Goal: Task Accomplishment & Management: Complete application form

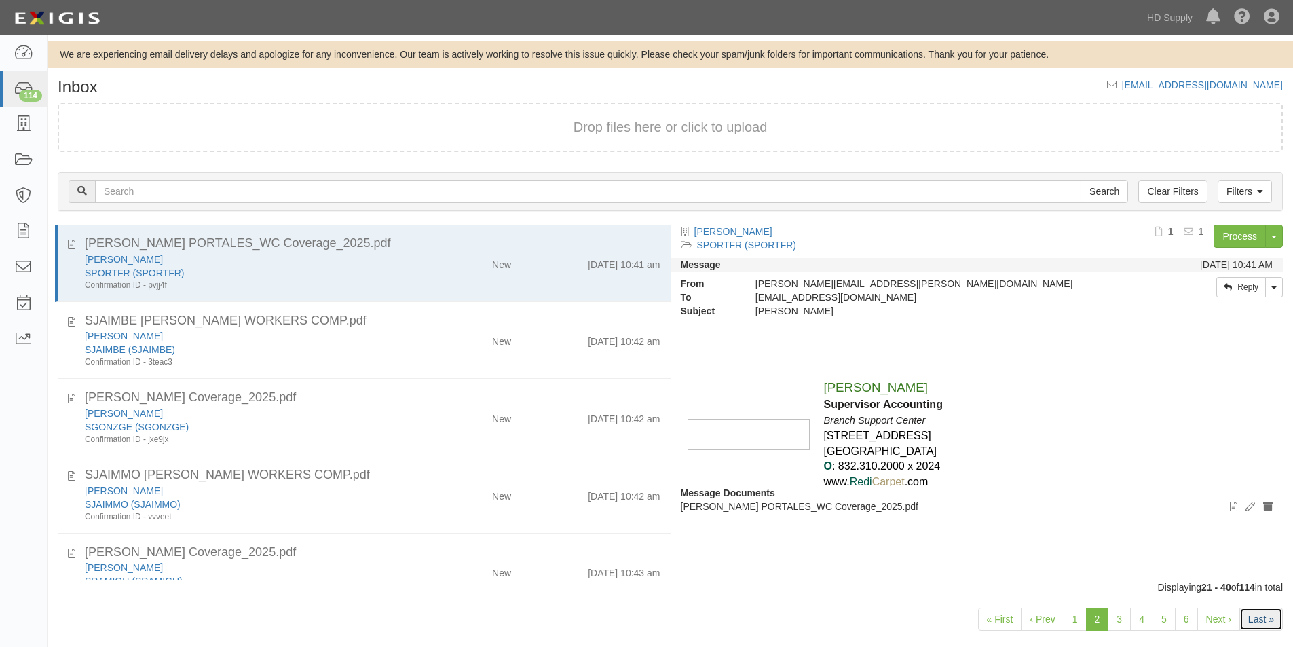
click at [1261, 617] on link "Last »" at bounding box center [1260, 618] width 43 height 23
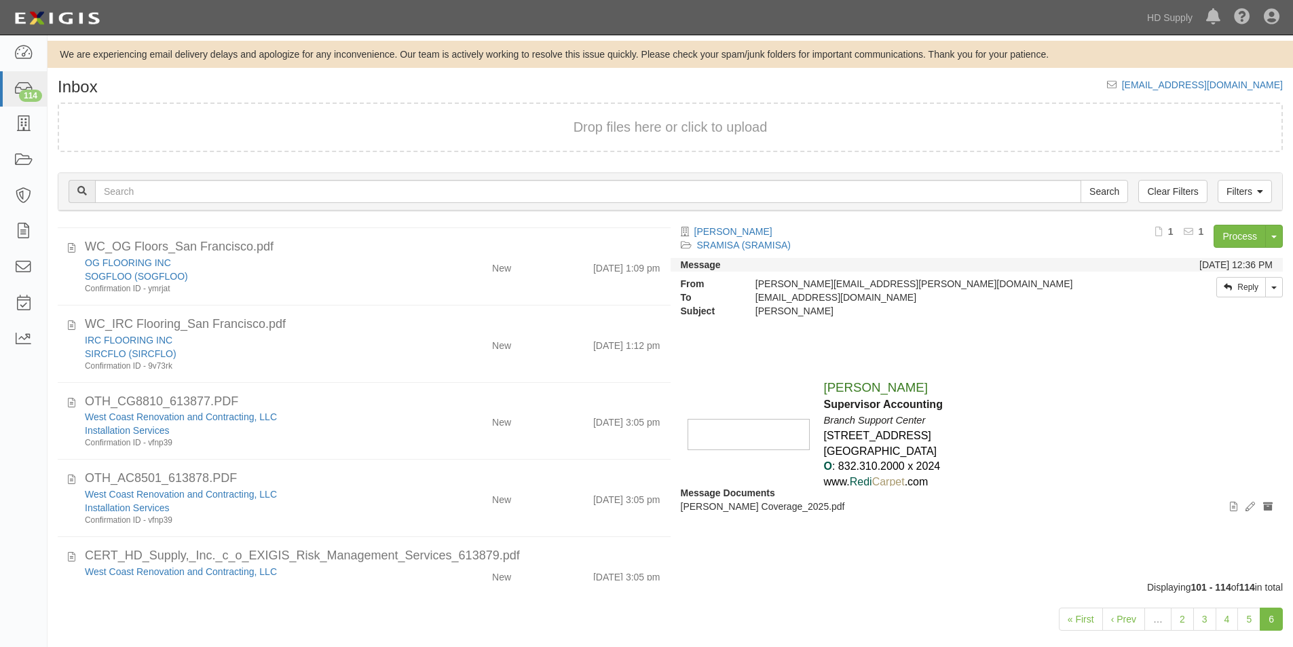
scroll to position [731, 0]
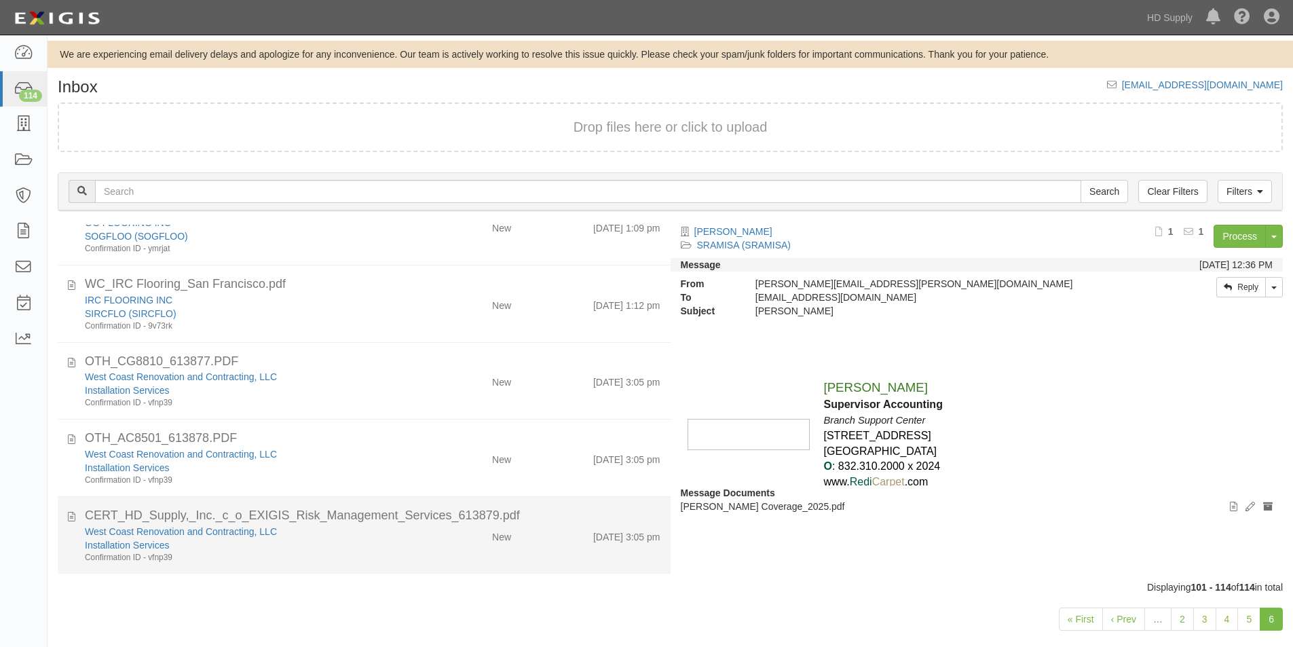
click at [395, 562] on div "Confirmation ID - vfnp39" at bounding box center [248, 558] width 327 height 12
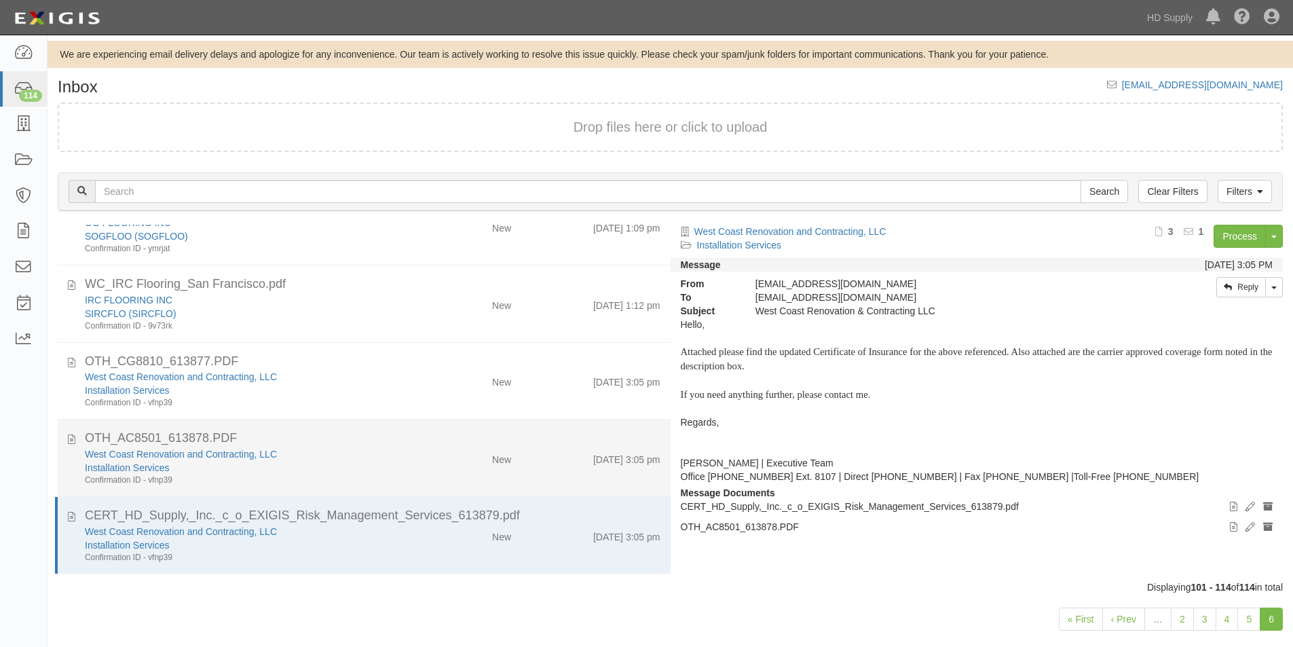
click at [434, 465] on div "New" at bounding box center [471, 456] width 99 height 19
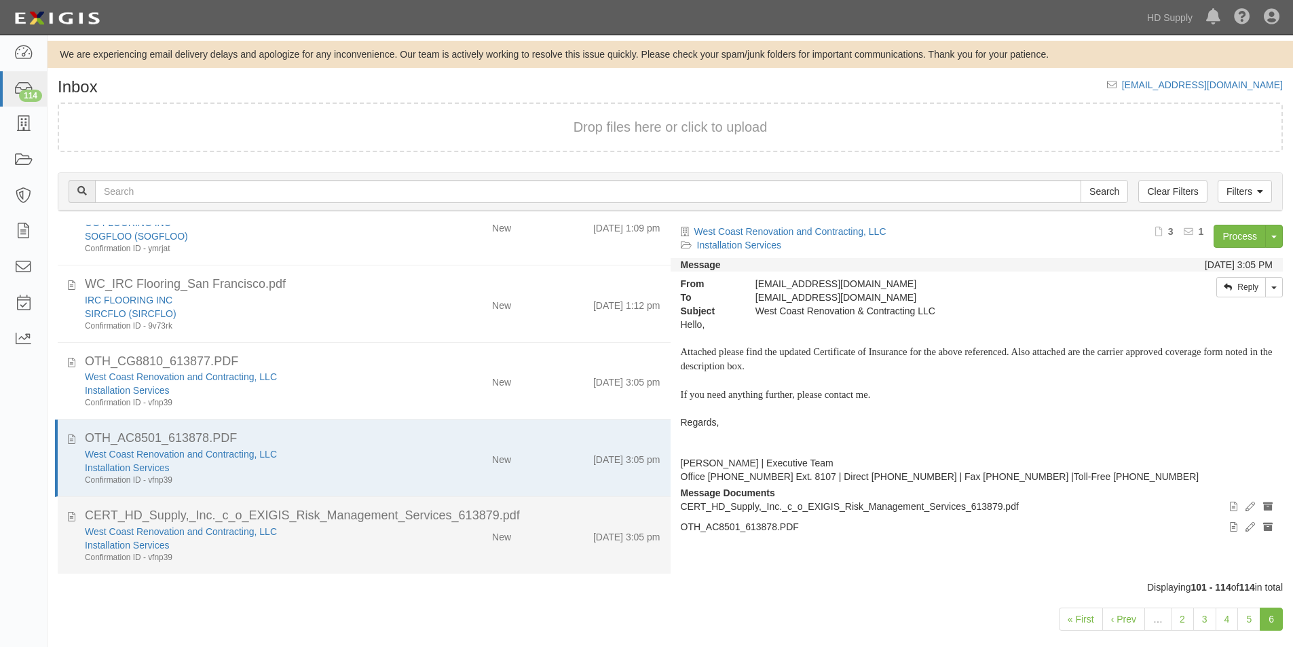
click at [418, 522] on div "CERT_HD_Supply,_Inc._c_o_EXIGIS_Risk_Management_Services_613879.pdf" at bounding box center [372, 516] width 575 height 18
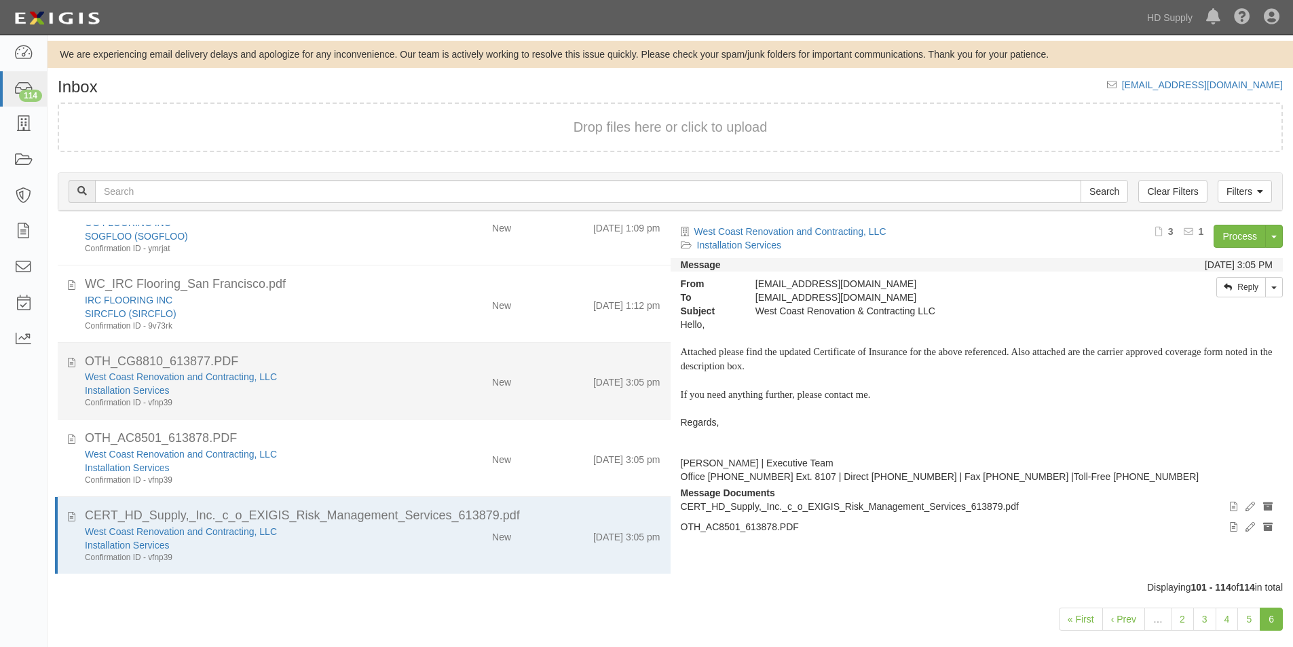
click at [377, 392] on div "Installation Services" at bounding box center [248, 390] width 327 height 14
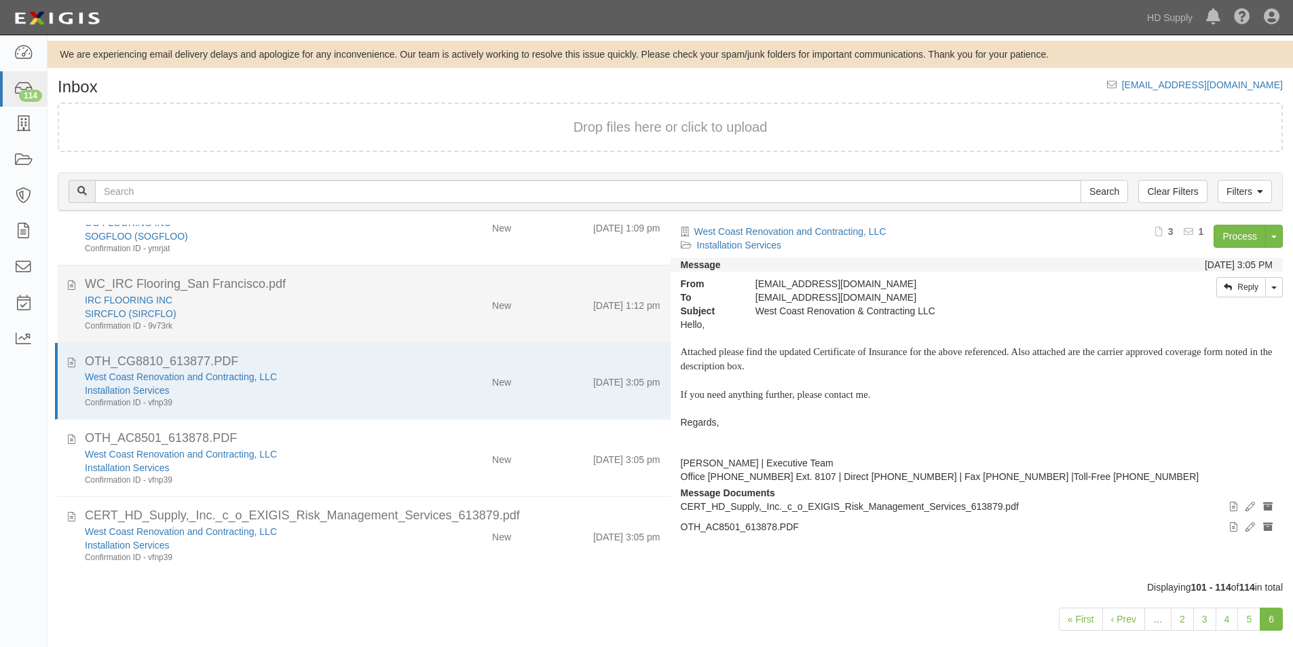
click at [375, 325] on div "Confirmation ID - 9v73rk" at bounding box center [248, 326] width 327 height 12
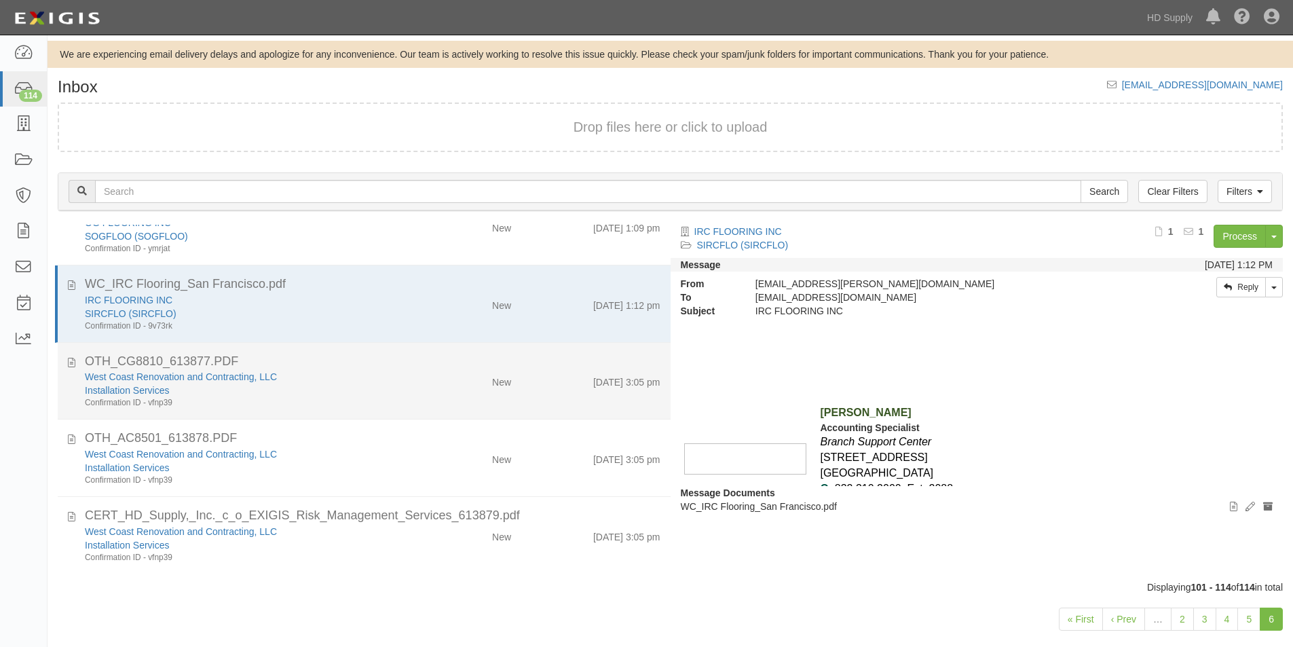
click at [379, 406] on div "Confirmation ID - vfnp39" at bounding box center [248, 403] width 327 height 12
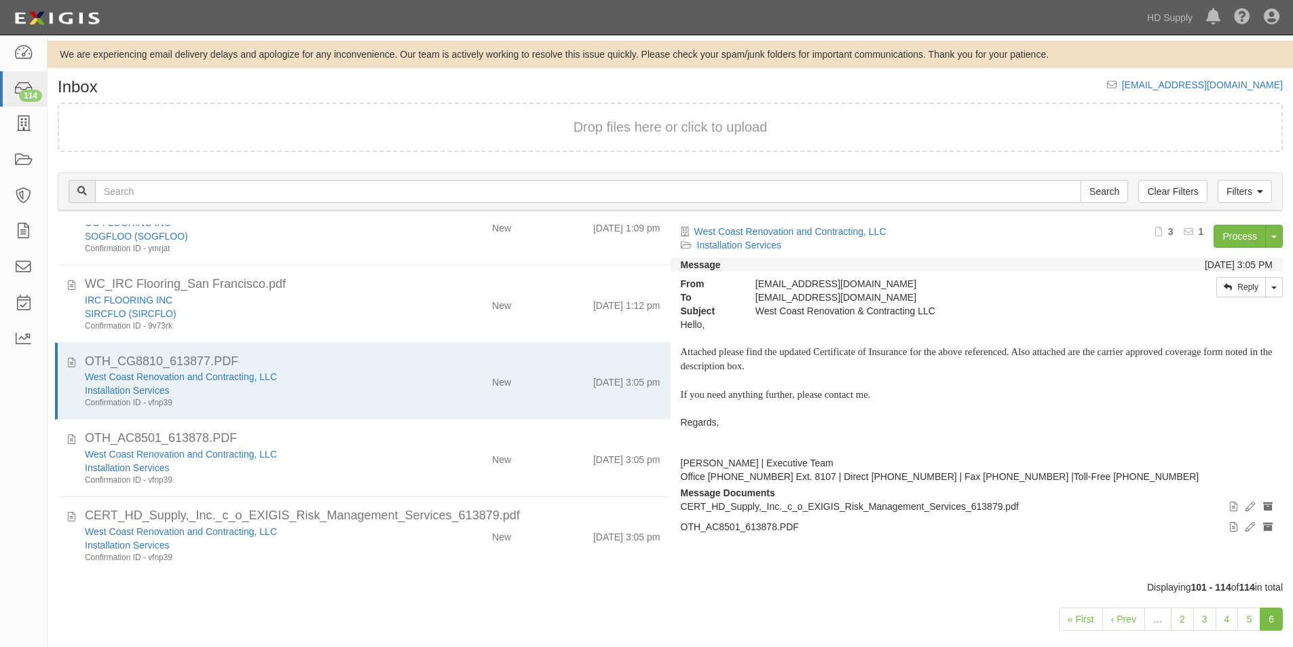
click at [706, 588] on div "Displaying 101 - 114 of 114 in total" at bounding box center [669, 587] width 1245 height 14
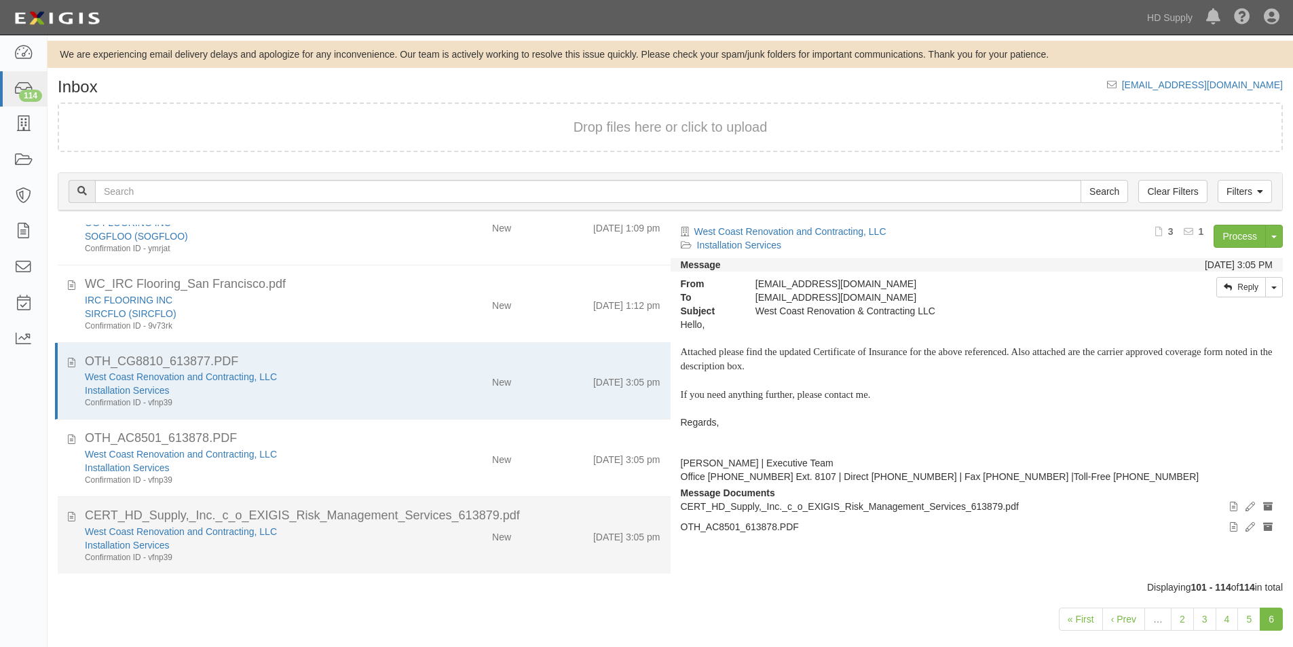
scroll to position [20, 0]
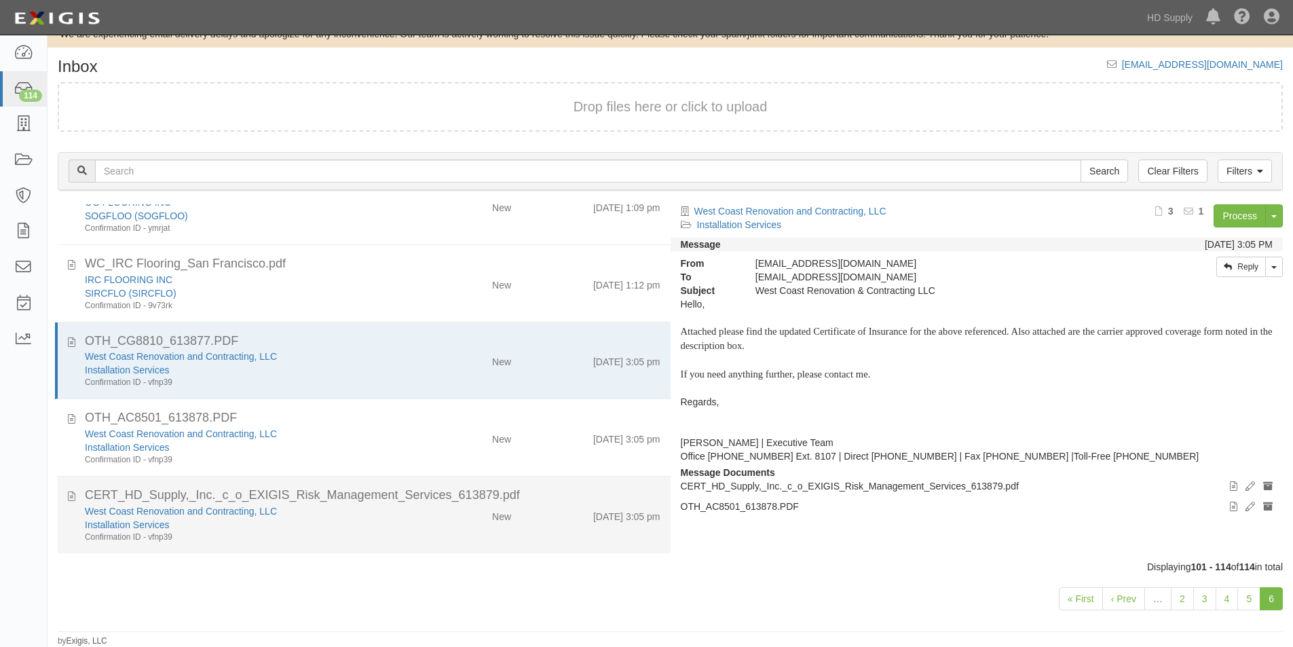
click at [417, 529] on div "West Coast Renovation and Contracting, LLC Installation Services Confirmation I…" at bounding box center [373, 523] width 596 height 39
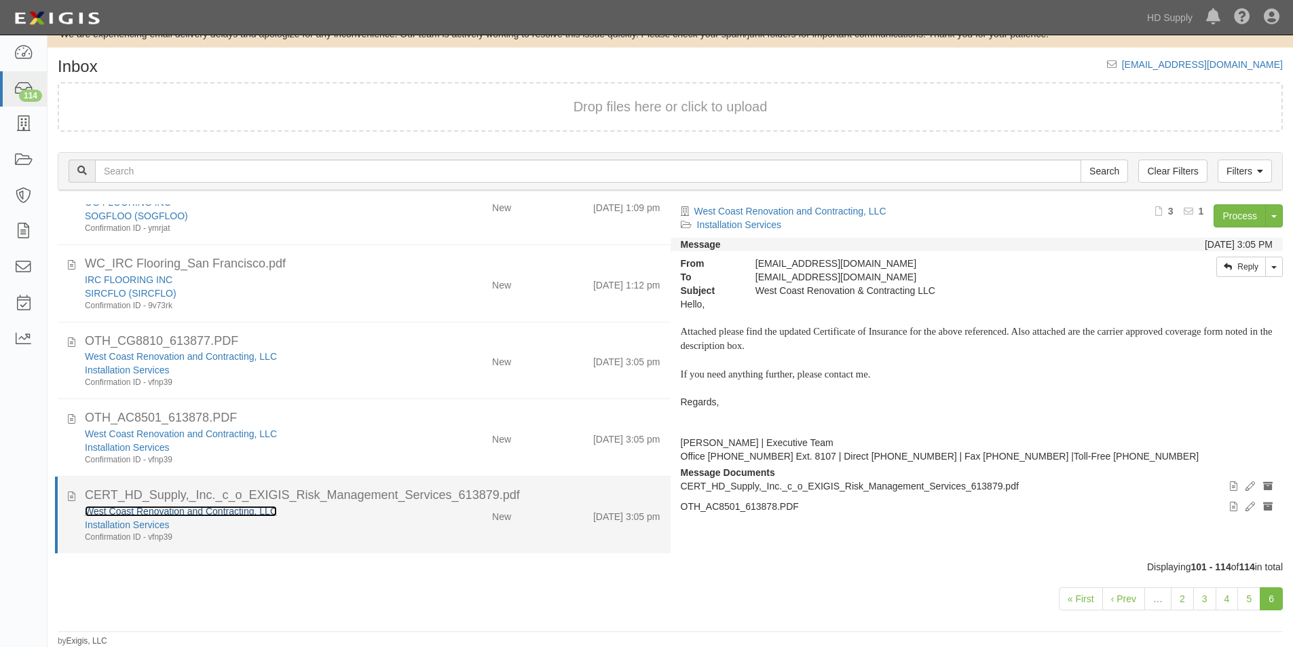
click at [202, 514] on link "West Coast Renovation and Contracting, LLC" at bounding box center [181, 510] width 192 height 11
click at [216, 516] on div "West Coast Renovation and Contracting, LLC" at bounding box center [248, 511] width 327 height 14
click at [192, 506] on link "West Coast Renovation and Contracting, LLC" at bounding box center [181, 510] width 192 height 11
click at [399, 540] on div "Confirmation ID - vfnp39" at bounding box center [248, 537] width 327 height 12
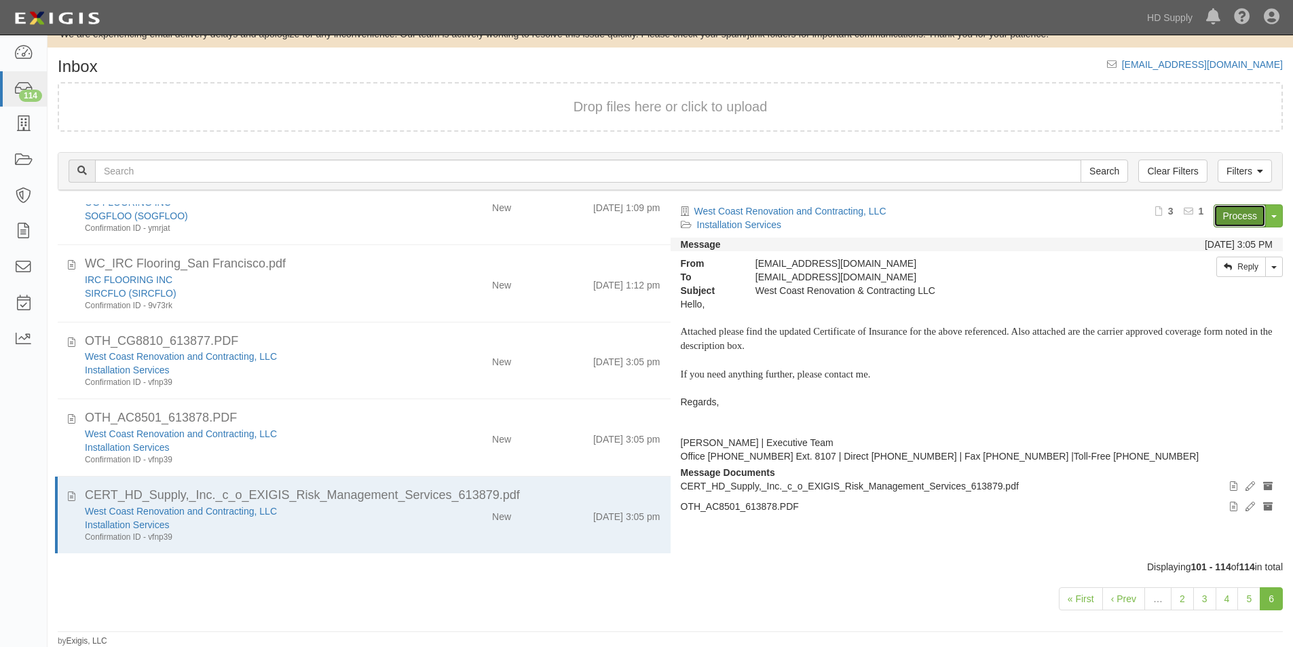
click at [1240, 208] on link "Process" at bounding box center [1239, 215] width 52 height 23
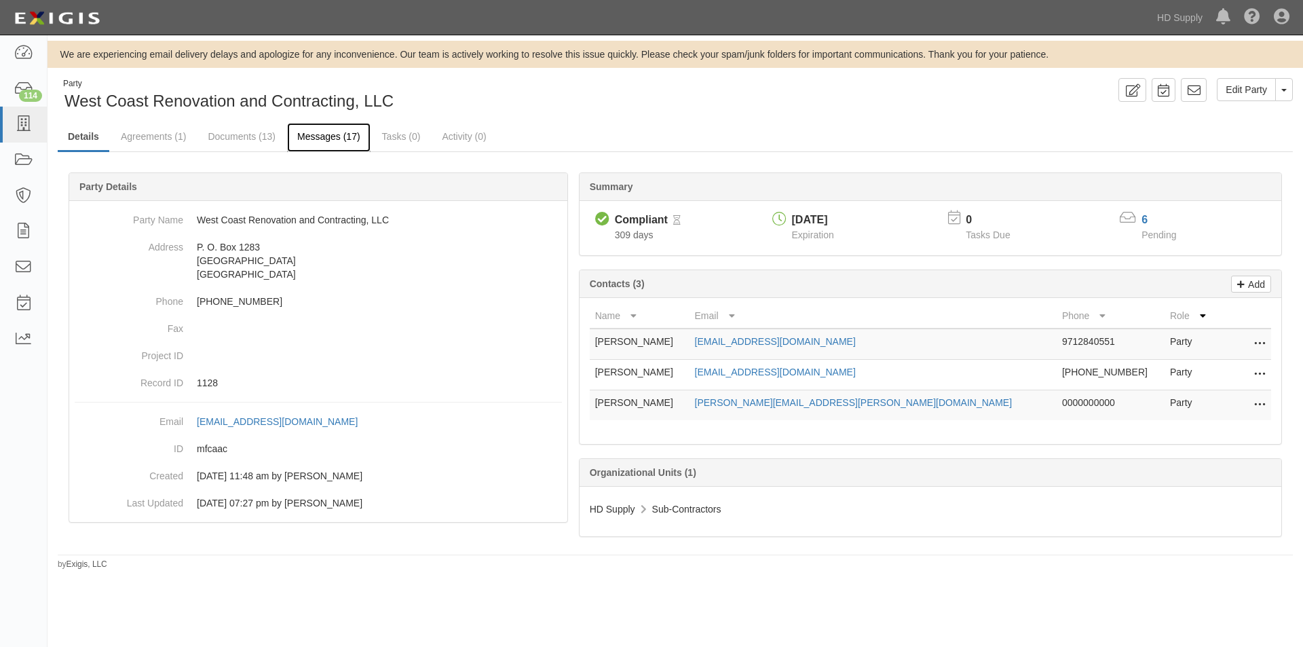
click at [324, 136] on link "Messages (17)" at bounding box center [328, 137] width 83 height 29
click at [252, 139] on link "Documents (13)" at bounding box center [241, 137] width 88 height 29
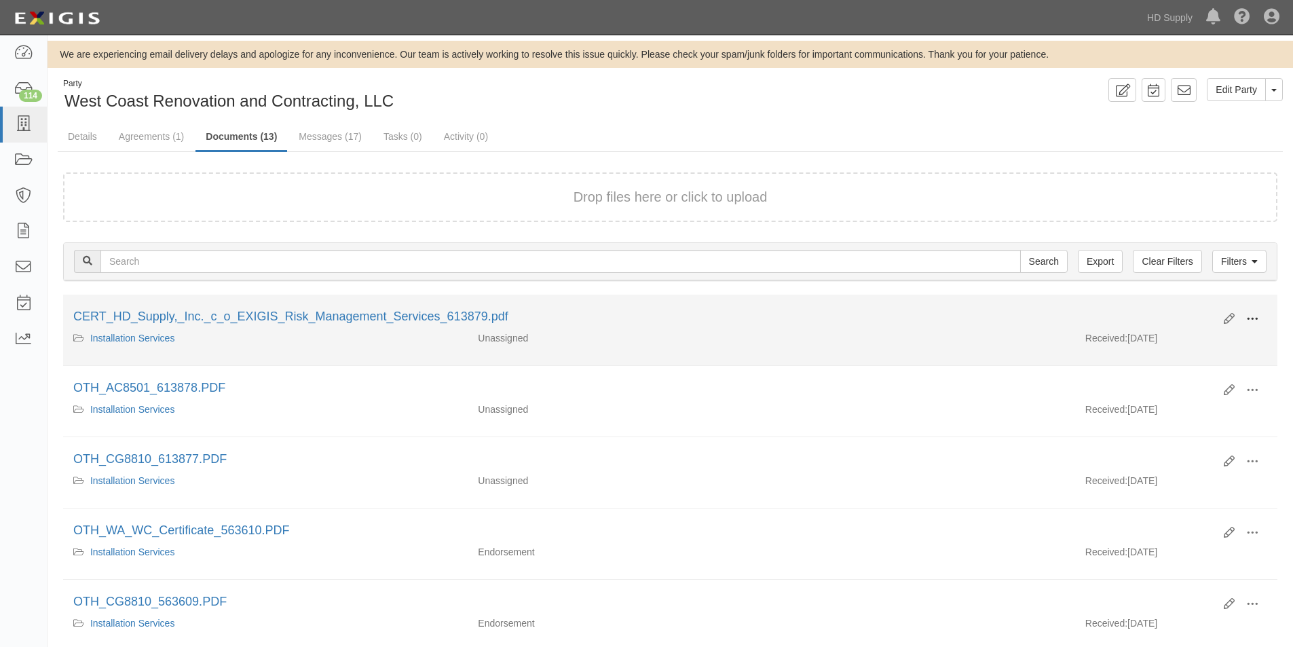
click at [1260, 317] on button at bounding box center [1252, 319] width 30 height 23
click at [1187, 340] on link "View" at bounding box center [1185, 338] width 107 height 24
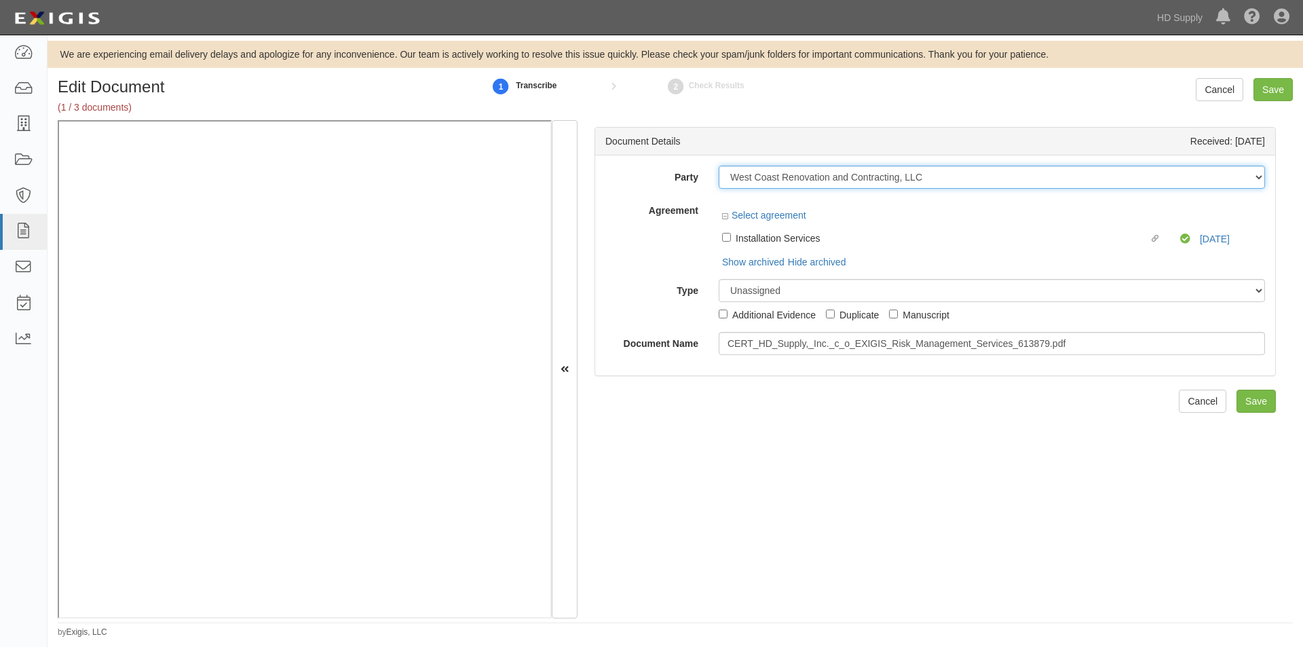
drag, startPoint x: 942, startPoint y: 177, endPoint x: 1018, endPoint y: 152, distance: 80.0
click at [811, 192] on div "Party 1888 [PERSON_NAME] 1888 [PERSON_NAME] - IMPORT 2 [PERSON_NAME] 12 2XL COR…" at bounding box center [934, 260] width 659 height 189
drag, startPoint x: 837, startPoint y: 173, endPoint x: 741, endPoint y: 180, distance: 96.6
click at [741, 180] on select "1888 MILLS 1888 MILLS - IMPORT 2 PATRICIA 12 2XL CORPORATION 360 ELECTRICAL 365…" at bounding box center [992, 177] width 546 height 23
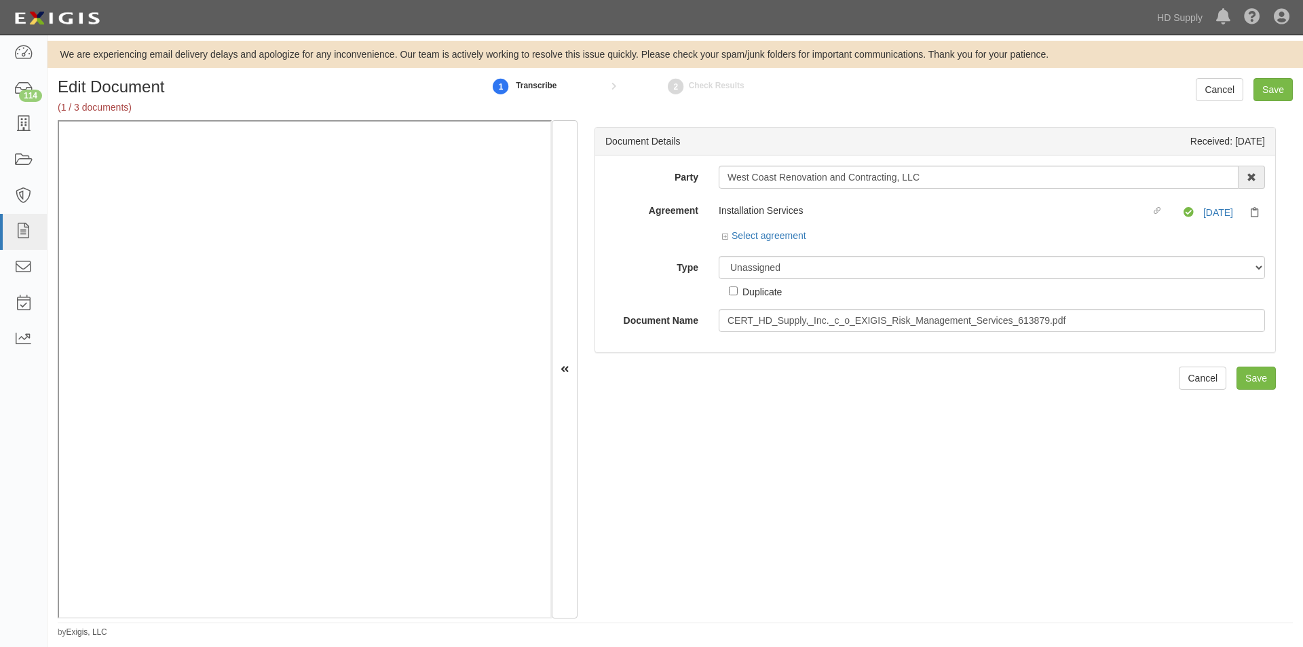
click at [897, 180] on input "West Coast Renovation and Contracting, LLC" at bounding box center [979, 177] width 520 height 23
click at [934, 180] on input "West Coast Renovation and Contracting, LLC" at bounding box center [979, 177] width 520 height 23
drag, startPoint x: 912, startPoint y: 175, endPoint x: 722, endPoint y: 181, distance: 190.1
click at [722, 181] on input "West Coast Renovation and Contracting, LLC" at bounding box center [979, 177] width 520 height 23
click at [704, 289] on div "Type Unassigned Binder Cancellation Notice Certificate Contract Endorsement Ins…" at bounding box center [935, 277] width 680 height 43
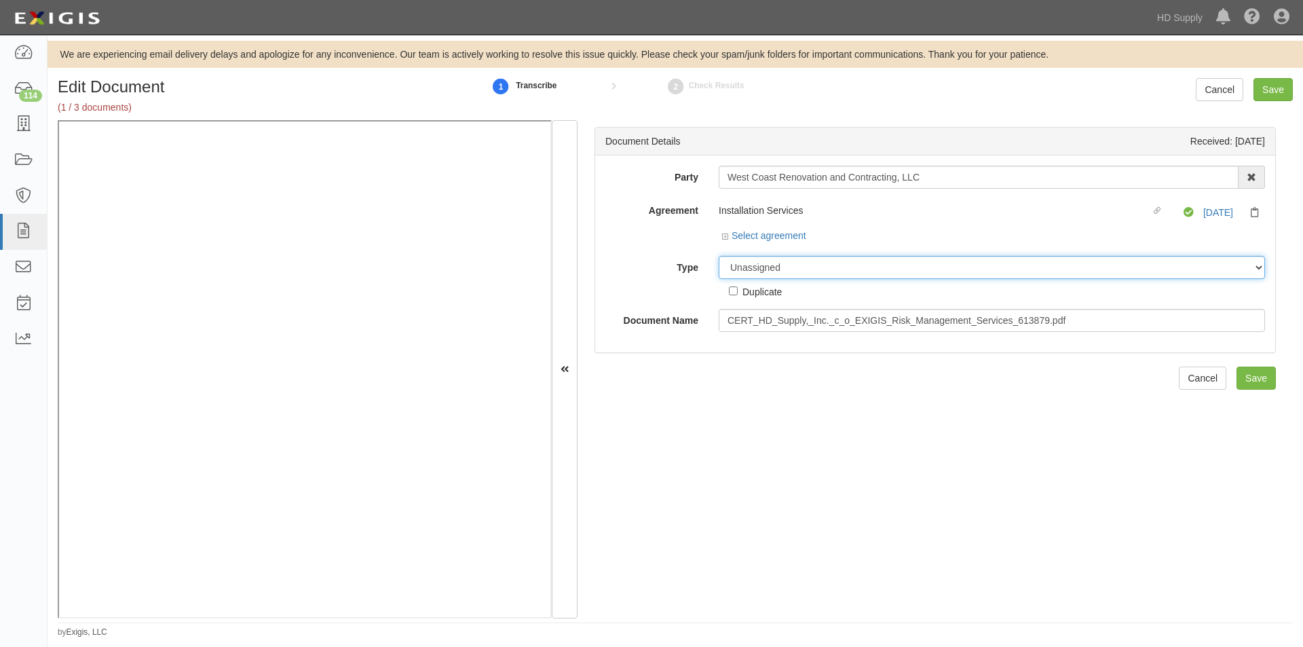
click at [830, 264] on select "Unassigned Binder Cancellation Notice Certificate Contract Endorsement Insuranc…" at bounding box center [992, 267] width 546 height 23
select select "CertificateDetail"
click at [719, 256] on select "Unassigned Binder Cancellation Notice Certificate Contract Endorsement Insuranc…" at bounding box center [992, 267] width 546 height 23
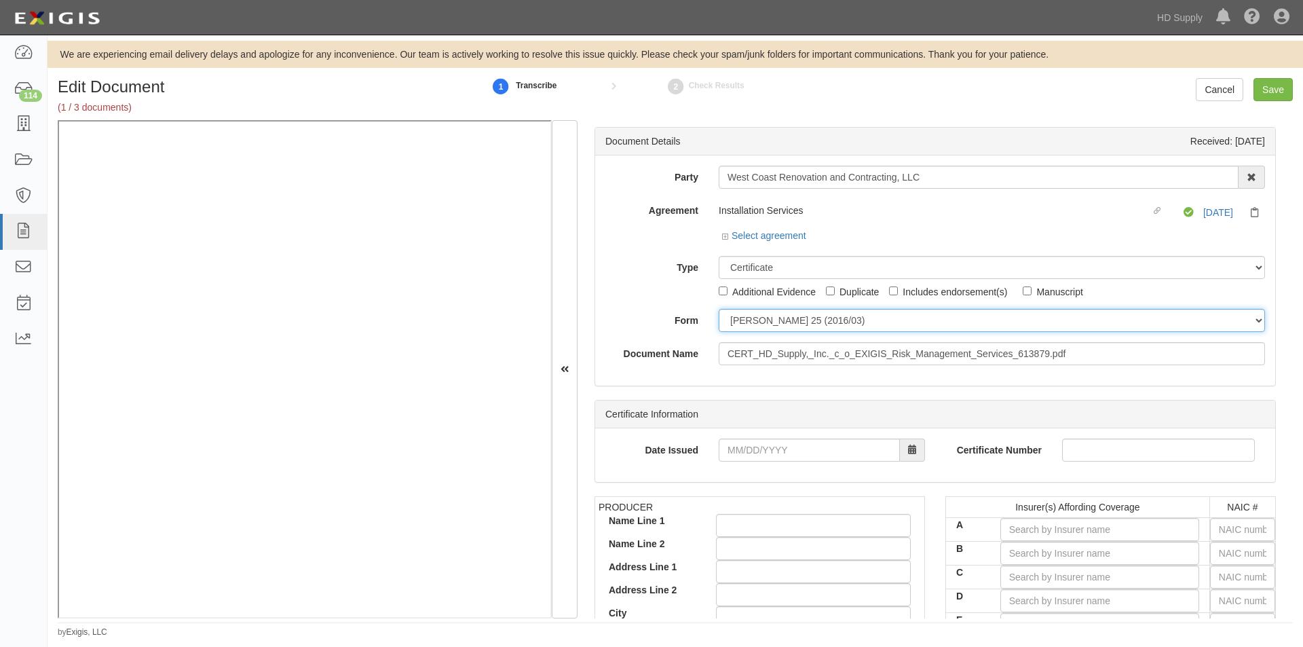
click at [753, 328] on select "ACORD 25 (2016/03) ACORD 101 ACORD 855 NY (2014/05) General" at bounding box center [992, 320] width 546 height 23
select select "GeneralFormDetail"
click at [719, 309] on select "ACORD 25 (2016/03) ACORD 101 ACORD 855 NY (2014/05) General" at bounding box center [992, 320] width 546 height 23
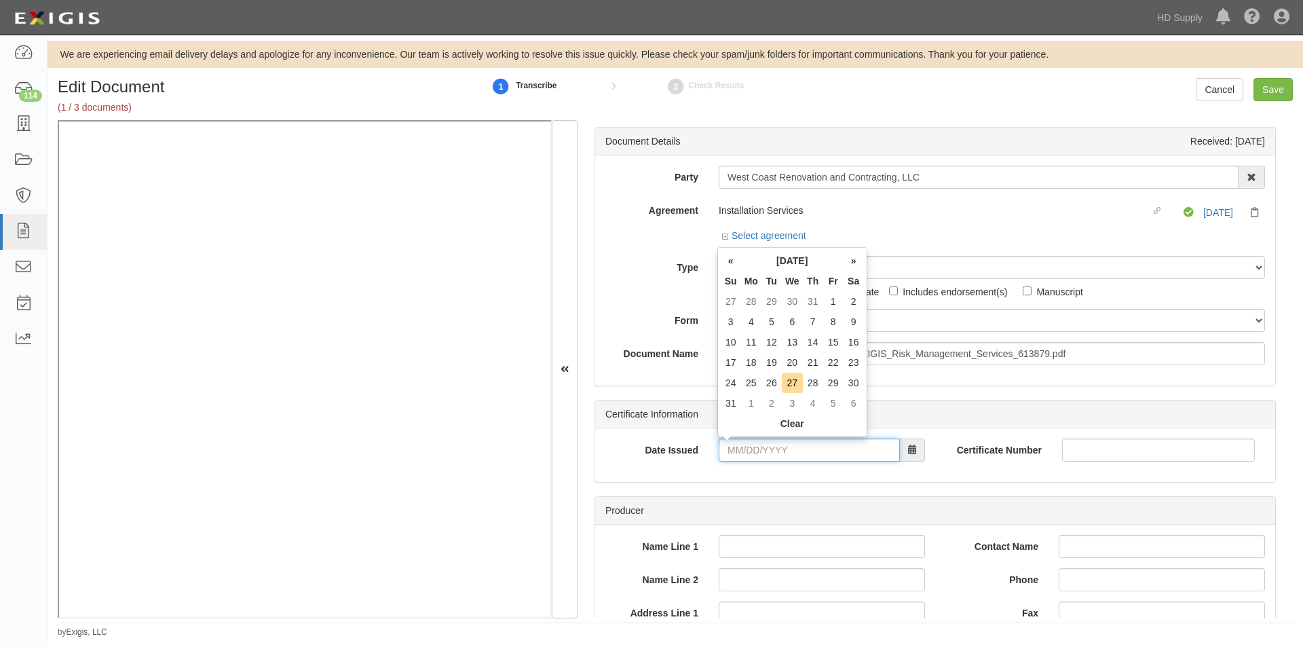
click at [750, 452] on input "Date Issued" at bounding box center [809, 449] width 181 height 23
click at [790, 384] on td "27" at bounding box center [792, 382] width 21 height 20
type input "08/27/2025"
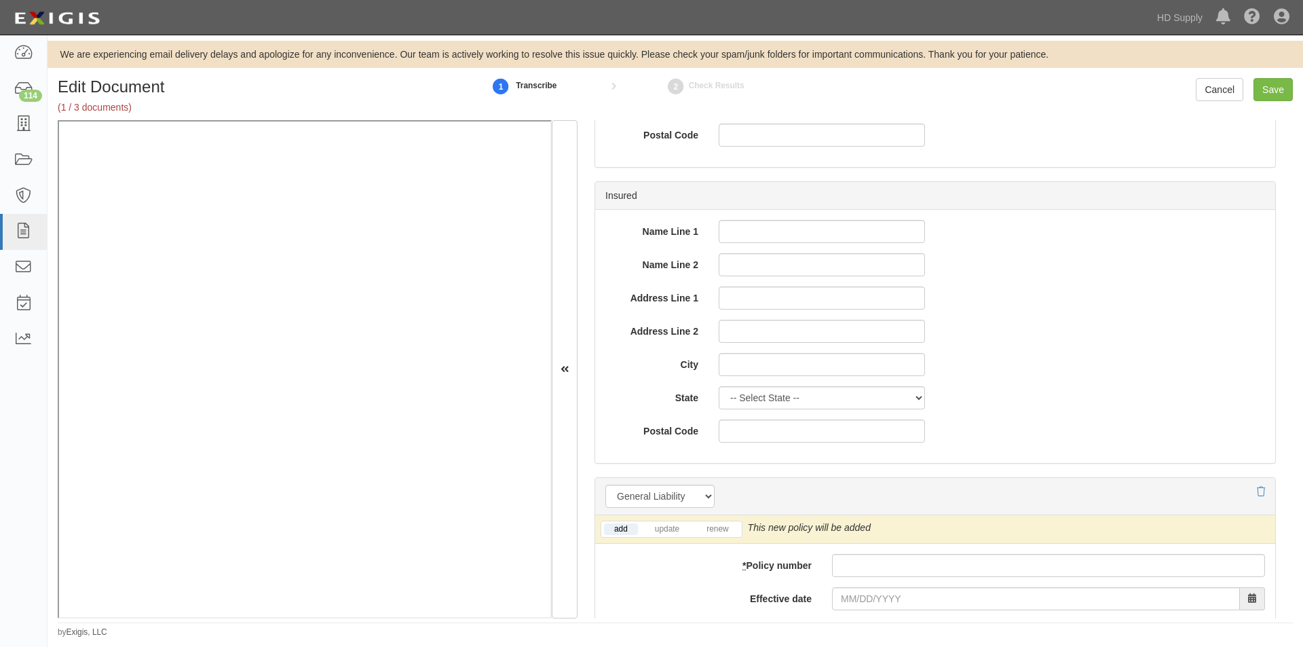
scroll to position [950, 0]
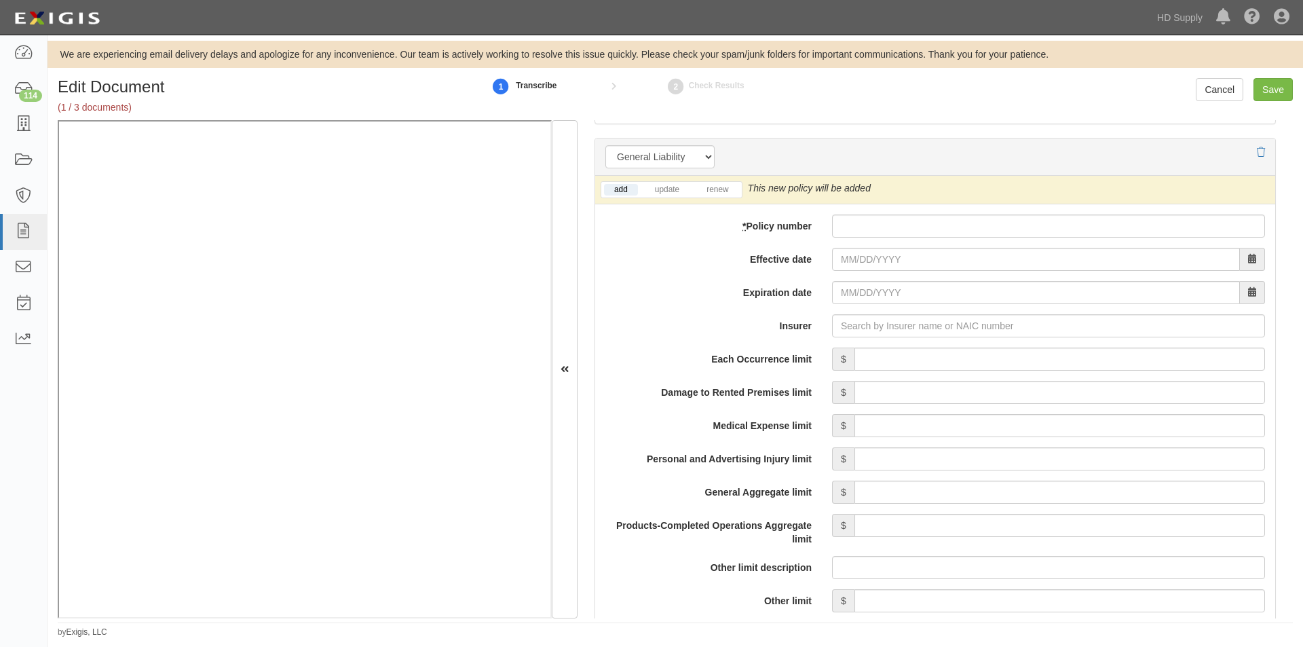
click at [723, 198] on div "add update renew This new policy will be added This new policy will update exis…" at bounding box center [935, 190] width 680 height 28
click at [722, 191] on link "renew" at bounding box center [717, 190] width 42 height 12
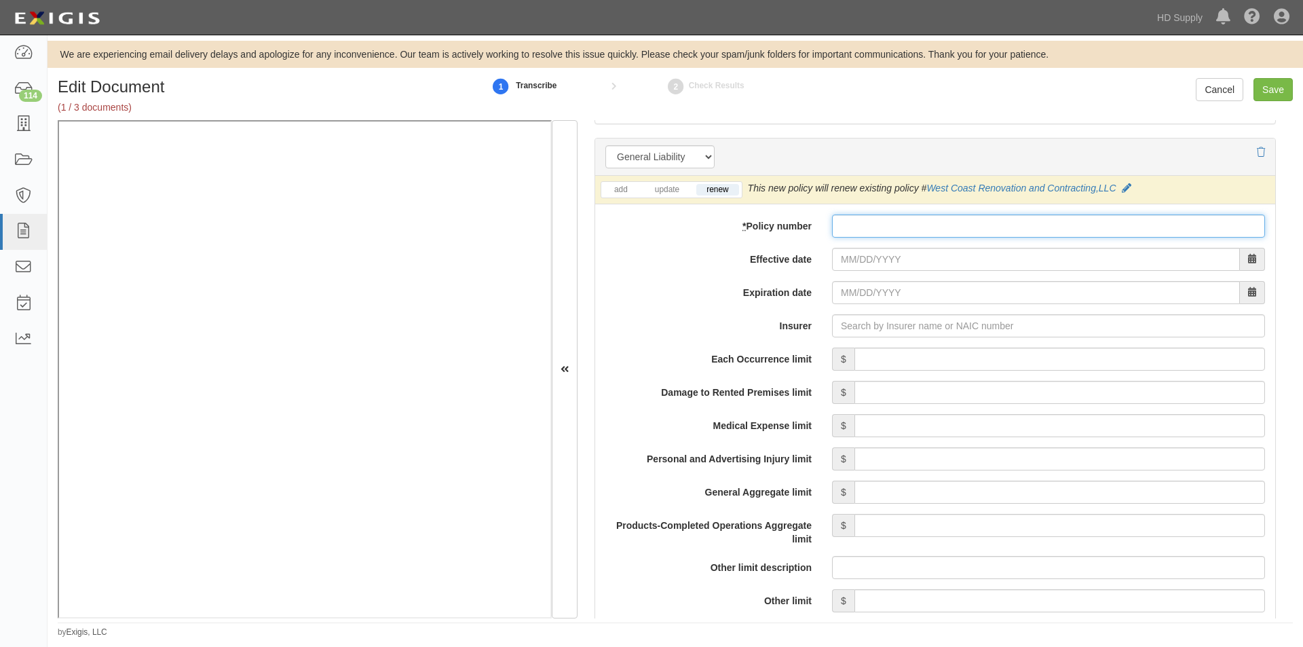
paste input "BLS56945007"
type input "BLS56945007"
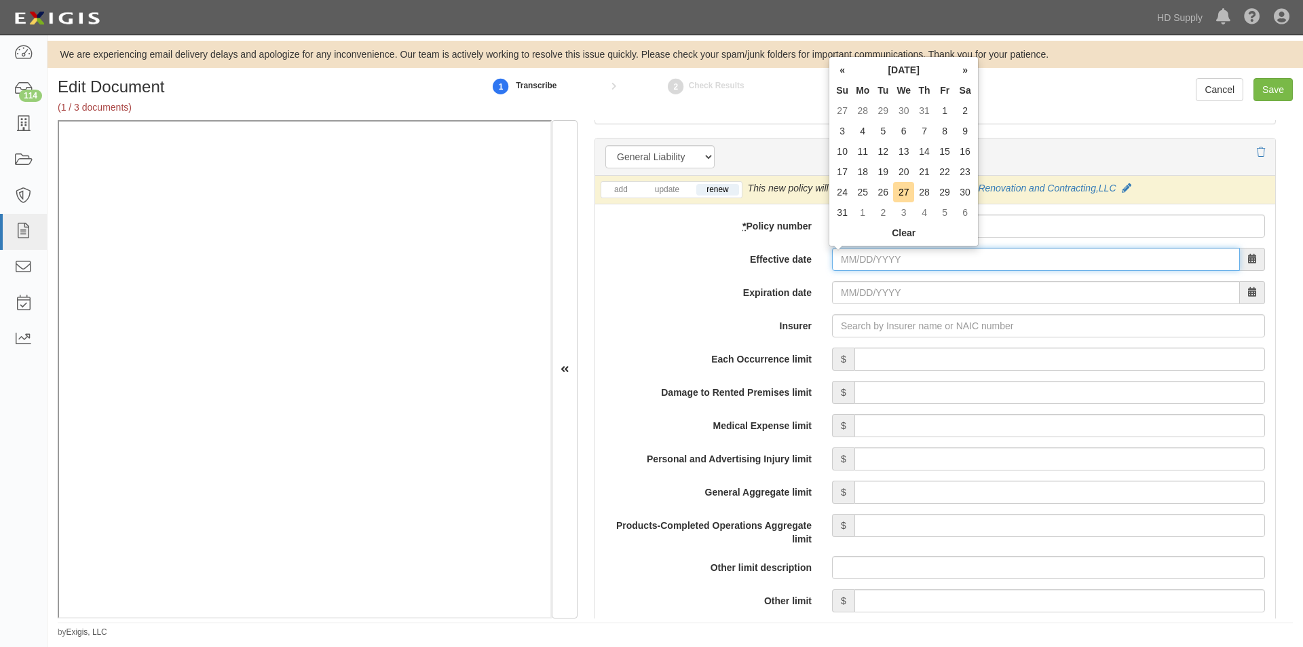
paste input "10/07/2025"
type input "10/07/2025"
type input "10/07/2026"
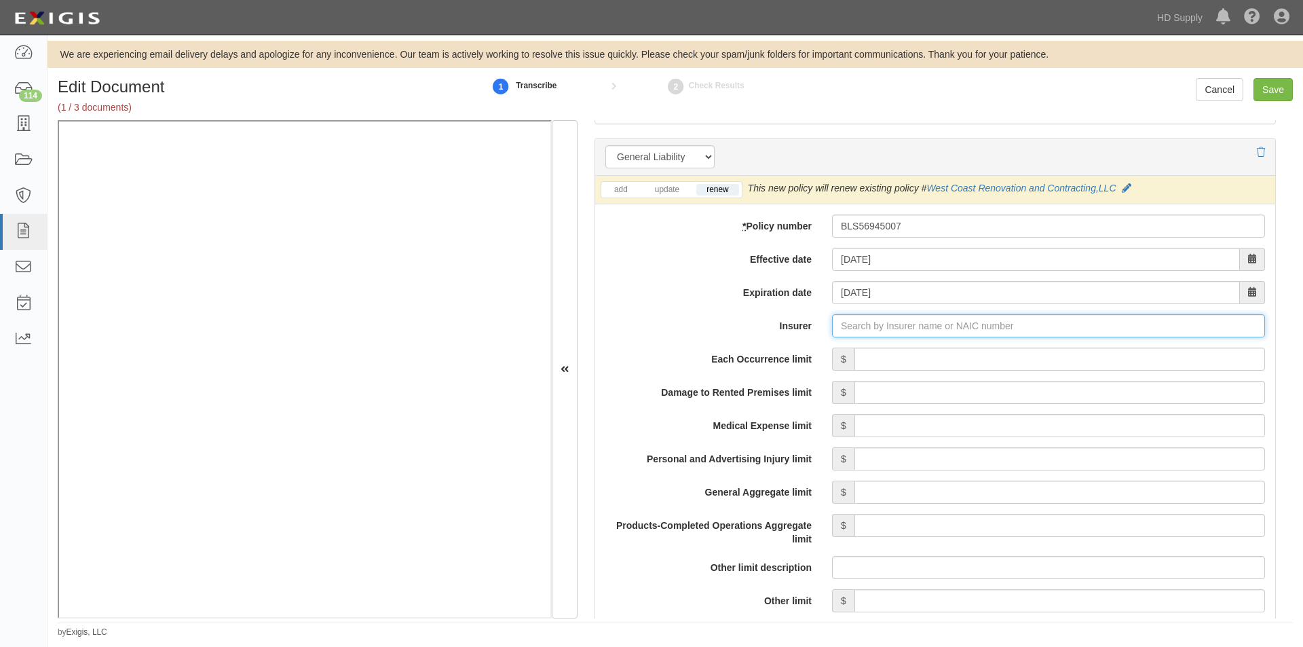
click at [868, 328] on input "Insurer" at bounding box center [1048, 325] width 433 height 23
paste input "24082"
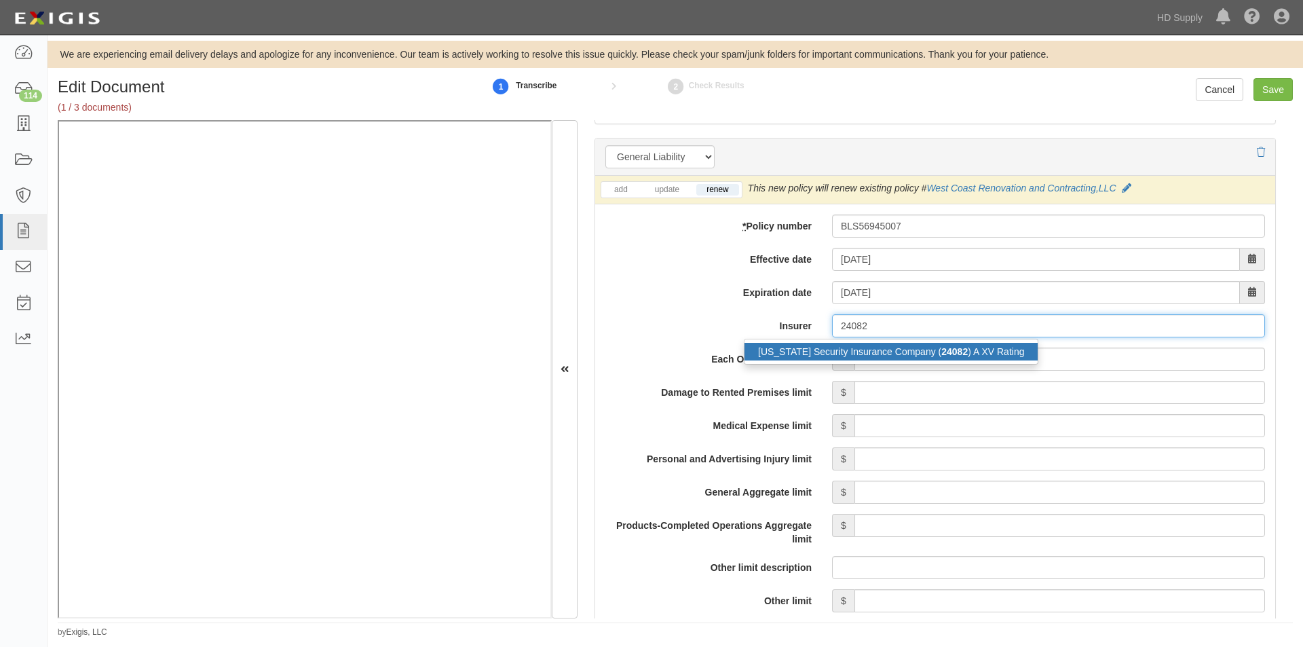
click at [788, 349] on div "Ohio Security Insurance Company ( 24082 ) A XV Rating" at bounding box center [890, 352] width 293 height 18
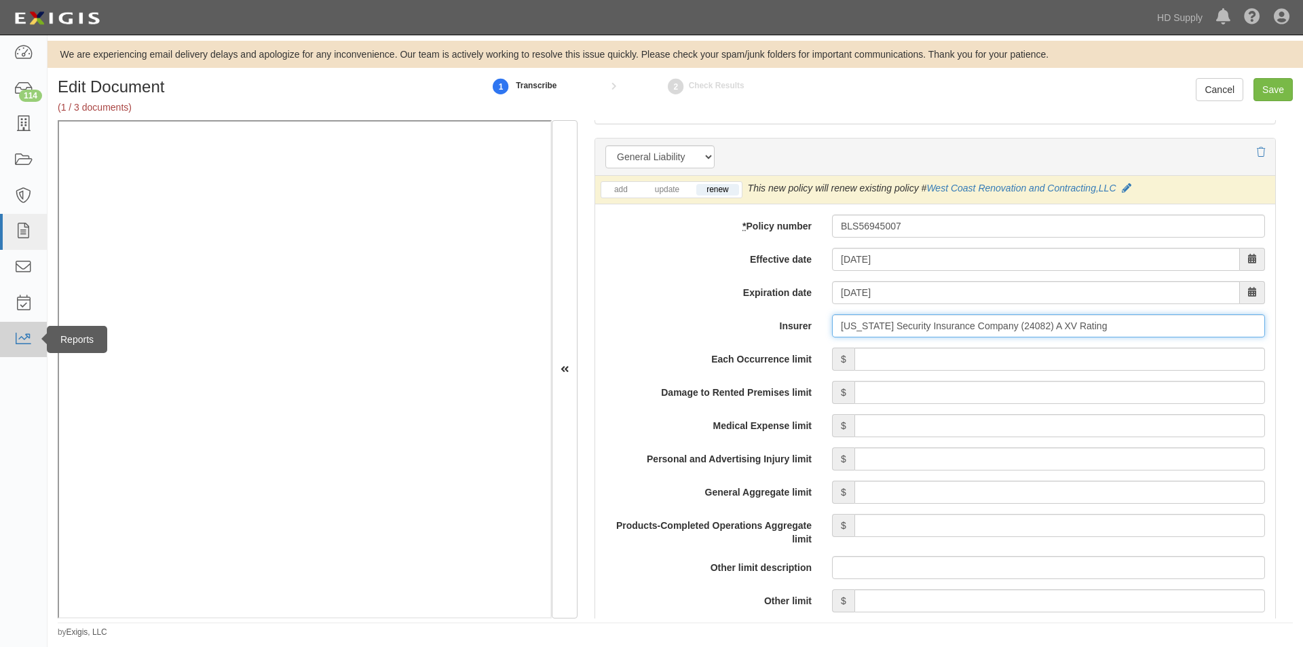
type input "Ohio Security Insurance Company (24082) A XV Rating"
drag, startPoint x: 218, startPoint y: 619, endPoint x: 345, endPoint y: 622, distance: 126.2
click at [345, 622] on div "Edit Document (1 / 3 documents) 1 Transcribe 2 Check Results Cancel Save Docume…" at bounding box center [674, 358] width 1255 height 560
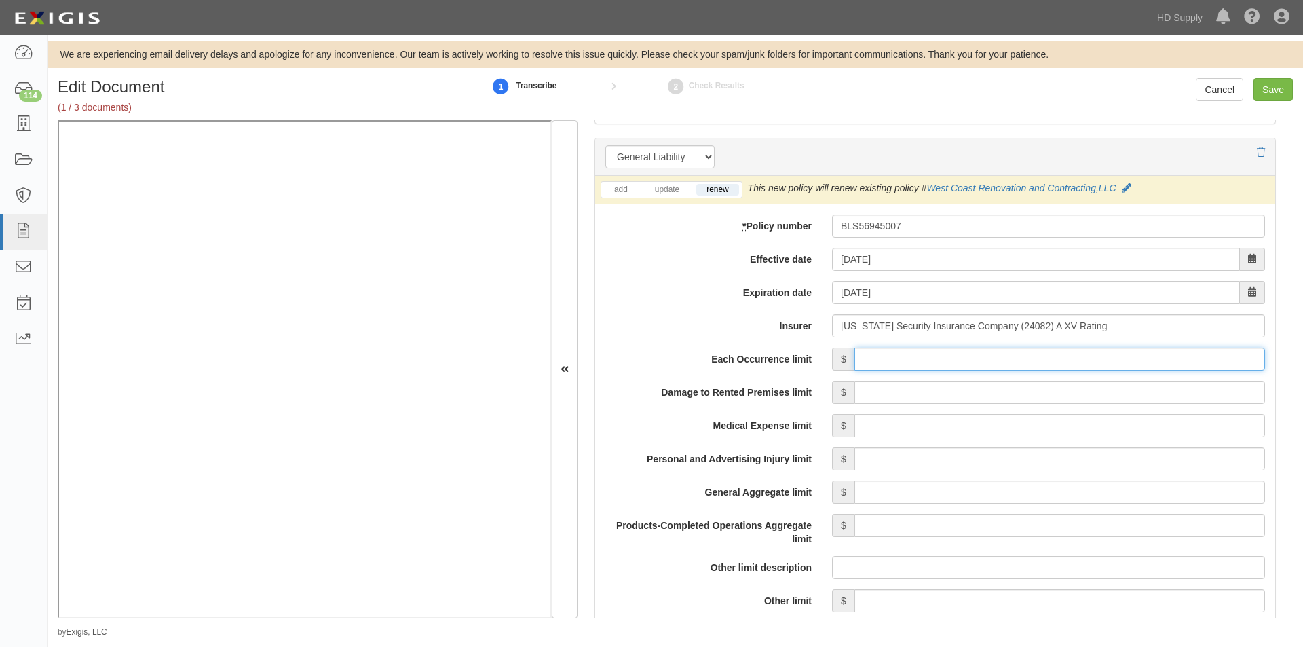
click at [915, 359] on input "Each Occurrence limit" at bounding box center [1059, 358] width 410 height 23
type input "1,000,000"
click at [1170, 396] on input "Damage to Rented Premises limit" at bounding box center [1059, 392] width 410 height 23
drag, startPoint x: 1185, startPoint y: 393, endPoint x: 1302, endPoint y: 384, distance: 117.0
click at [1302, 383] on div "Edit Document (1 / 3 documents) 1 Transcribe 2 Check Results Cancel Save Docume…" at bounding box center [674, 358] width 1255 height 560
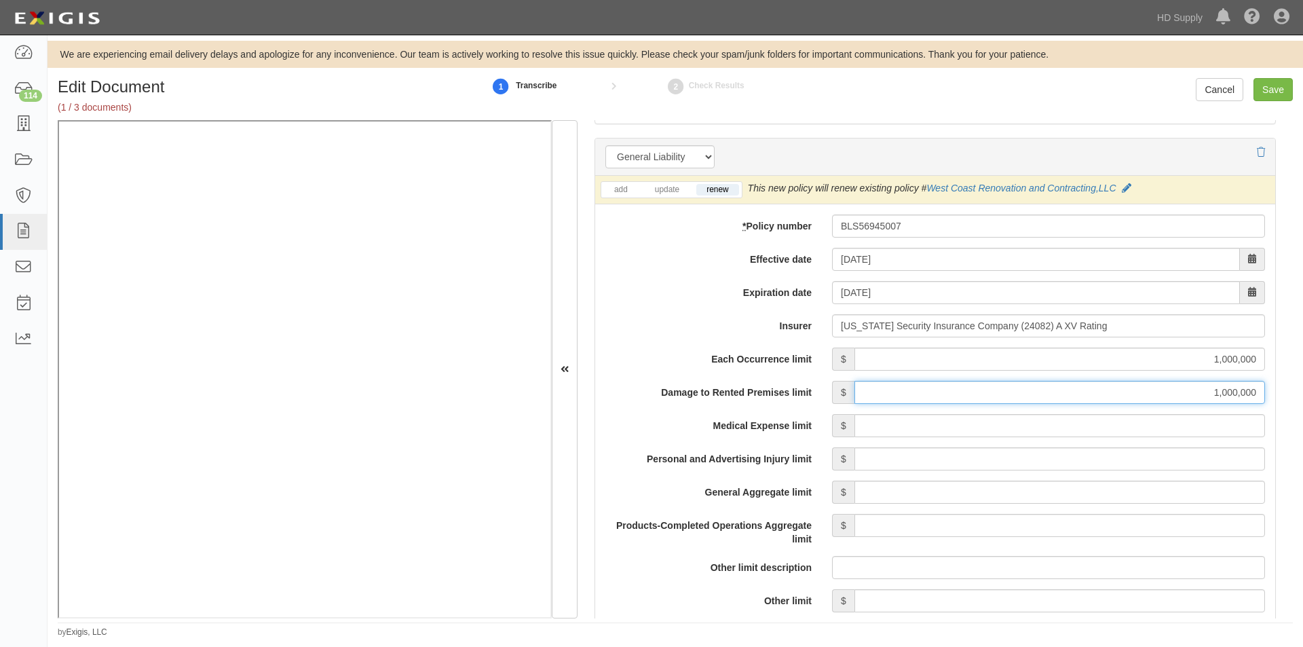
type input "1,000,000"
click at [1168, 426] on input "Medical Expense limit" at bounding box center [1059, 425] width 410 height 23
type input "15,000"
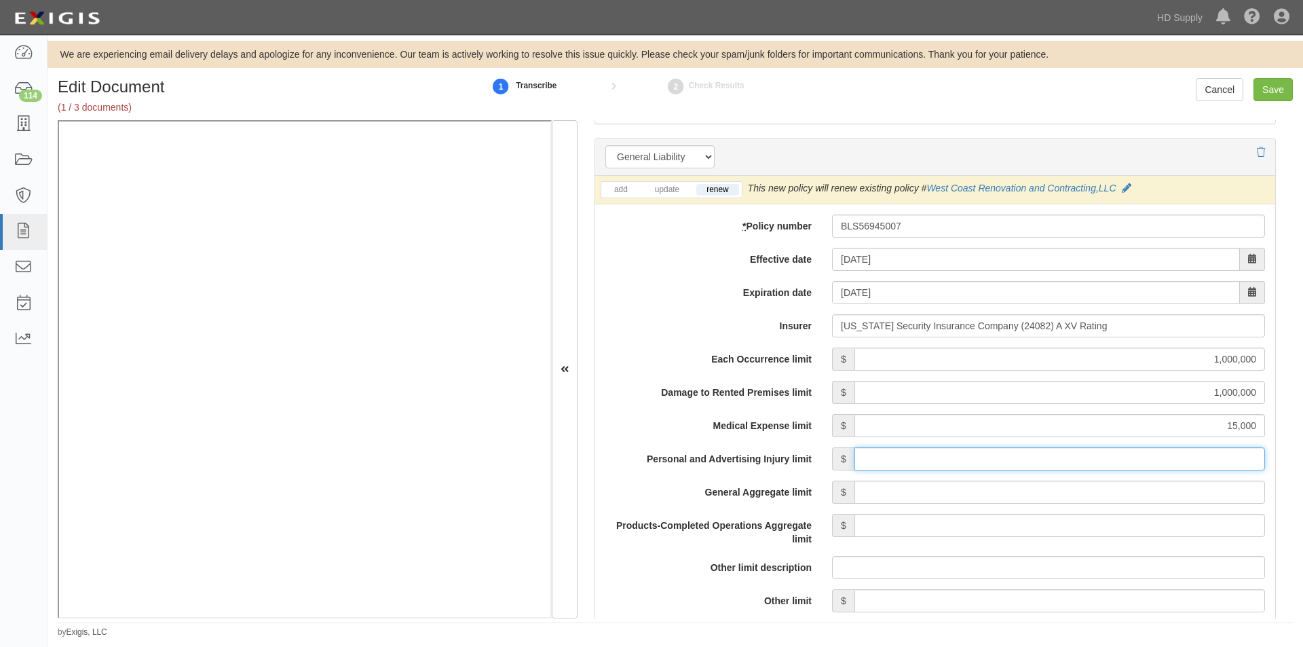
click at [1164, 463] on input "Personal and Advertising Injury limit" at bounding box center [1059, 458] width 410 height 23
type input "1,000,000"
click at [1147, 495] on input "General Aggregate limit" at bounding box center [1059, 491] width 410 height 23
type input "2,000,000"
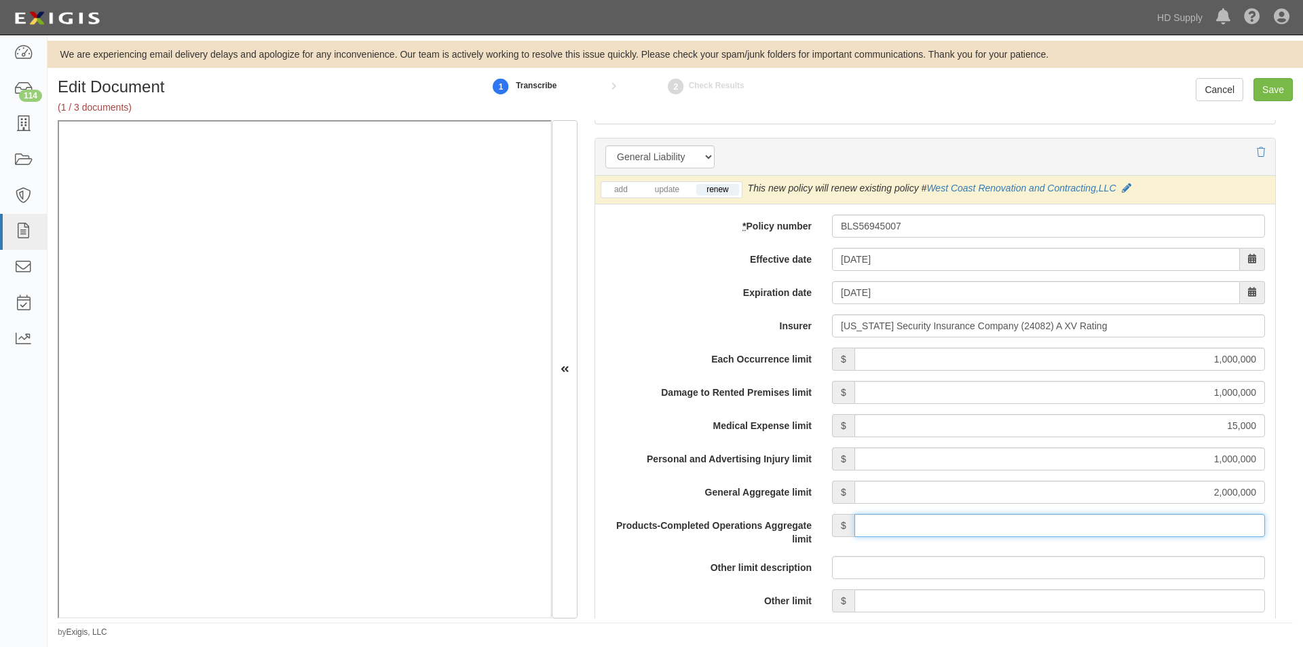
click at [1126, 532] on input "Products-Completed Operations Aggregate limit" at bounding box center [1059, 525] width 410 height 23
type input "2,000,000"
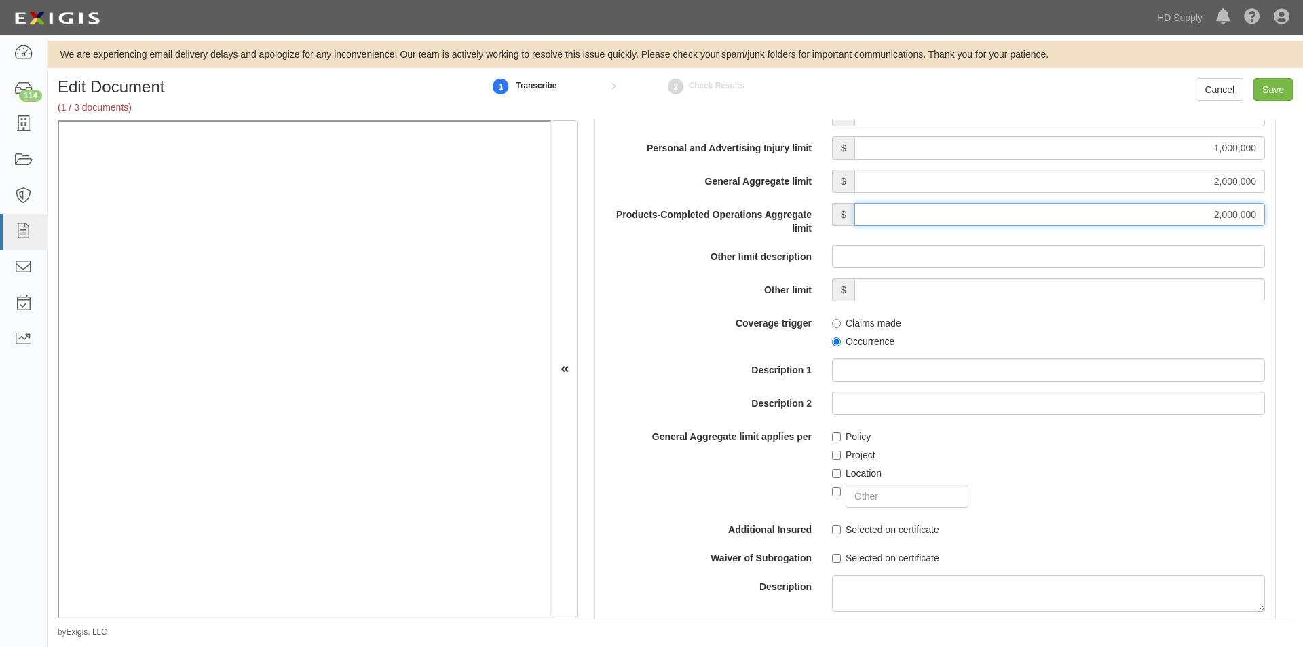
scroll to position [1296, 0]
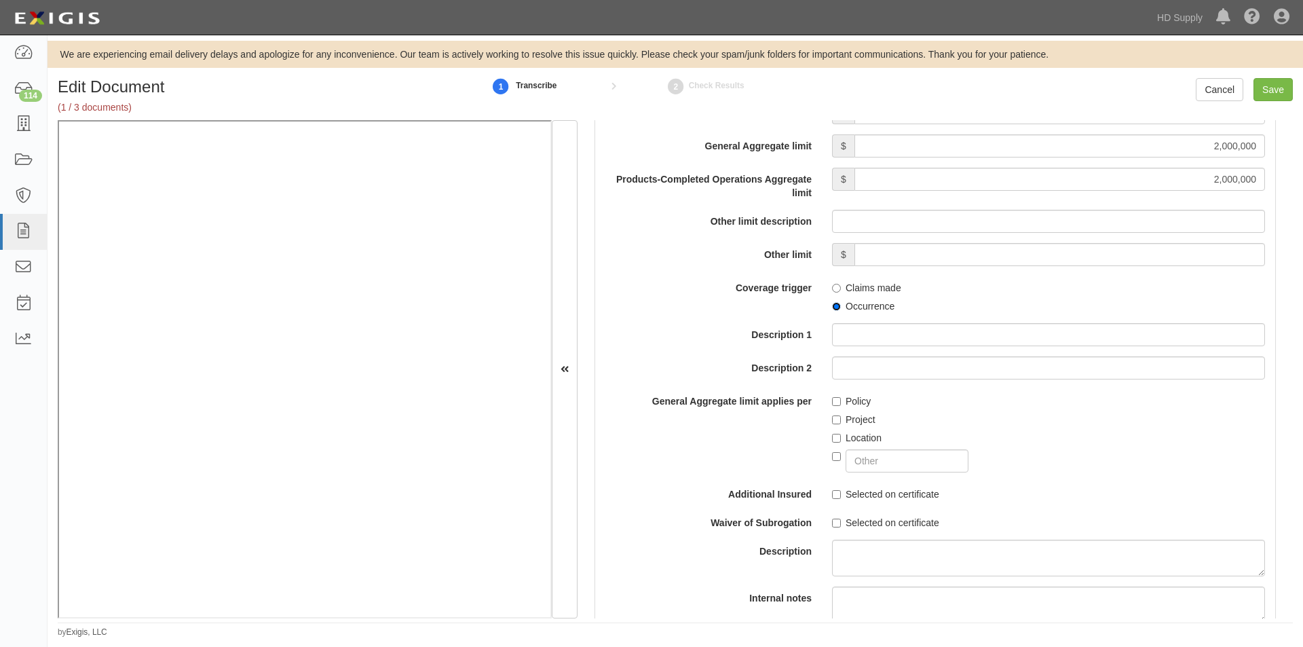
click at [834, 303] on input "Occurrence" at bounding box center [836, 306] width 9 height 9
radio input "true"
click at [833, 417] on input "Project" at bounding box center [836, 419] width 9 height 9
checkbox input "true"
click at [837, 490] on input "Selected on certificate" at bounding box center [836, 494] width 9 height 9
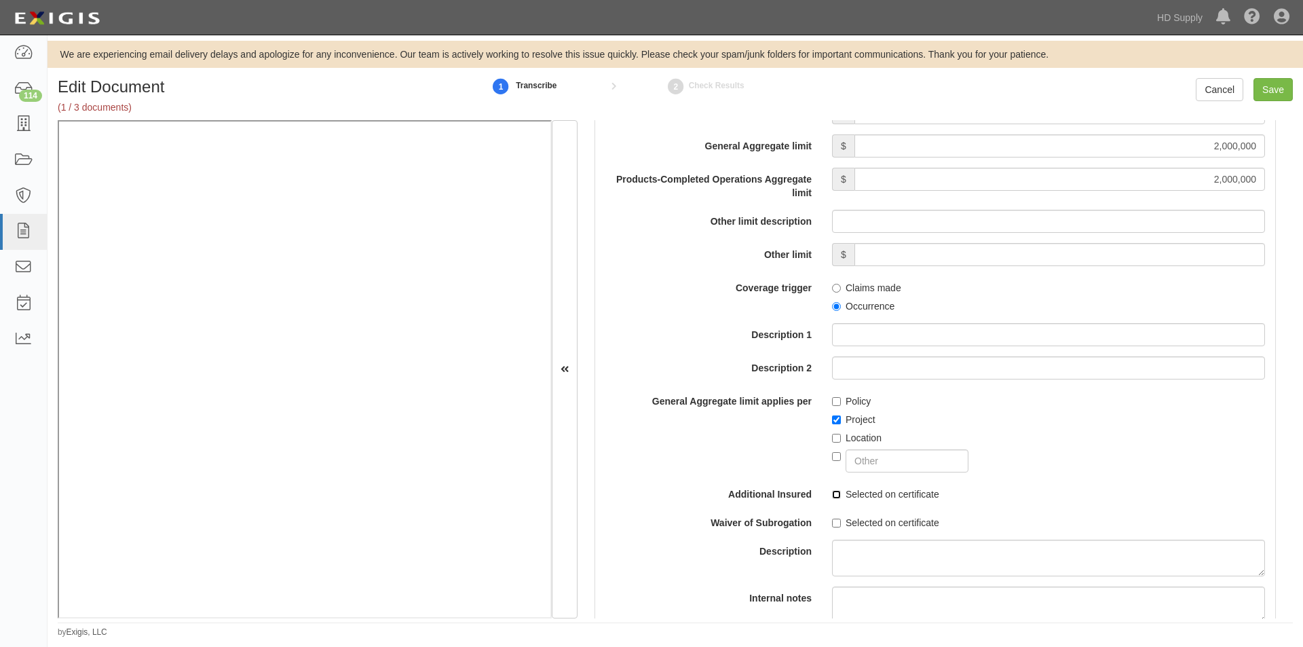
checkbox input "true"
click at [832, 521] on input "Selected on certificate" at bounding box center [836, 522] width 9 height 9
checkbox input "true"
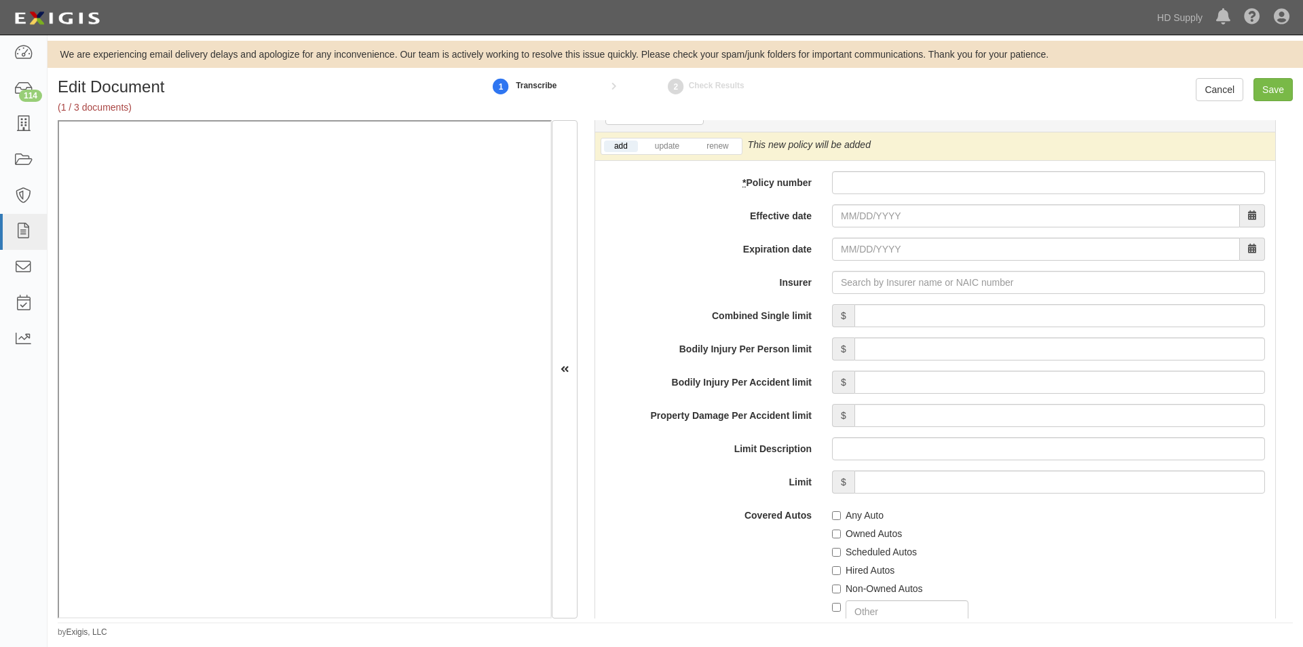
scroll to position [1917, 0]
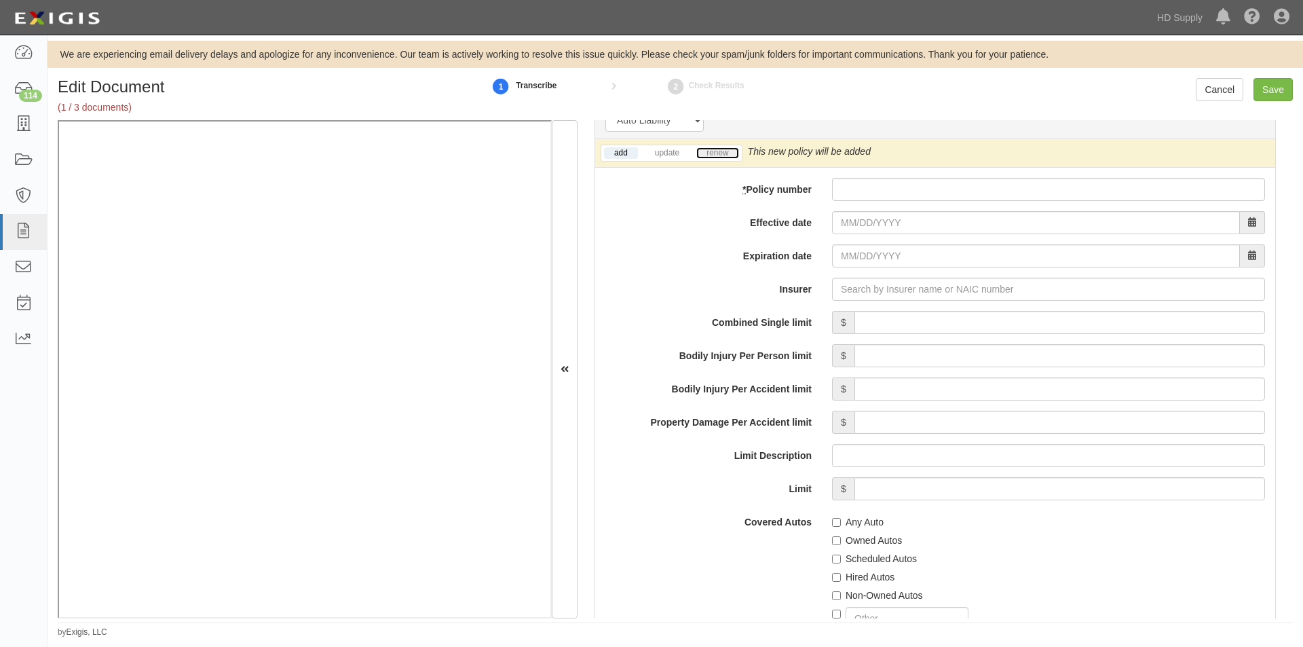
click at [721, 152] on link "renew" at bounding box center [717, 153] width 42 height 12
paste input "BAS56945007"
type input "BAS56945007"
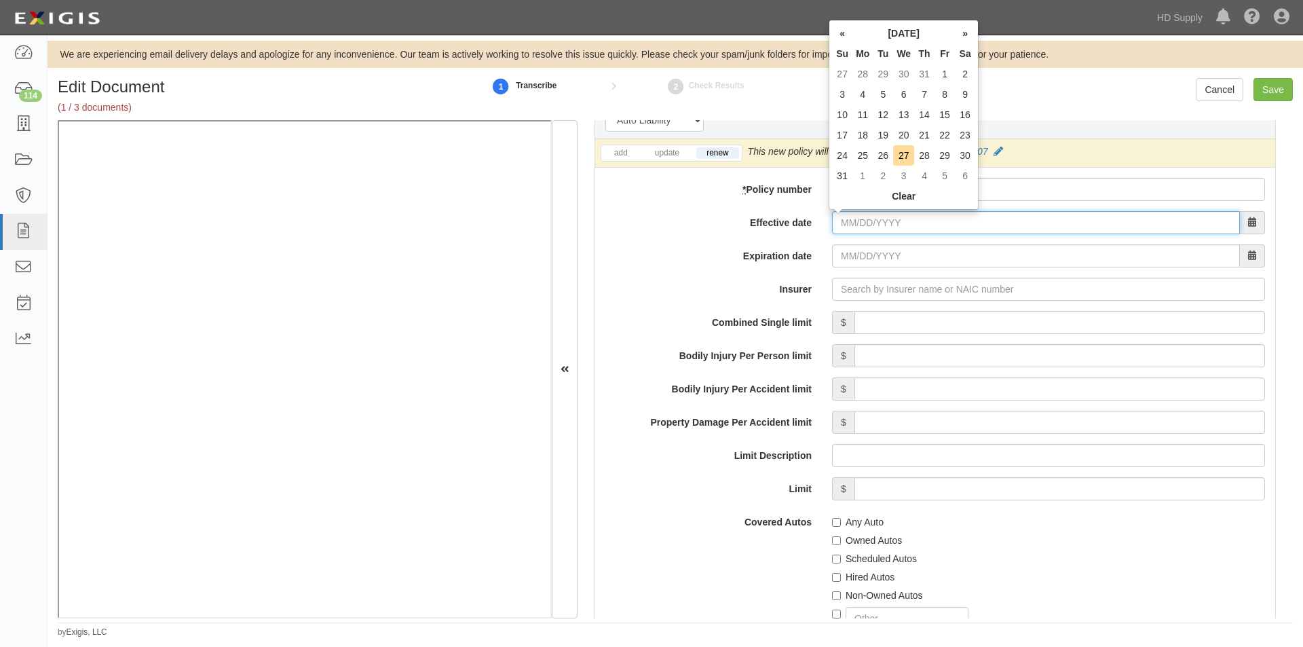
click at [858, 222] on input "Effective date" at bounding box center [1036, 222] width 408 height 23
click at [963, 35] on th "»" at bounding box center [965, 33] width 20 height 20
click at [875, 99] on td "7" at bounding box center [883, 94] width 20 height 20
type input "10/07/2025"
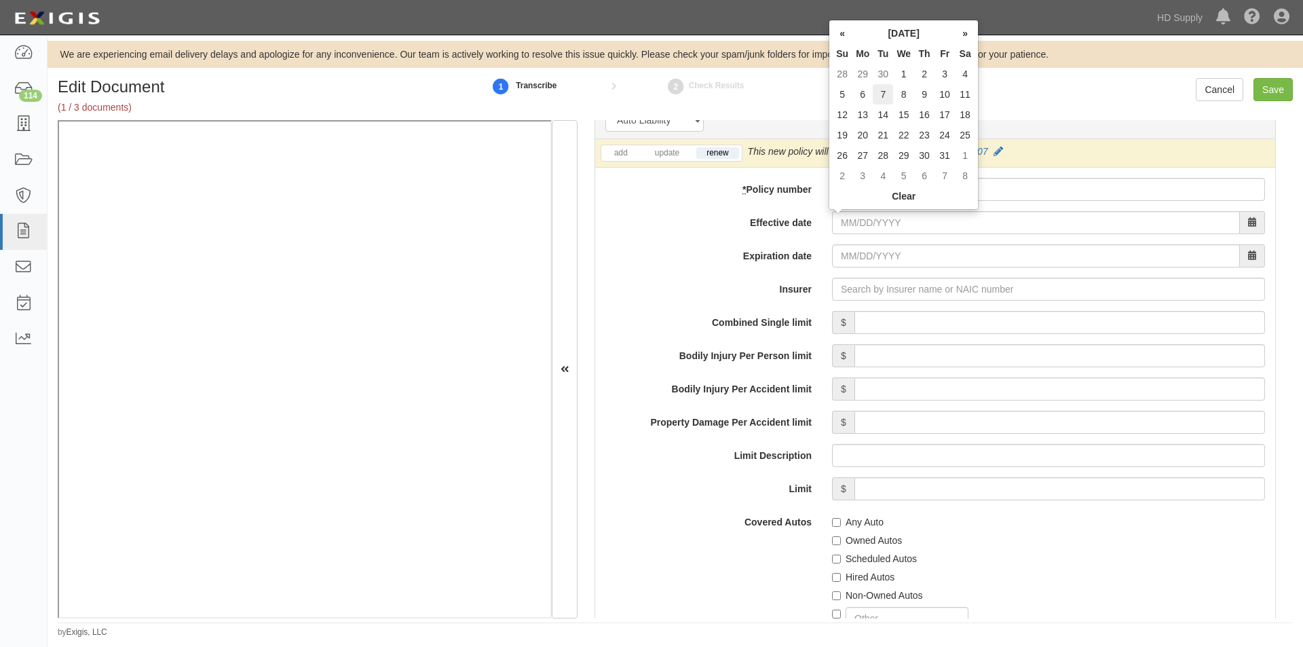
type input "10/07/2026"
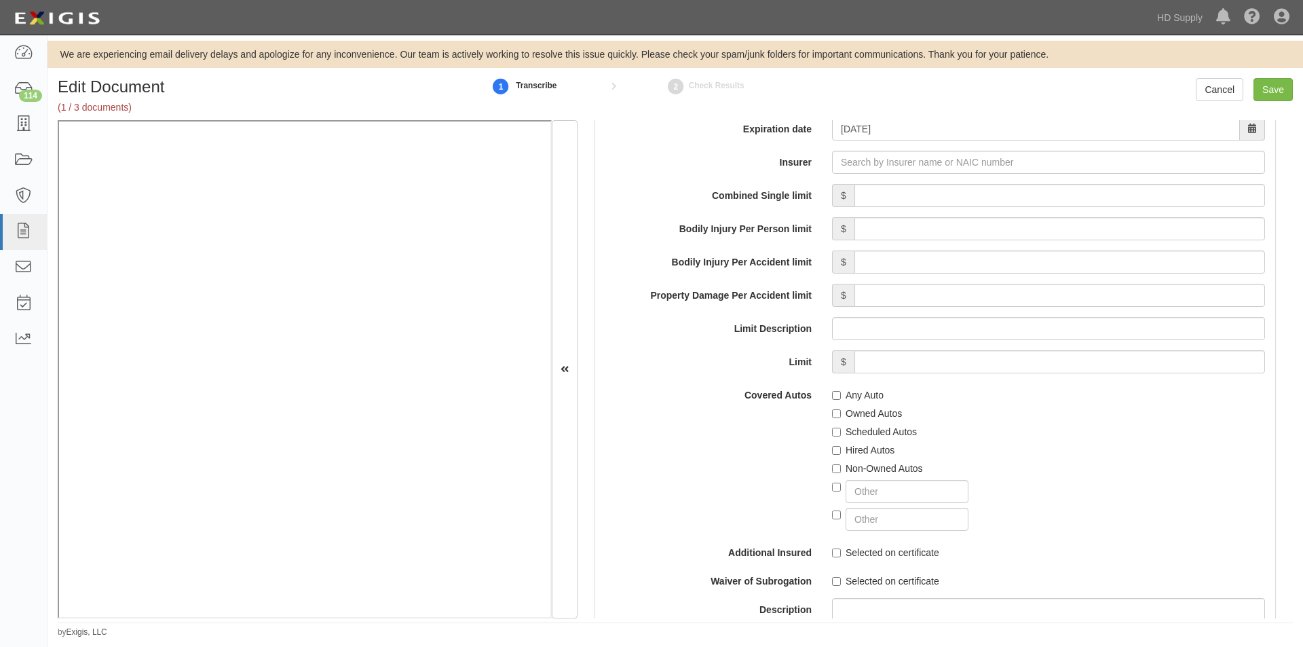
scroll to position [1959, 0]
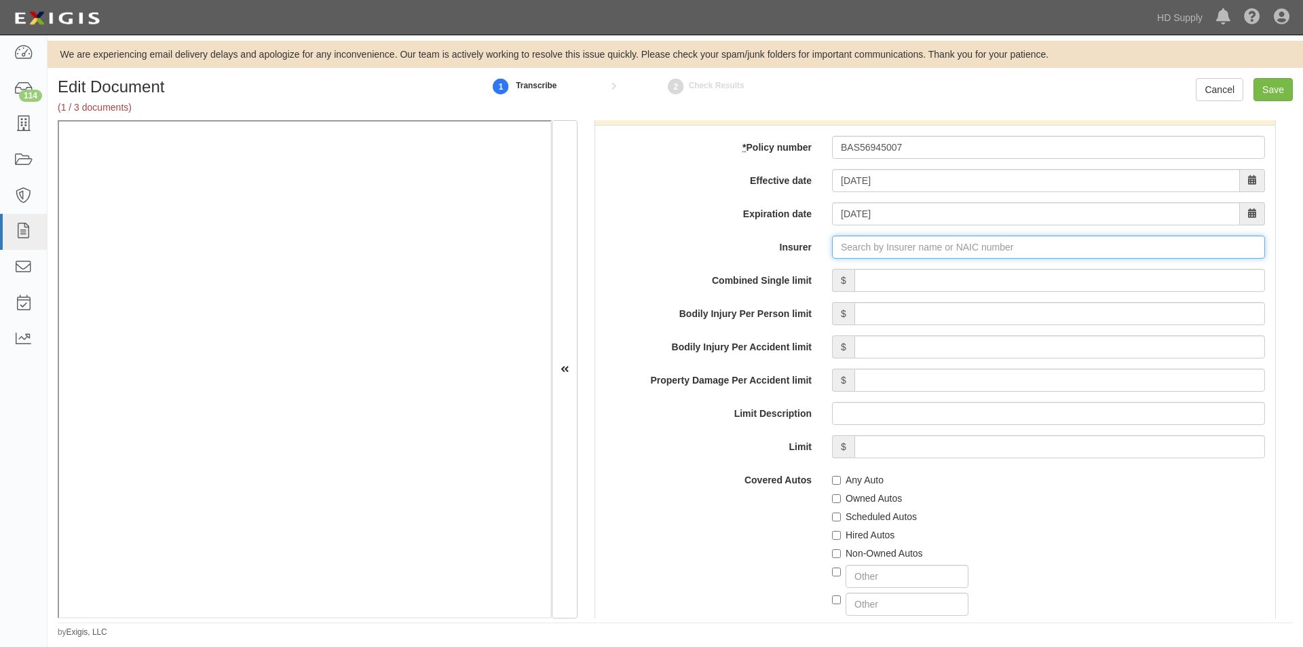
click at [917, 246] on input "Insurer" at bounding box center [1048, 246] width 433 height 23
type input "21st Century Advantage Insurance Company (25232) NR Rating"
type input "2"
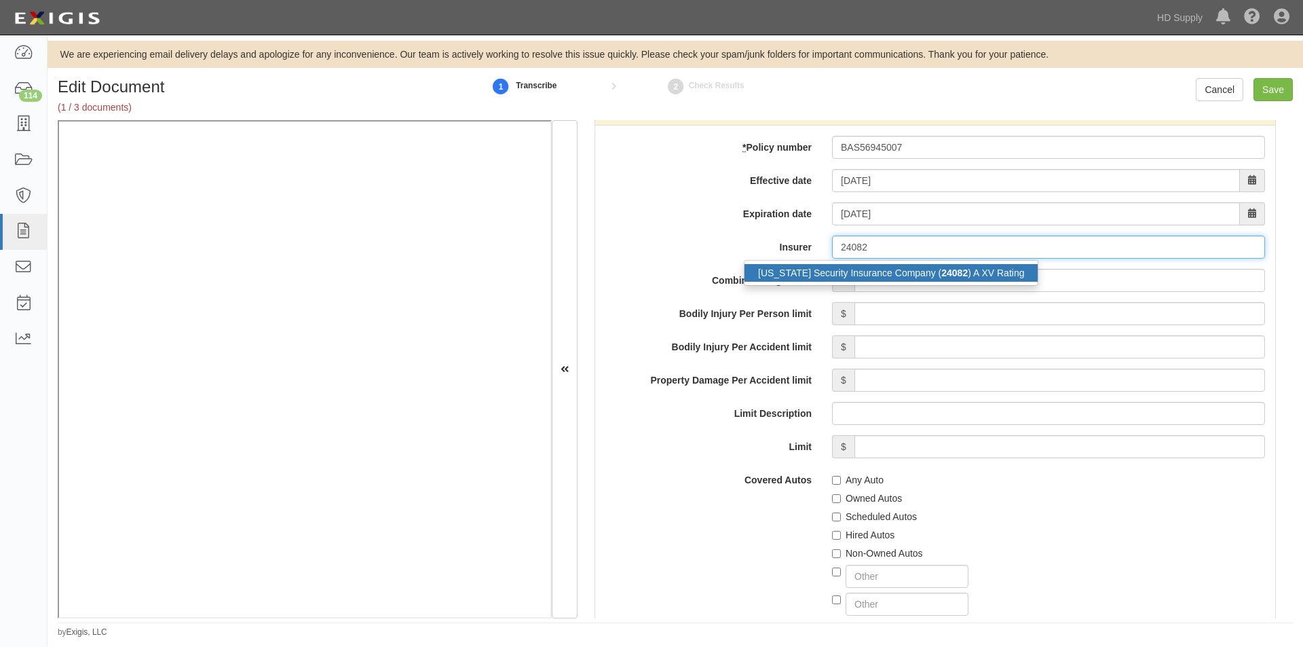
click at [878, 278] on div "Ohio Security Insurance Company ( 24082 ) A XV Rating" at bounding box center [890, 273] width 293 height 18
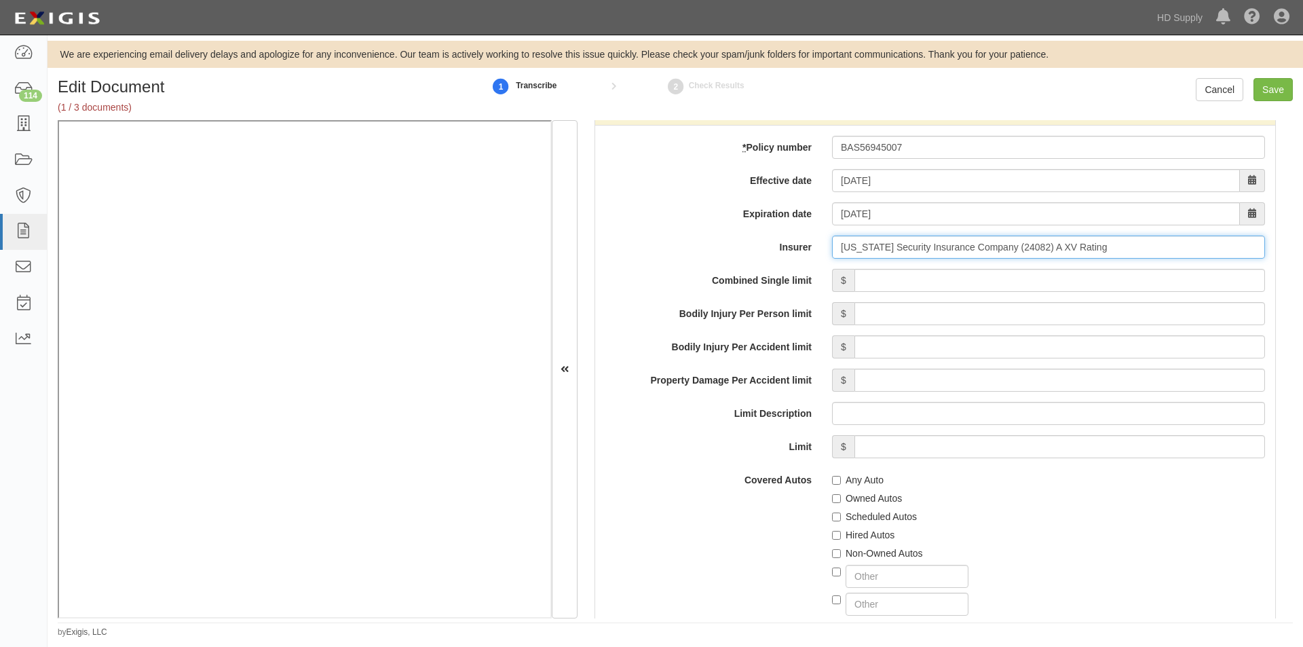
type input "Ohio Security Insurance Company (24082) A XV Rating"
click at [906, 280] on input "Combined Single limit" at bounding box center [1059, 280] width 410 height 23
type input "1,000,000"
click at [833, 480] on input "Any Auto" at bounding box center [836, 480] width 9 height 9
checkbox input "true"
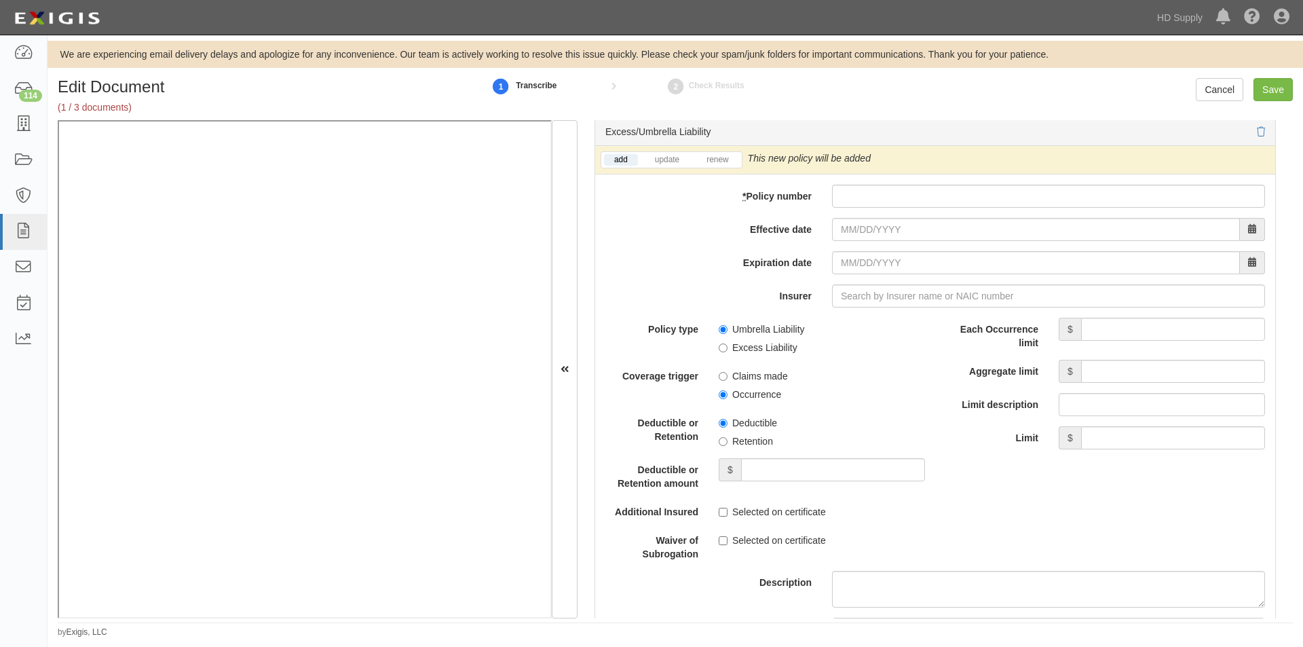
scroll to position [2736, 0]
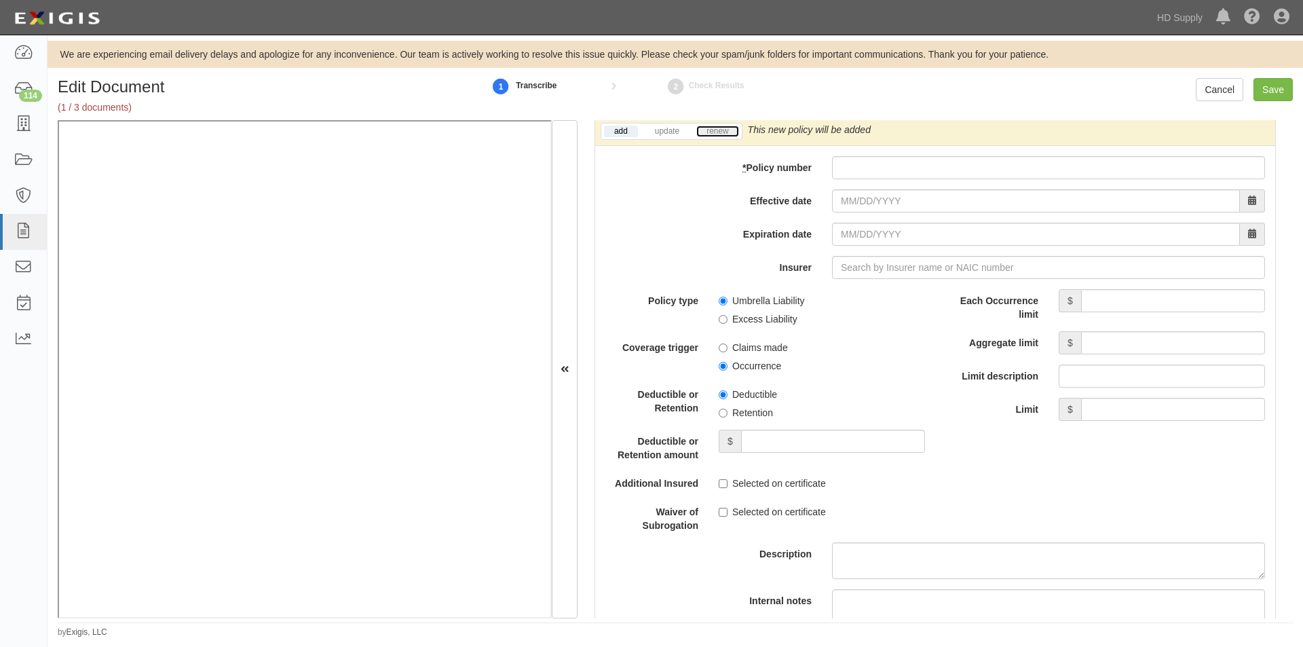
click at [717, 132] on link "renew" at bounding box center [717, 132] width 42 height 12
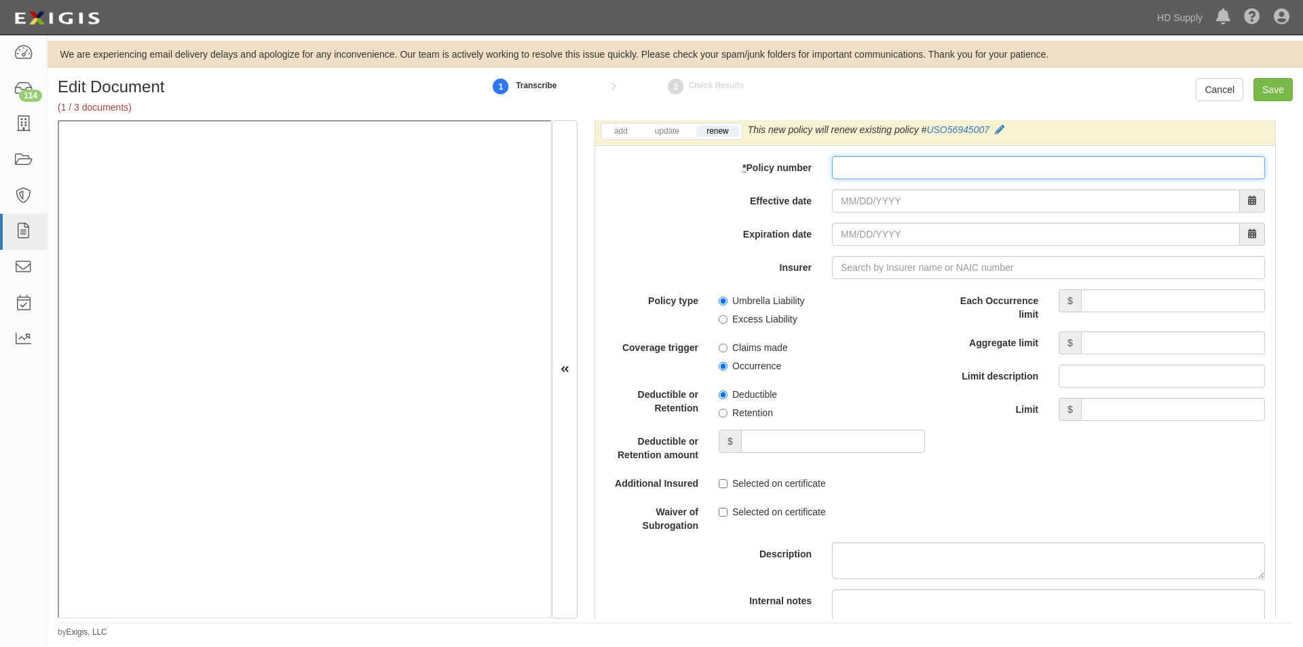
paste input "USO56945007"
type input "USO56945007"
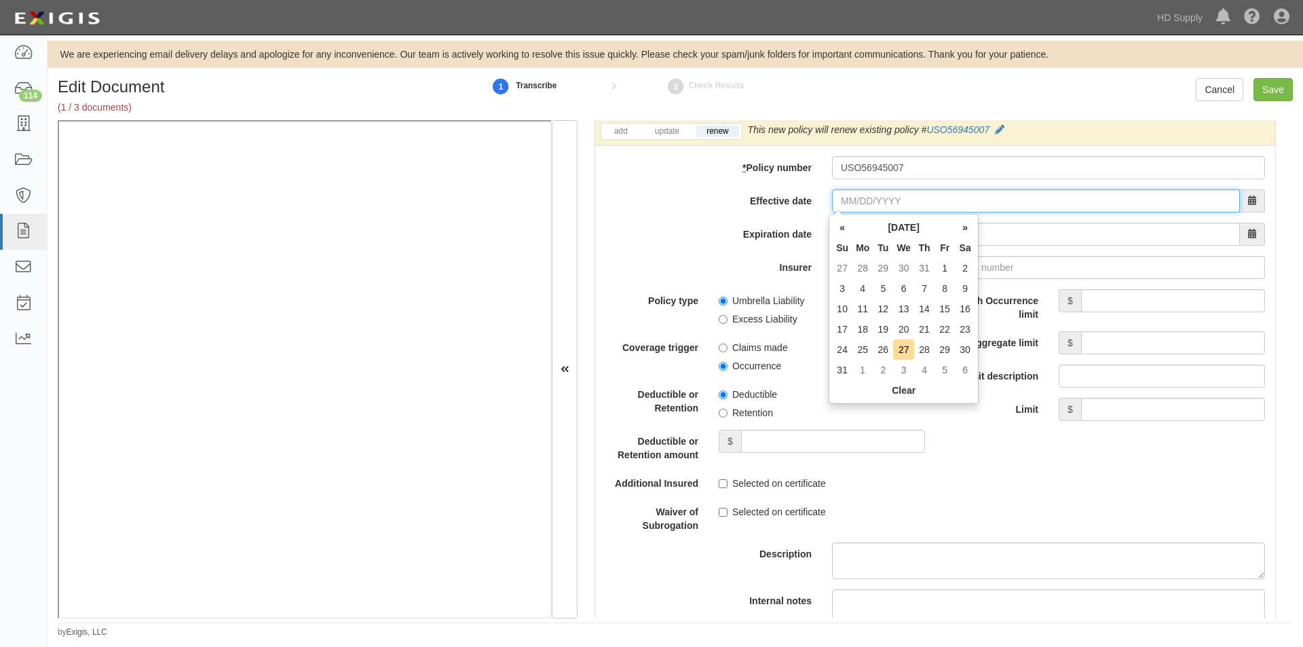
click at [850, 202] on input "Effective date" at bounding box center [1036, 200] width 408 height 23
type input "10/07/2025"
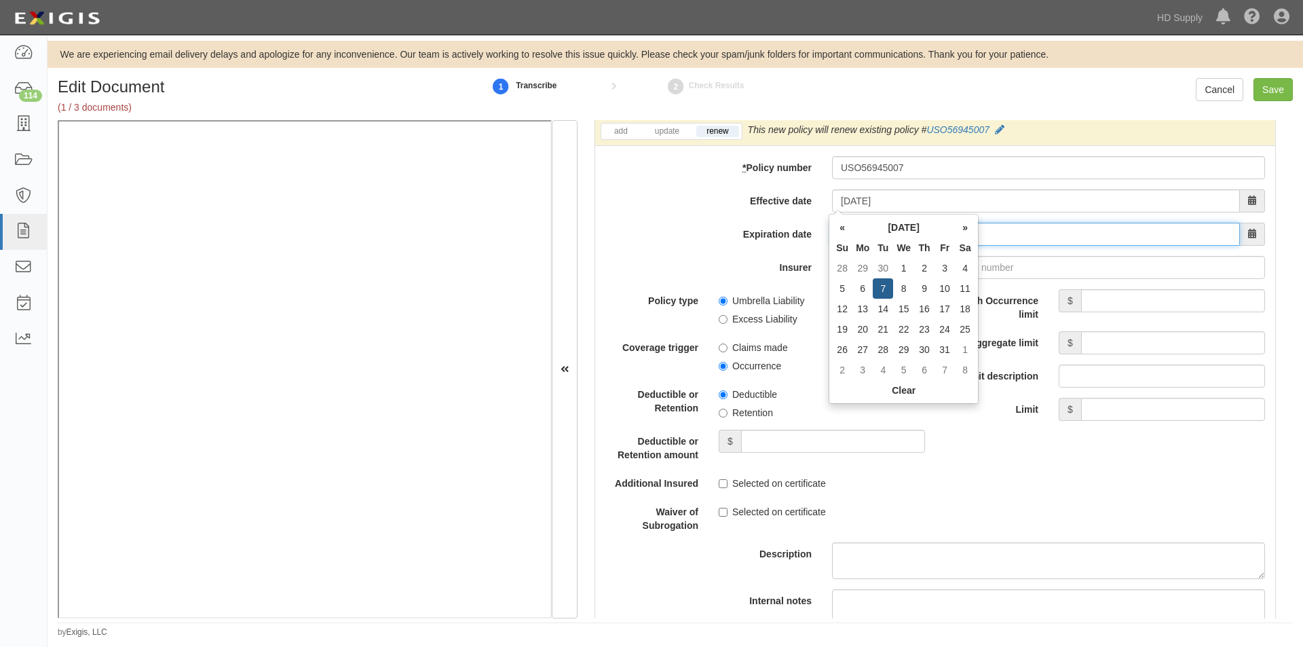
type input "10/07/2026"
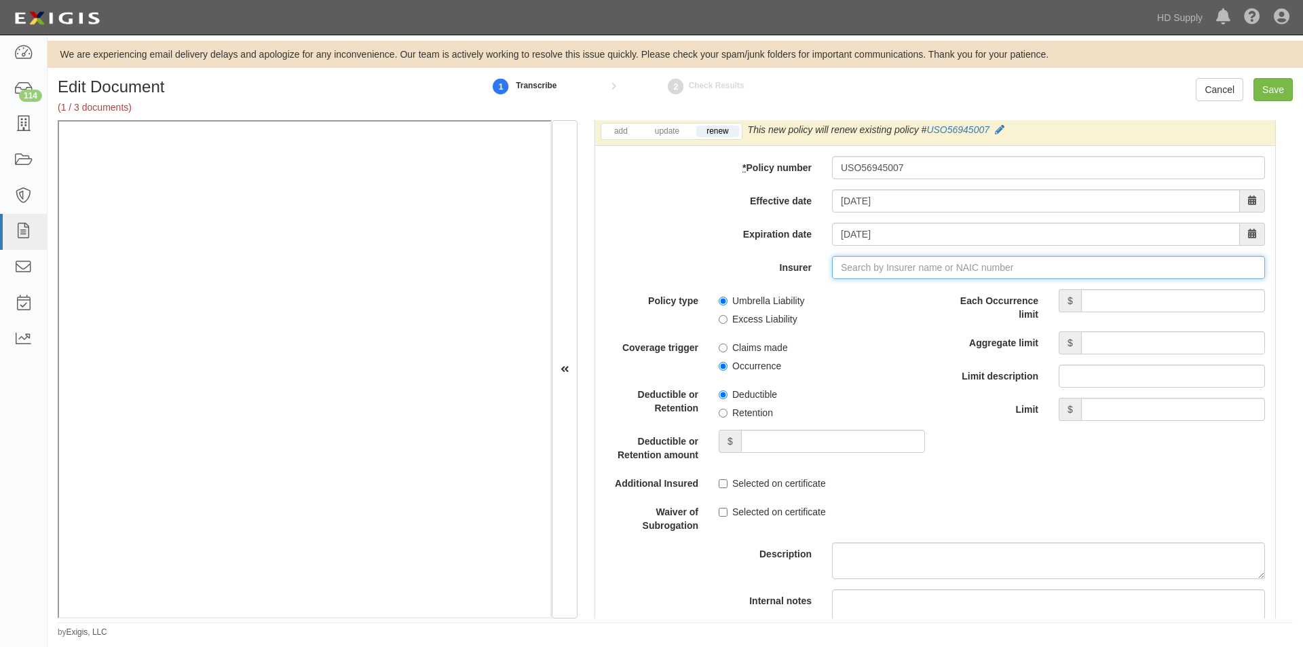
click at [899, 272] on input "Insurer" at bounding box center [1048, 267] width 433 height 23
type input "21st Century Advantage Insurance Company (25232) NR Rating"
type input "2"
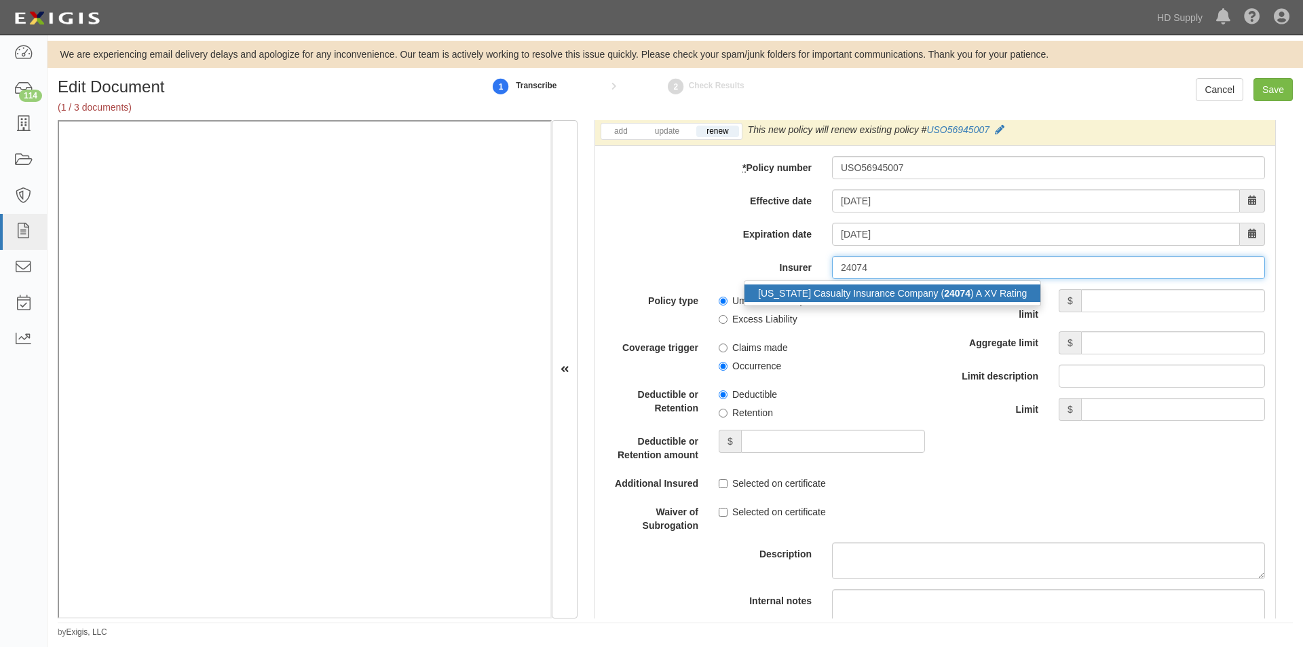
click at [890, 296] on div "Ohio Casualty Insurance Company ( 24074 ) A XV Rating" at bounding box center [892, 293] width 296 height 18
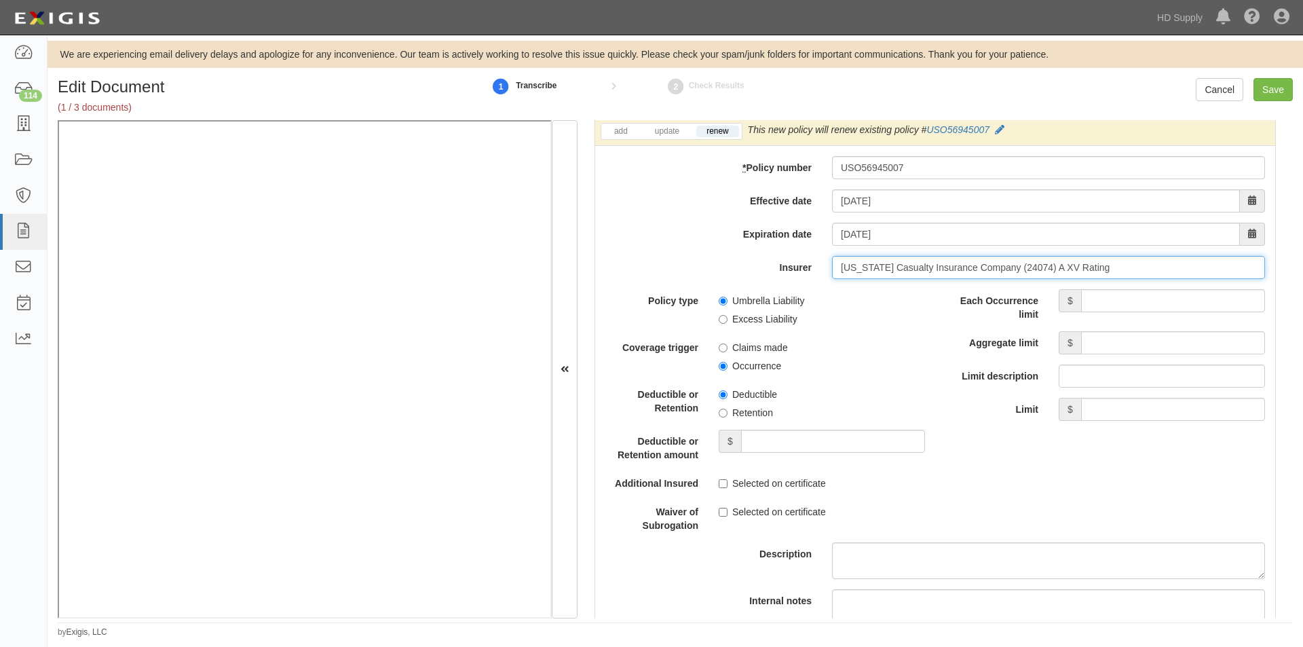
type input "Ohio Casualty Insurance Company (24074) A XV Rating"
click at [1109, 307] on input "Each Occurrence limit" at bounding box center [1173, 300] width 184 height 23
type input "5,000,000"
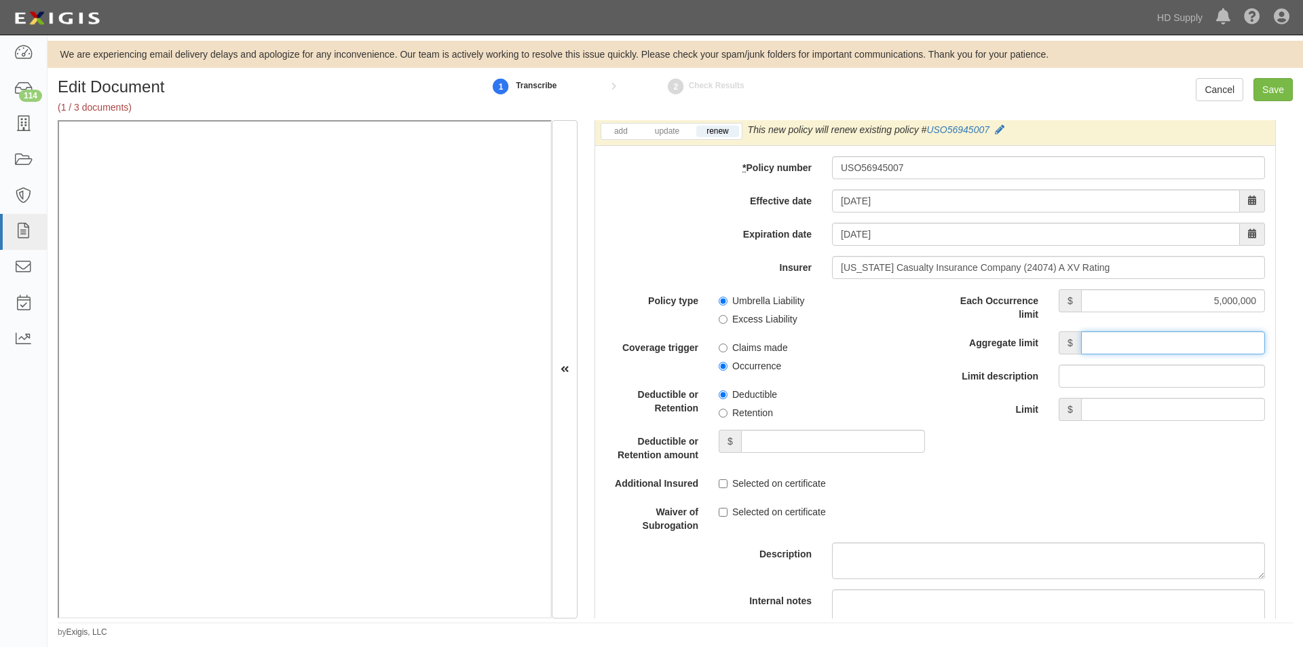
click at [1109, 347] on input "Aggregate limit" at bounding box center [1173, 342] width 184 height 23
type input "5,000,000"
click at [724, 362] on input "Occurrence" at bounding box center [723, 366] width 9 height 9
radio input "true"
click at [725, 413] on input "Retention" at bounding box center [723, 412] width 9 height 9
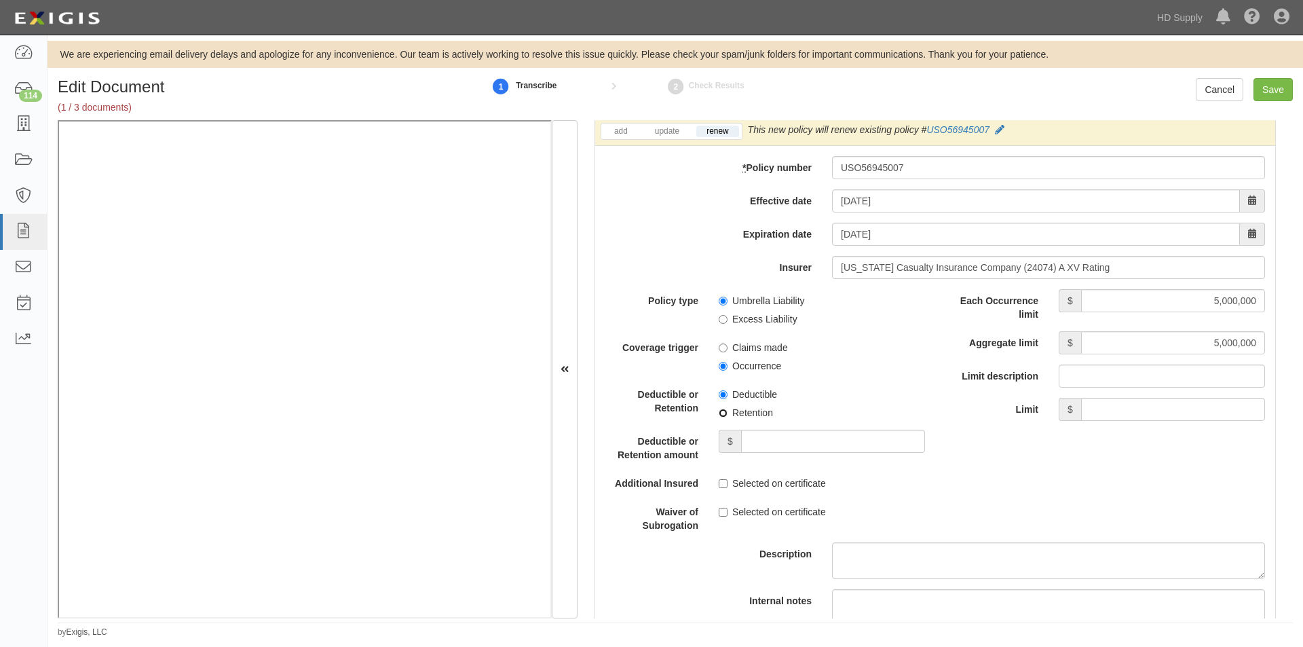
radio input "true"
click at [769, 444] on input "Deductible or Retention amount" at bounding box center [833, 440] width 184 height 23
type input "10,000"
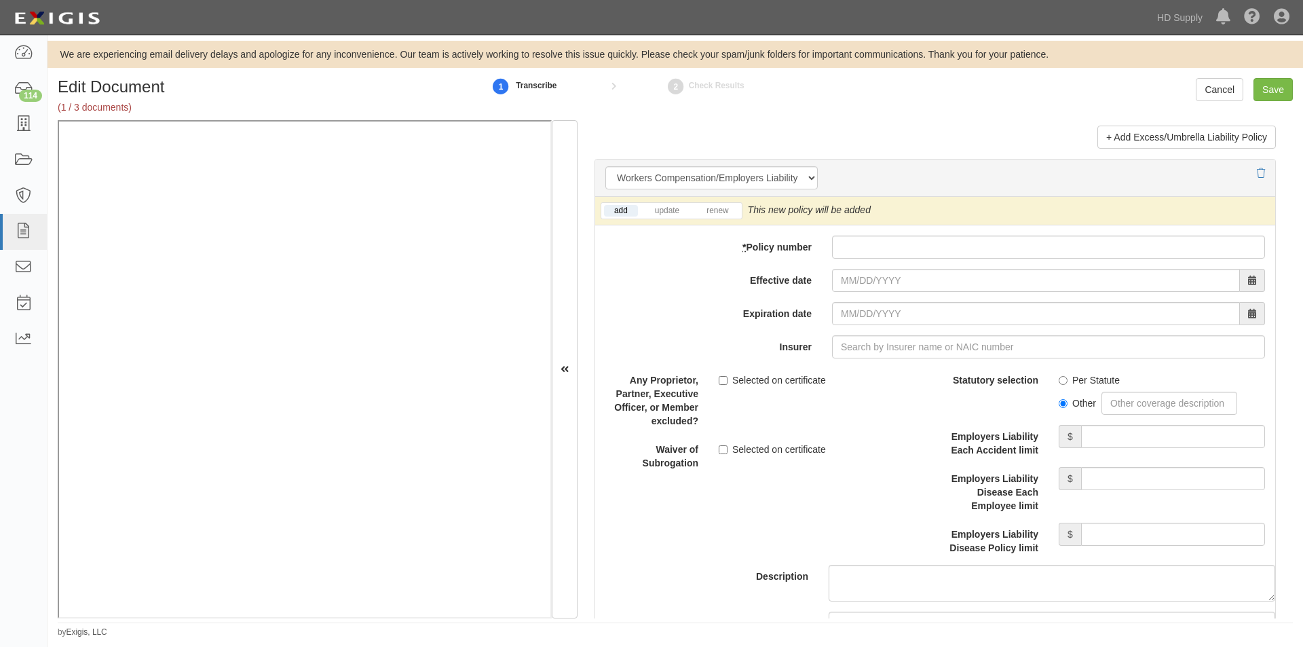
scroll to position [3355, 0]
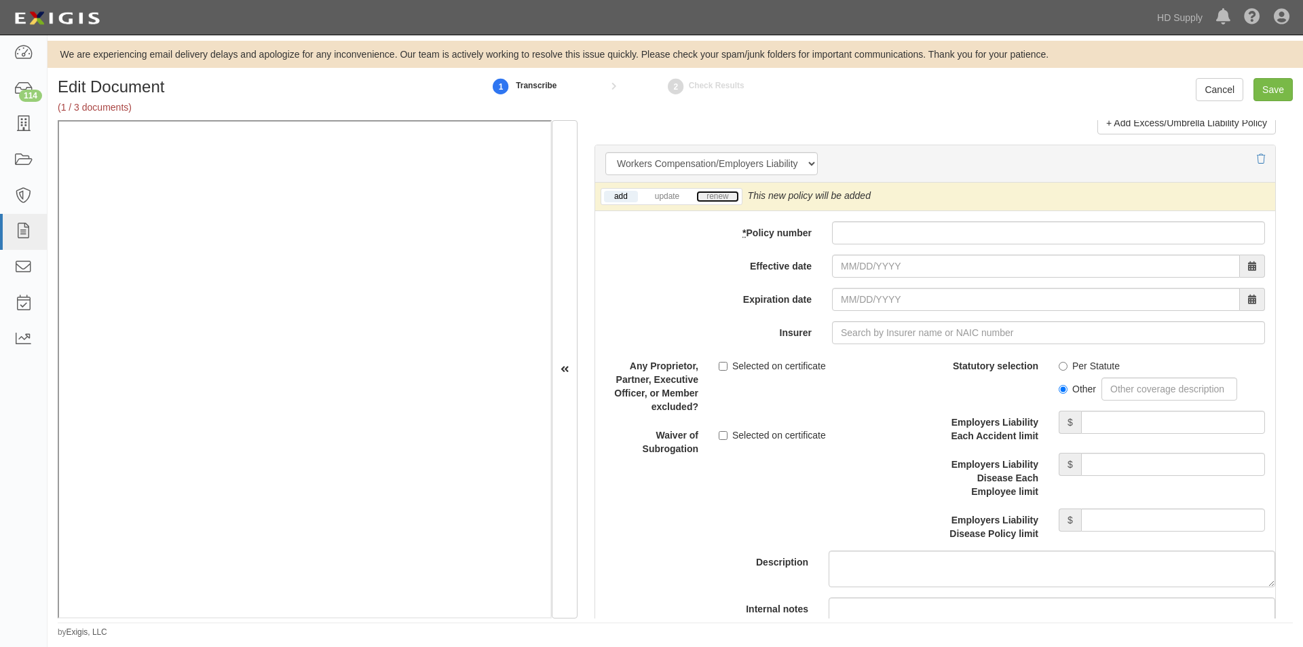
click at [729, 196] on link "renew" at bounding box center [717, 197] width 42 height 12
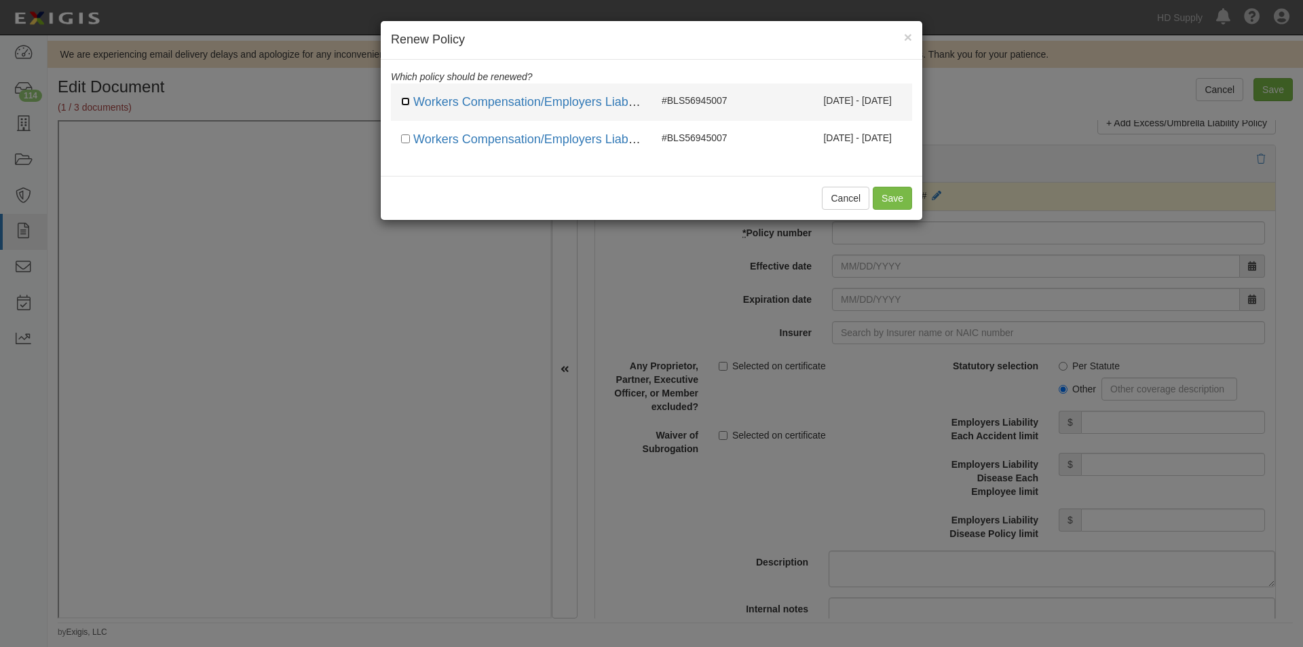
click at [409, 97] on input "checkbox" at bounding box center [405, 101] width 9 height 9
checkbox input "true"
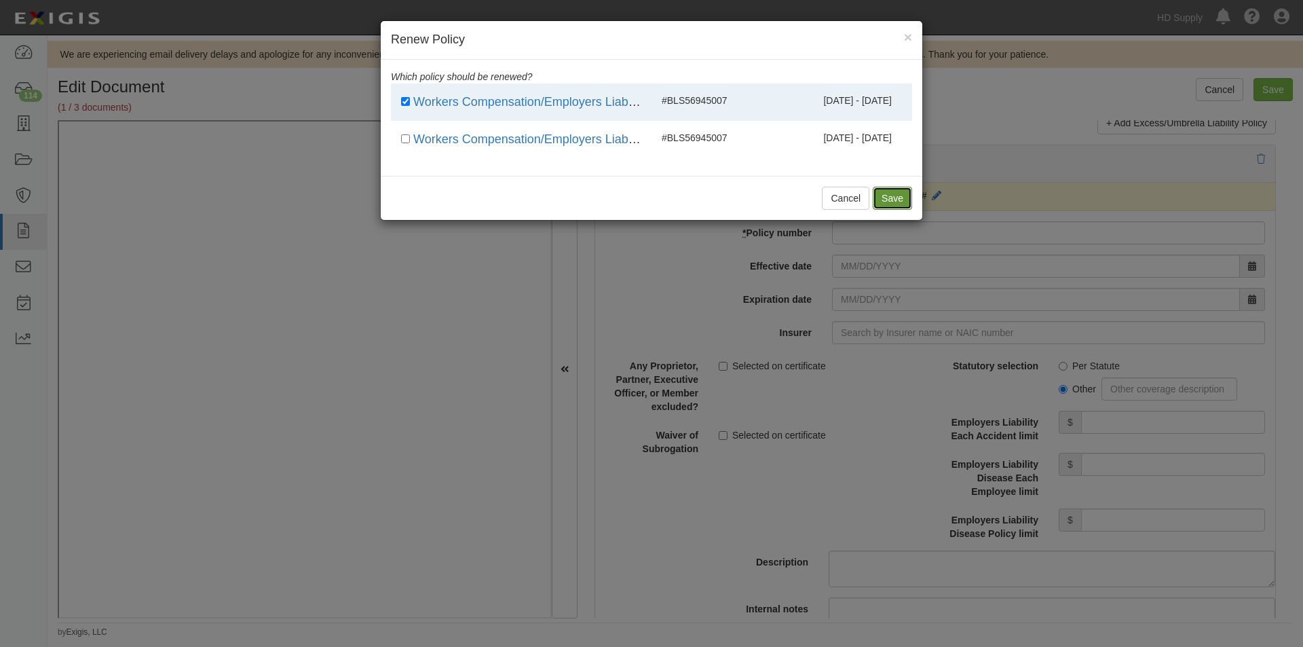
click at [897, 200] on button "Save" at bounding box center [892, 198] width 39 height 23
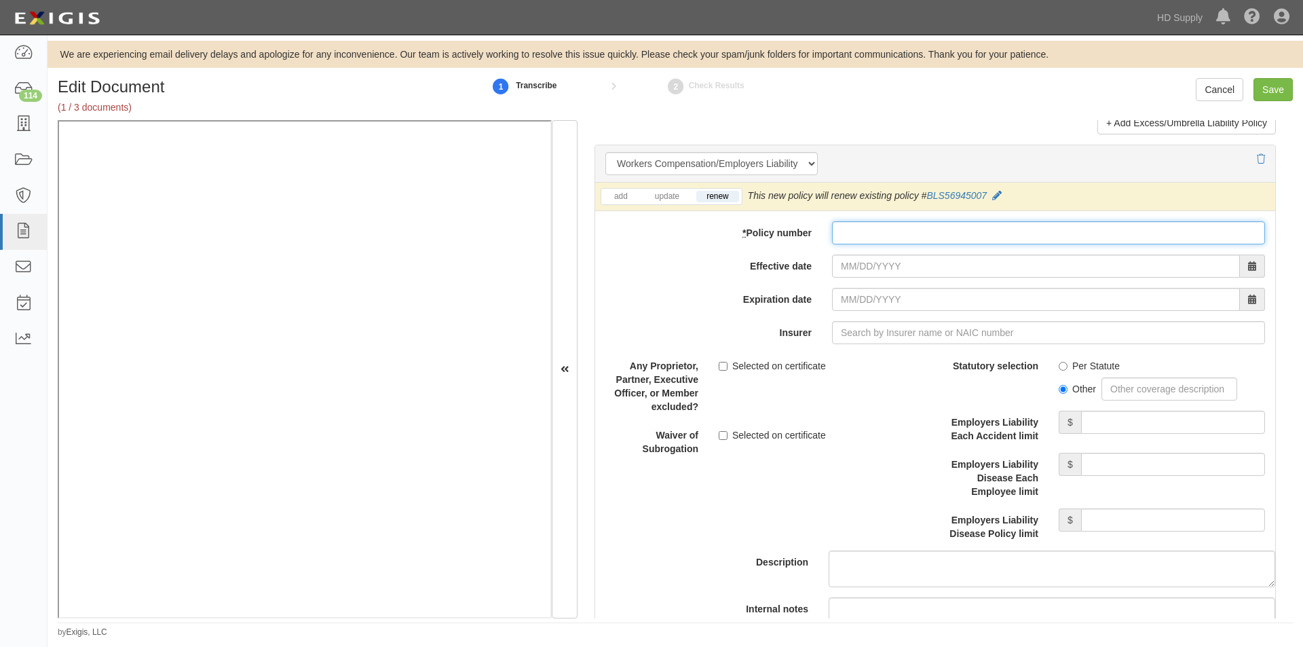
paste input "BLS56945007"
click at [843, 235] on input "BLS56945007" at bounding box center [1048, 232] width 433 height 23
type input "B-LS56945007"
click at [861, 271] on input "Effective date" at bounding box center [1036, 265] width 408 height 23
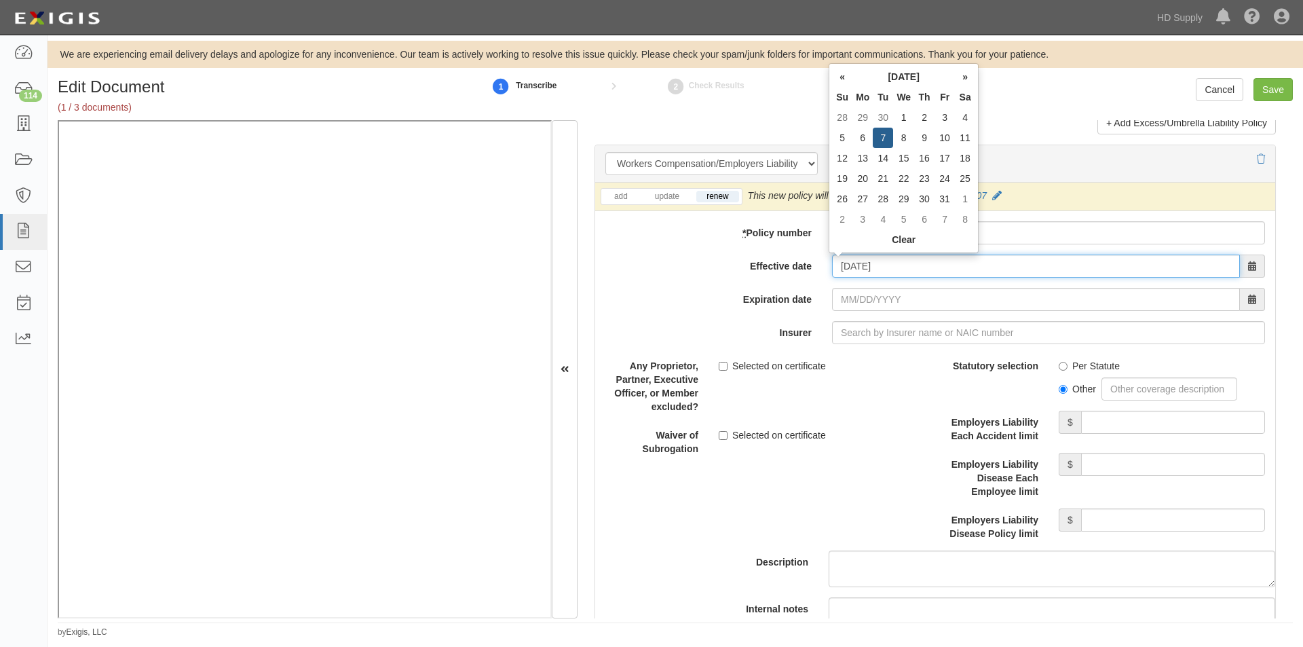
type input "10/07/2025"
type input "10/07/2026"
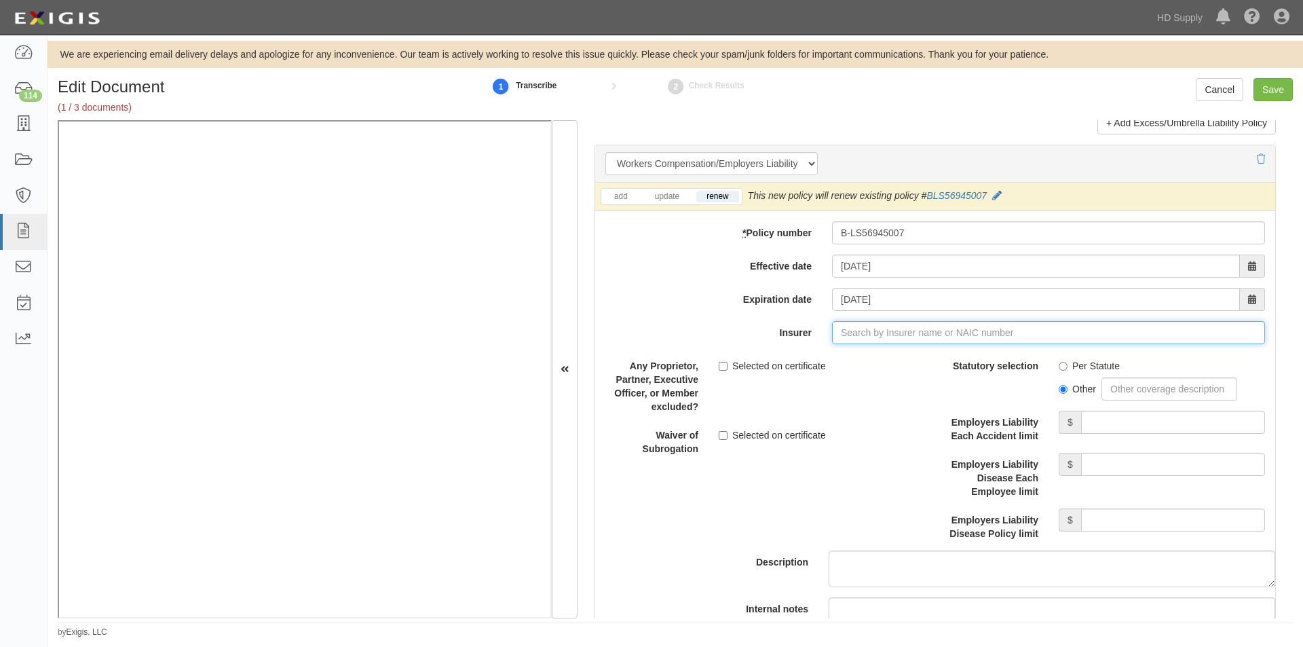
click at [887, 323] on input "Insurer" at bounding box center [1048, 332] width 433 height 23
type input "21st Century Advantage Insurance Company (25232) NR Rating"
type input "2"
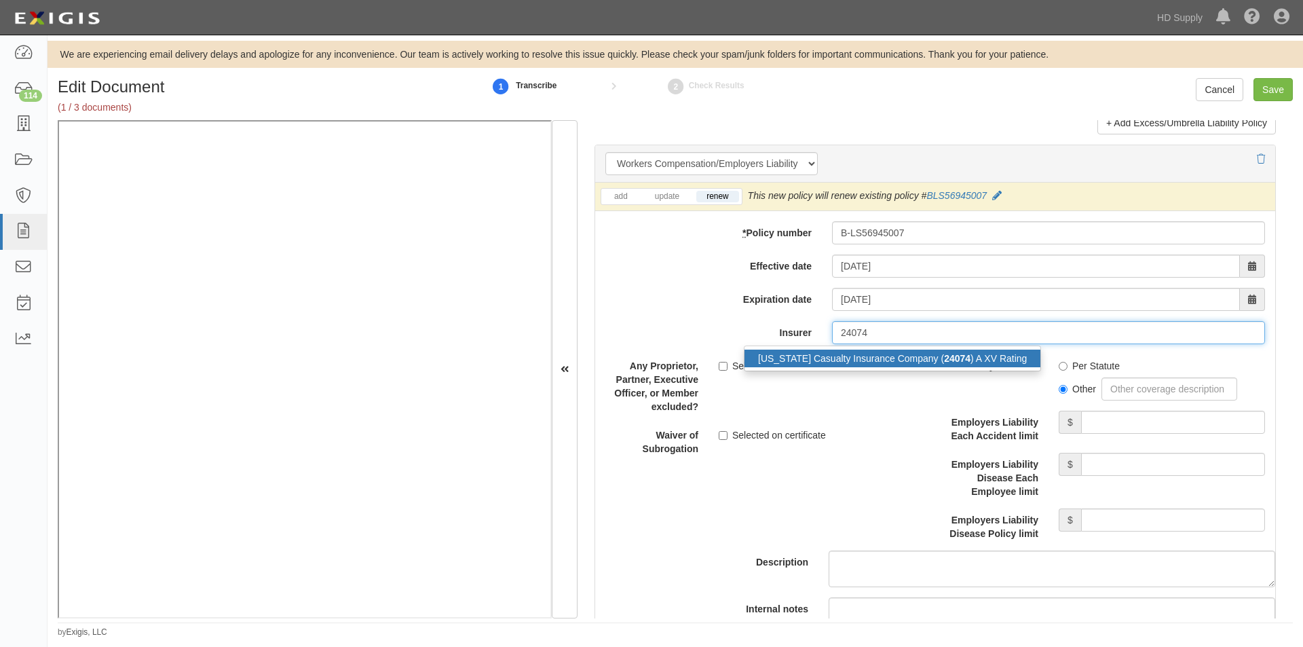
click at [873, 356] on div "Ohio Casualty Insurance Company ( 24074 ) A XV Rating" at bounding box center [892, 358] width 296 height 18
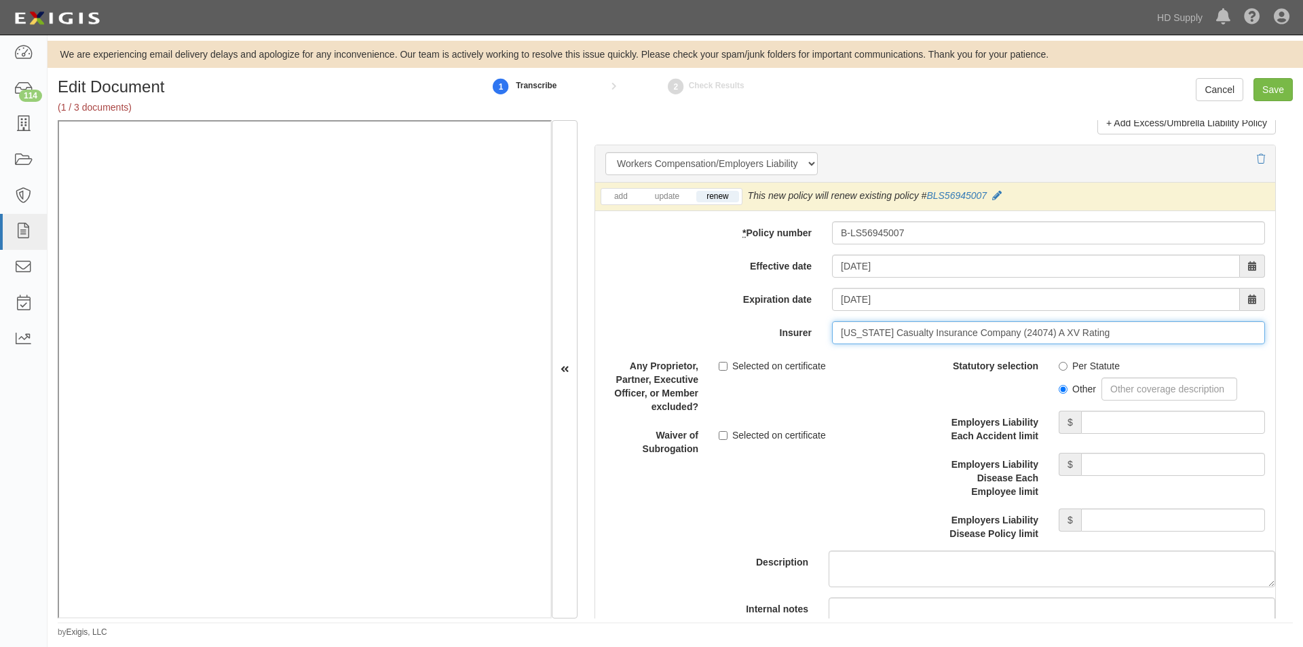
type input "Ohio Casualty Insurance Company (24074) A XV Rating"
click at [1062, 366] on label "Per Statute" at bounding box center [1088, 366] width 61 height 14
click at [1062, 366] on input "Per Statute" at bounding box center [1062, 366] width 9 height 9
radio input "true"
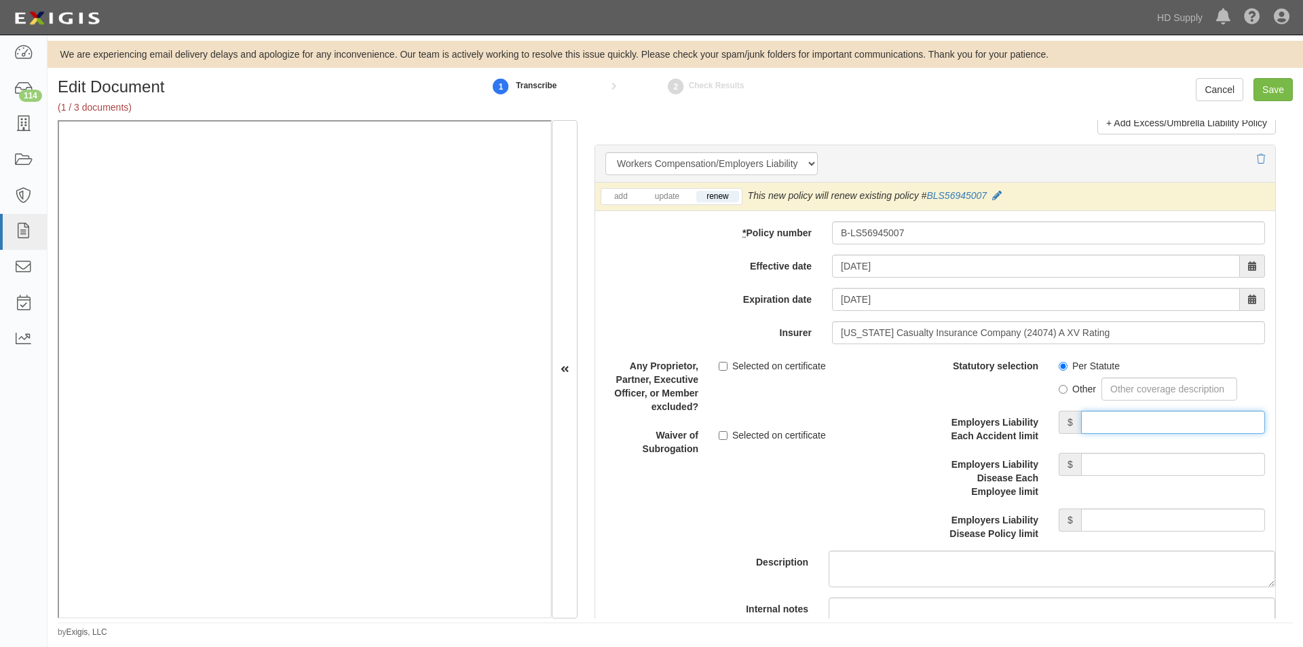
click at [1093, 421] on input "Employers Liability Each Accident limit" at bounding box center [1173, 421] width 184 height 23
type input "1,000,000"
click at [1101, 460] on input "Employers Liability Disease Each Employee limit" at bounding box center [1173, 464] width 184 height 23
type input "1,000,000"
click at [1110, 516] on input "Employers Liability Disease Policy limit" at bounding box center [1173, 519] width 184 height 23
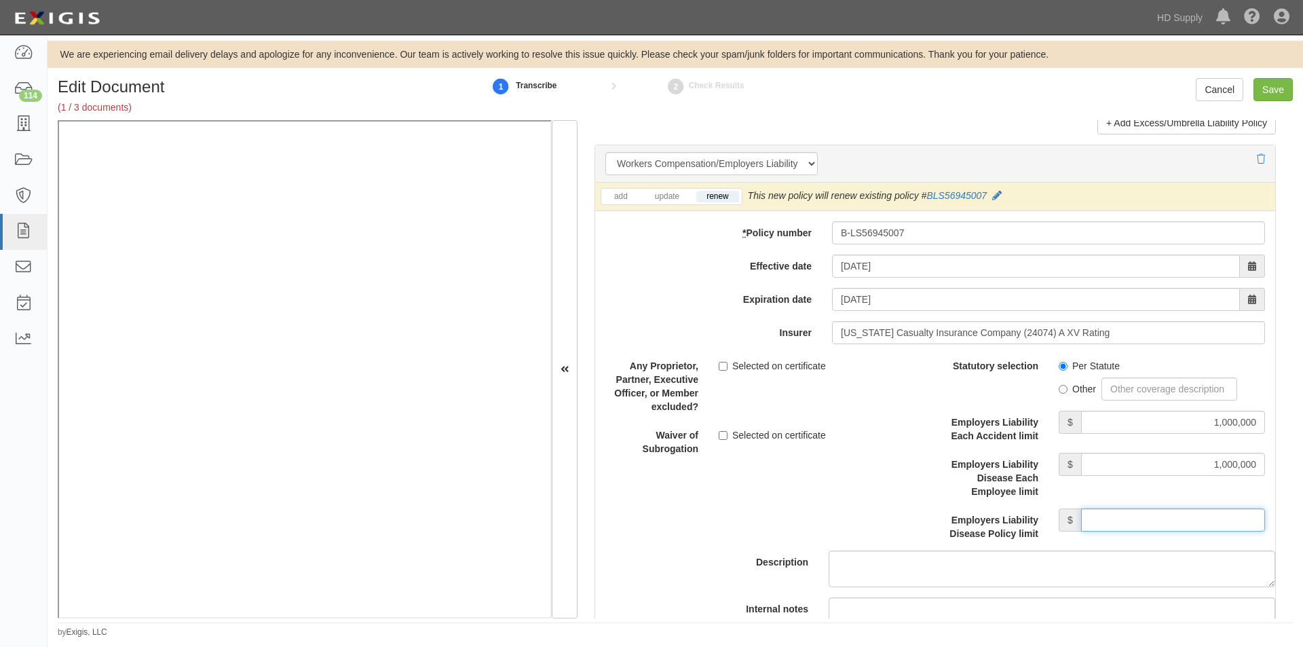
type input "1,000,000"
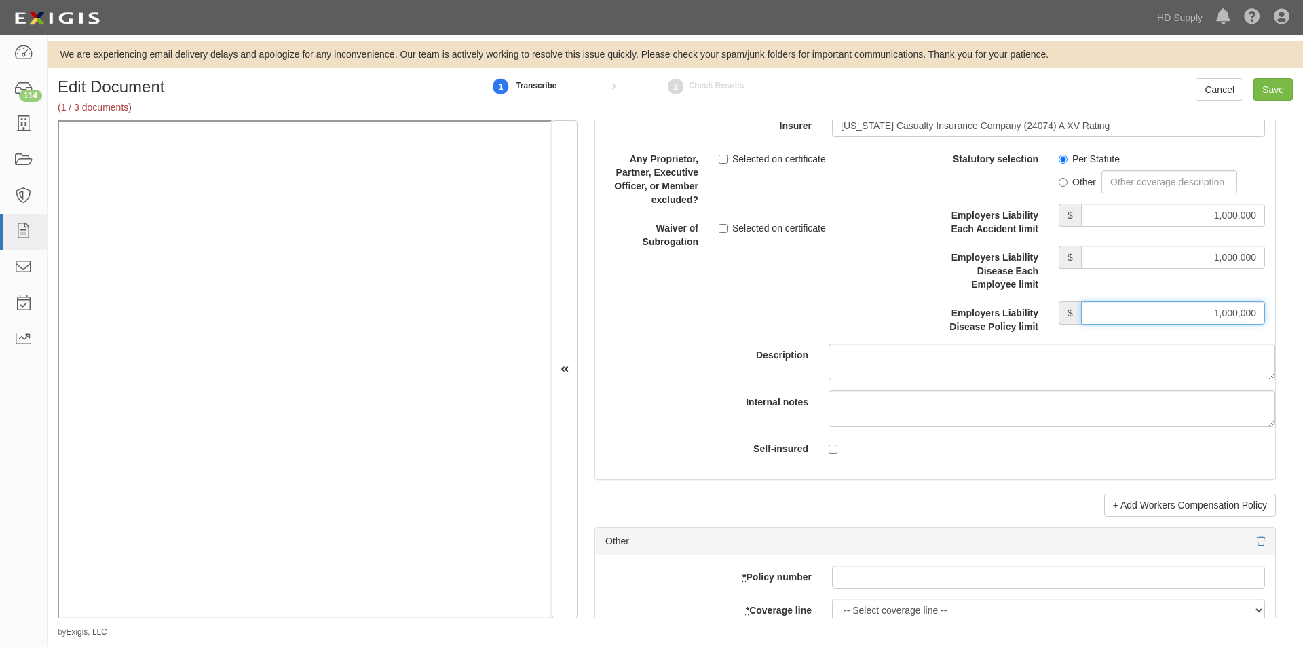
scroll to position [3762, 0]
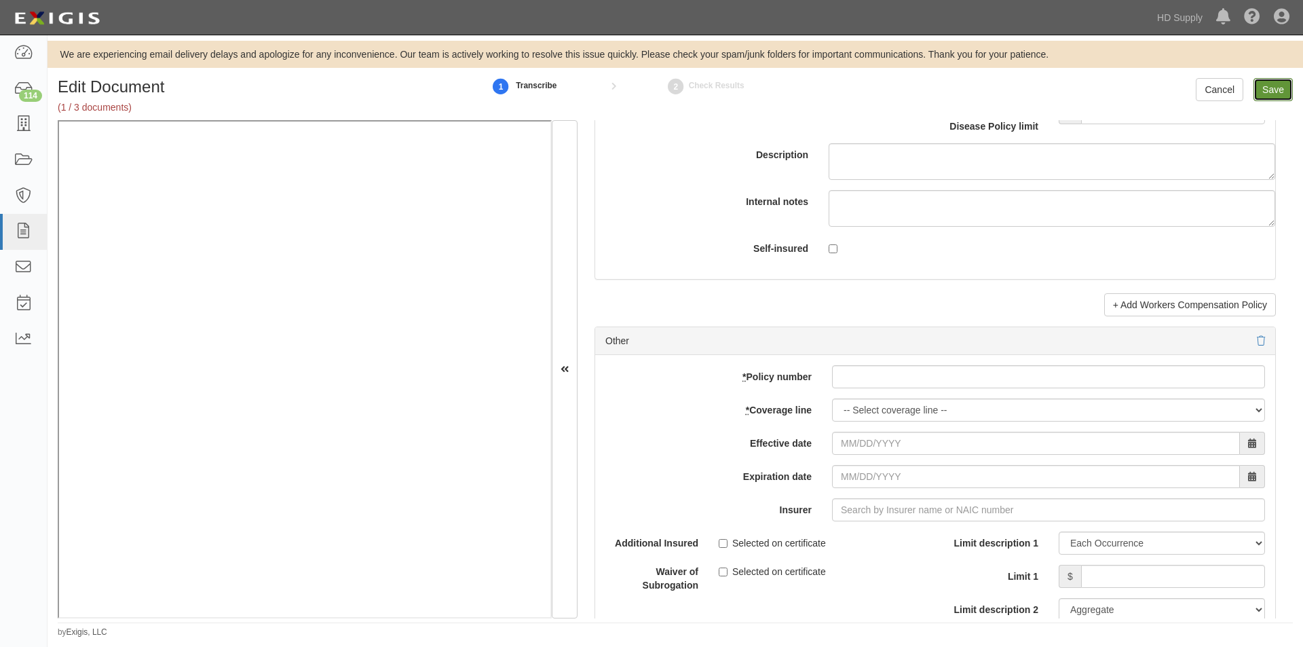
click at [1265, 90] on input "Save" at bounding box center [1272, 89] width 39 height 23
type input "1000000"
type input "15000"
type input "1000000"
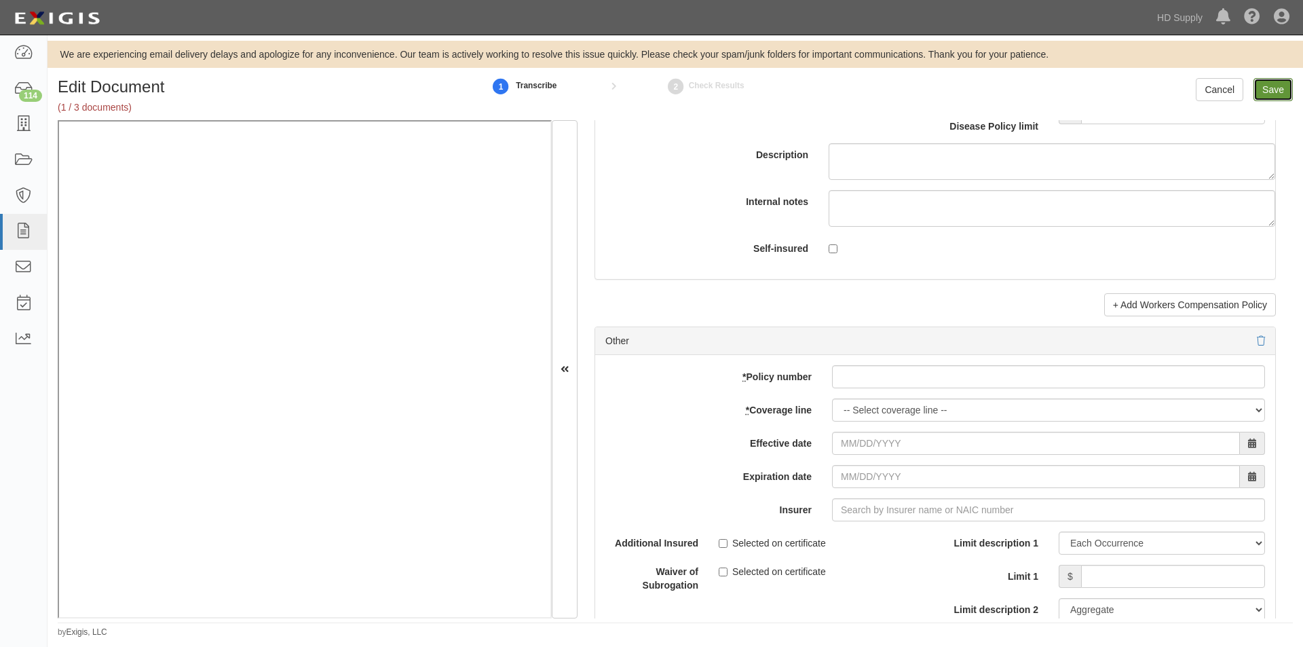
type input "2000000"
type input "1000000"
type input "10000"
type input "5000000"
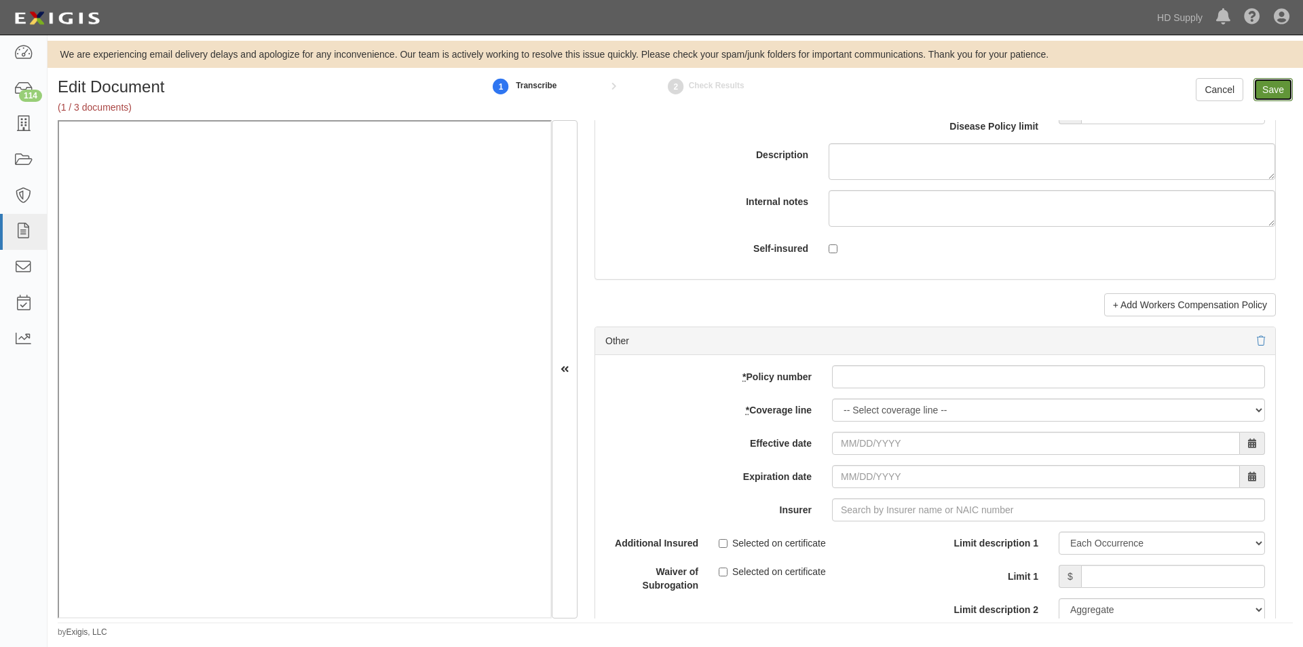
type input "5000000"
type input "1000000"
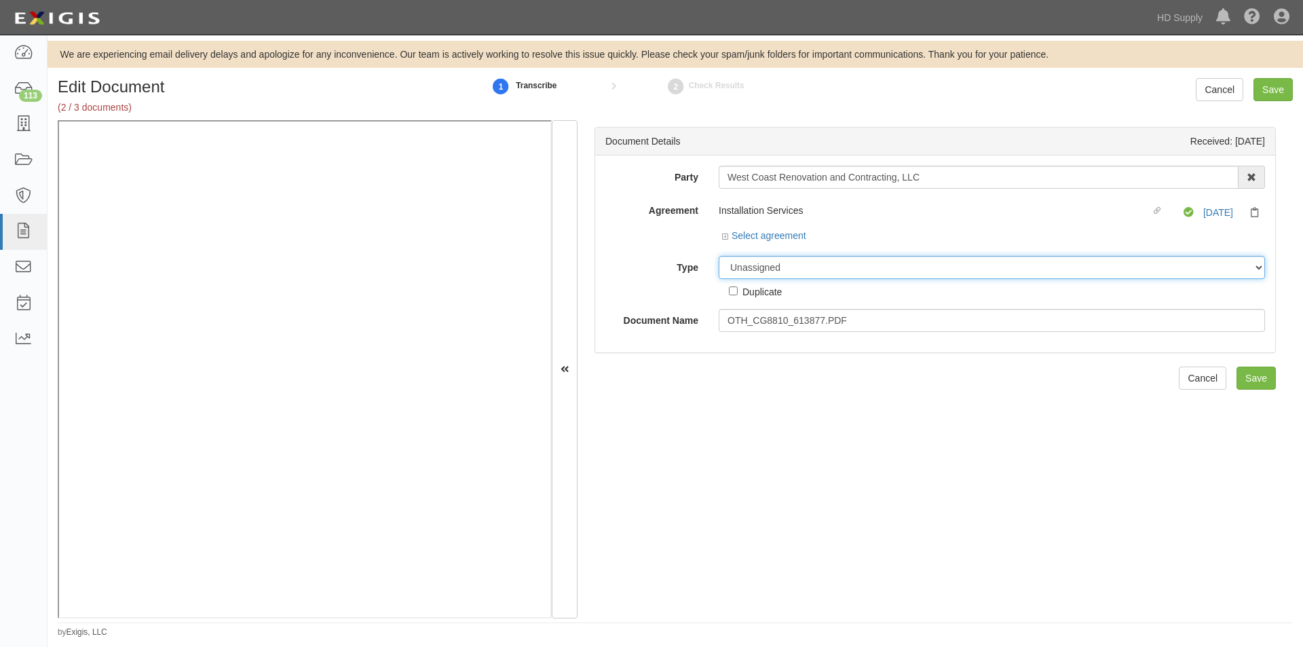
click at [763, 264] on select "Unassigned Binder Cancellation Notice Certificate Contract Endorsement Insuranc…" at bounding box center [992, 267] width 546 height 23
select select "EndorsementDetail"
click at [719, 256] on select "Unassigned Binder Cancellation Notice Certificate Contract Endorsement Insuranc…" at bounding box center [992, 267] width 546 height 23
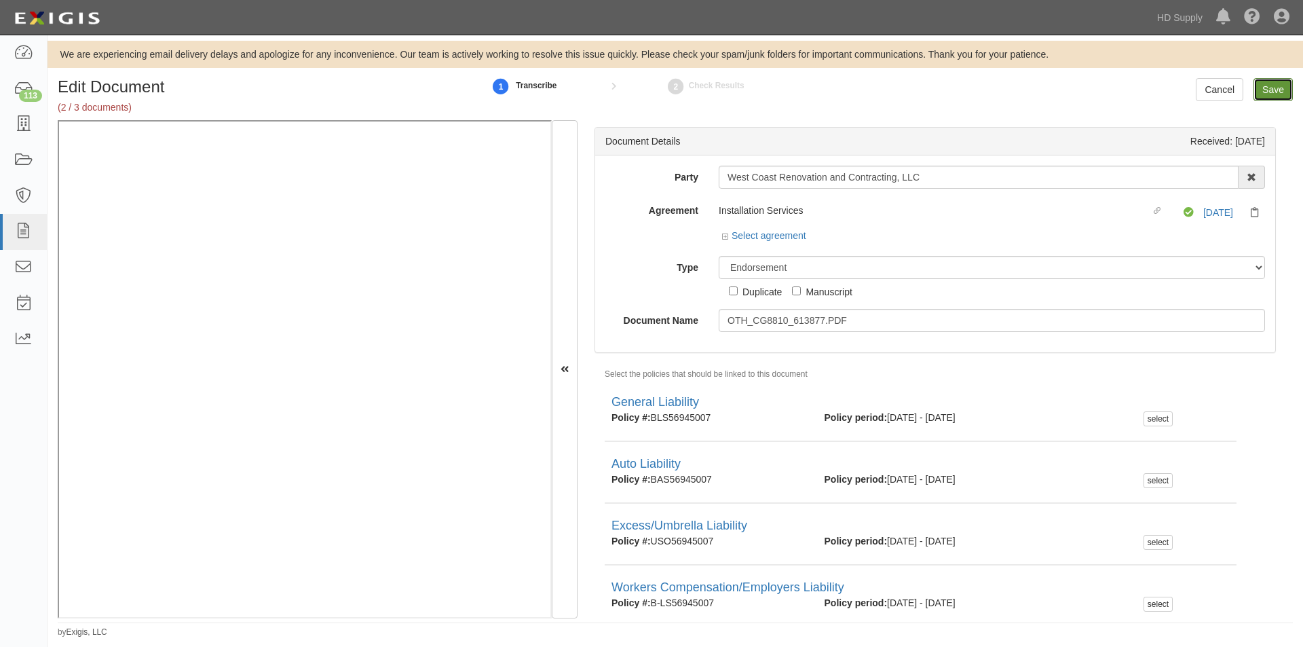
click at [1266, 94] on input "Save" at bounding box center [1272, 89] width 39 height 23
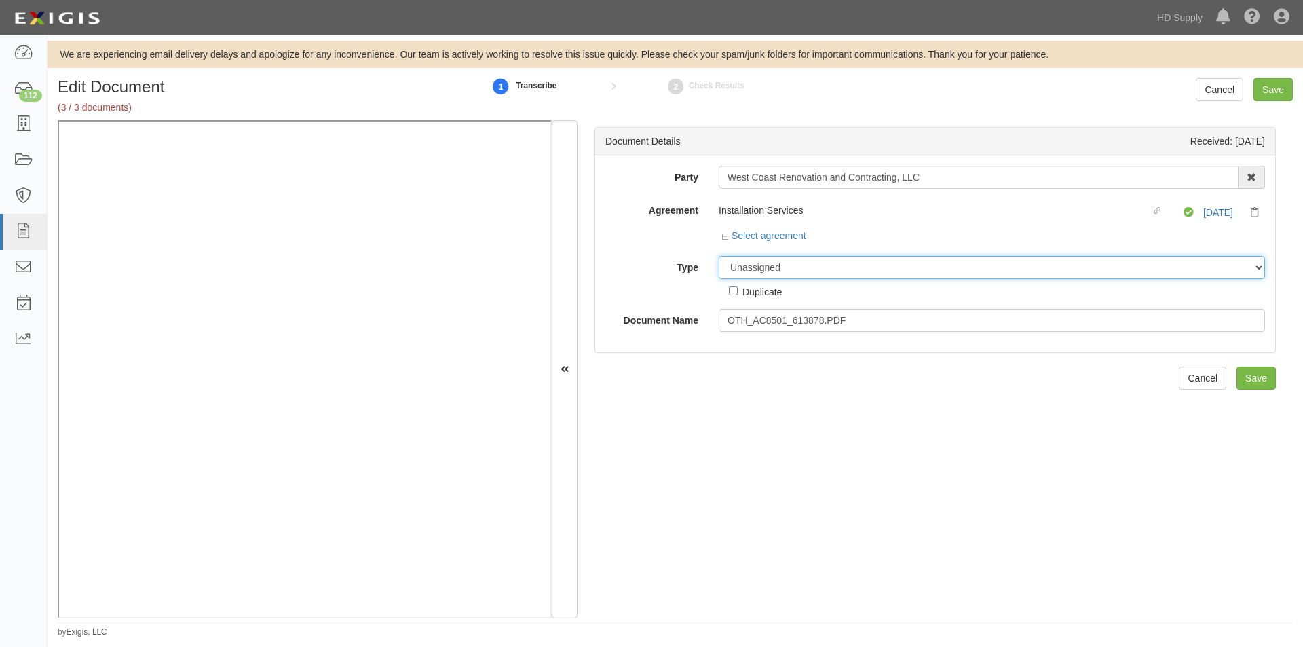
click at [743, 267] on select "Unassigned Binder Cancellation Notice Certificate Contract Endorsement Insuranc…" at bounding box center [992, 267] width 546 height 23
select select "EndorsementDetail"
click at [719, 256] on select "Unassigned Binder Cancellation Notice Certificate Contract Endorsement Insuranc…" at bounding box center [992, 267] width 546 height 23
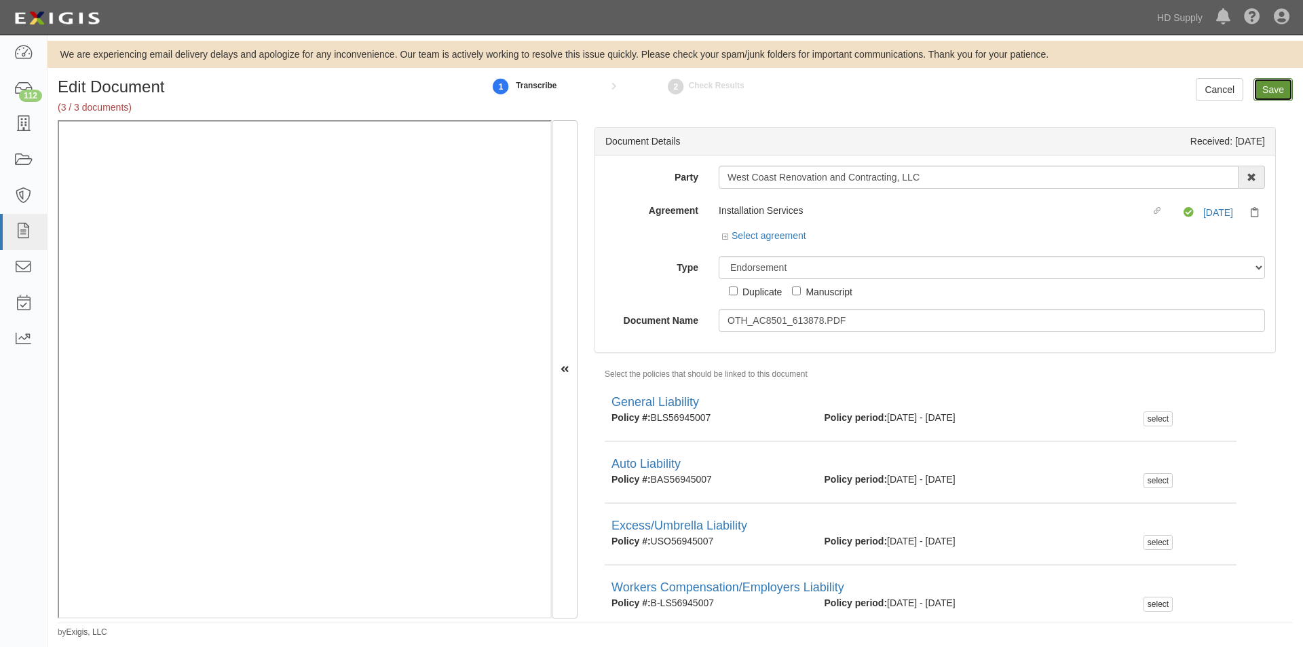
click at [1278, 89] on input "Save" at bounding box center [1272, 89] width 39 height 23
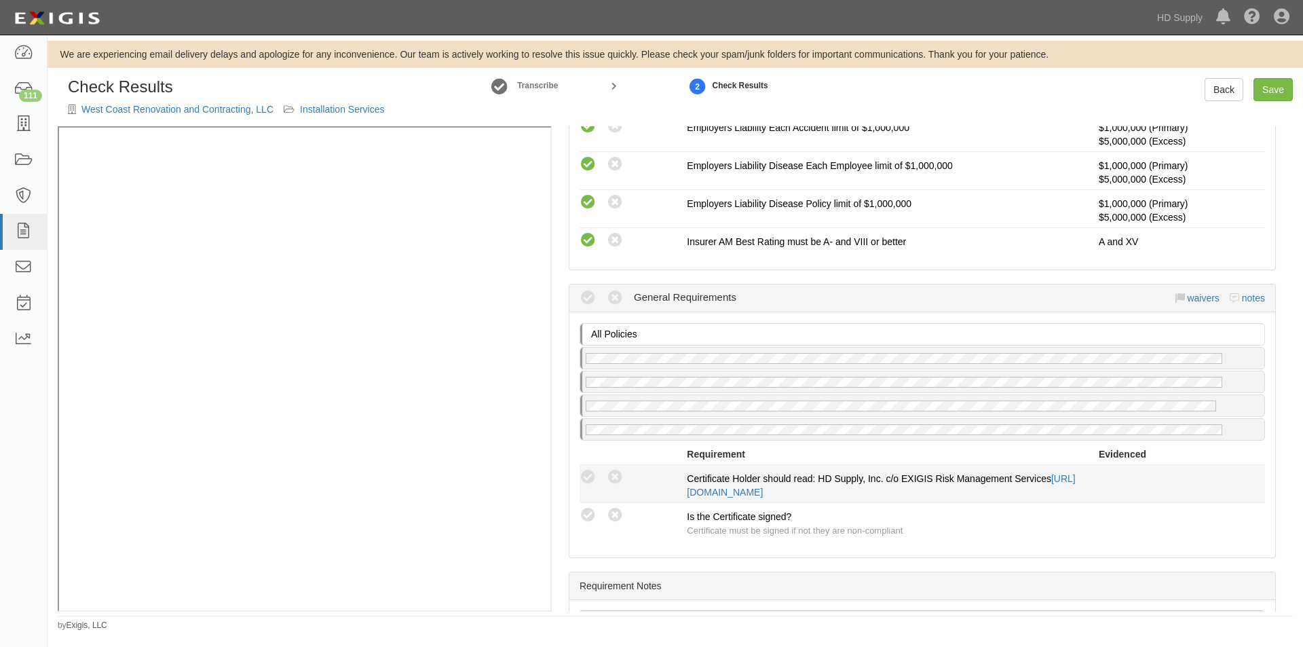
scroll to position [1289, 0]
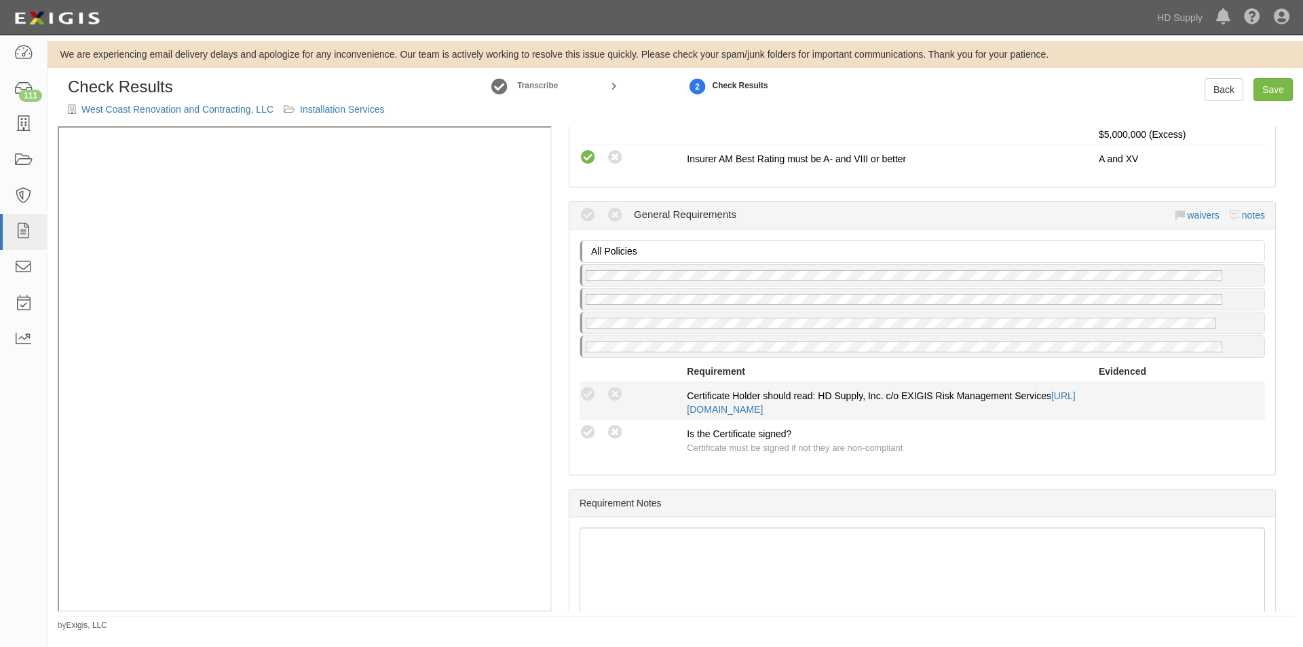
drag, startPoint x: 590, startPoint y: 436, endPoint x: 588, endPoint y: 417, distance: 19.2
click at [590, 432] on icon at bounding box center [587, 432] width 17 height 17
radio input "true"
click at [586, 399] on icon at bounding box center [587, 394] width 17 height 17
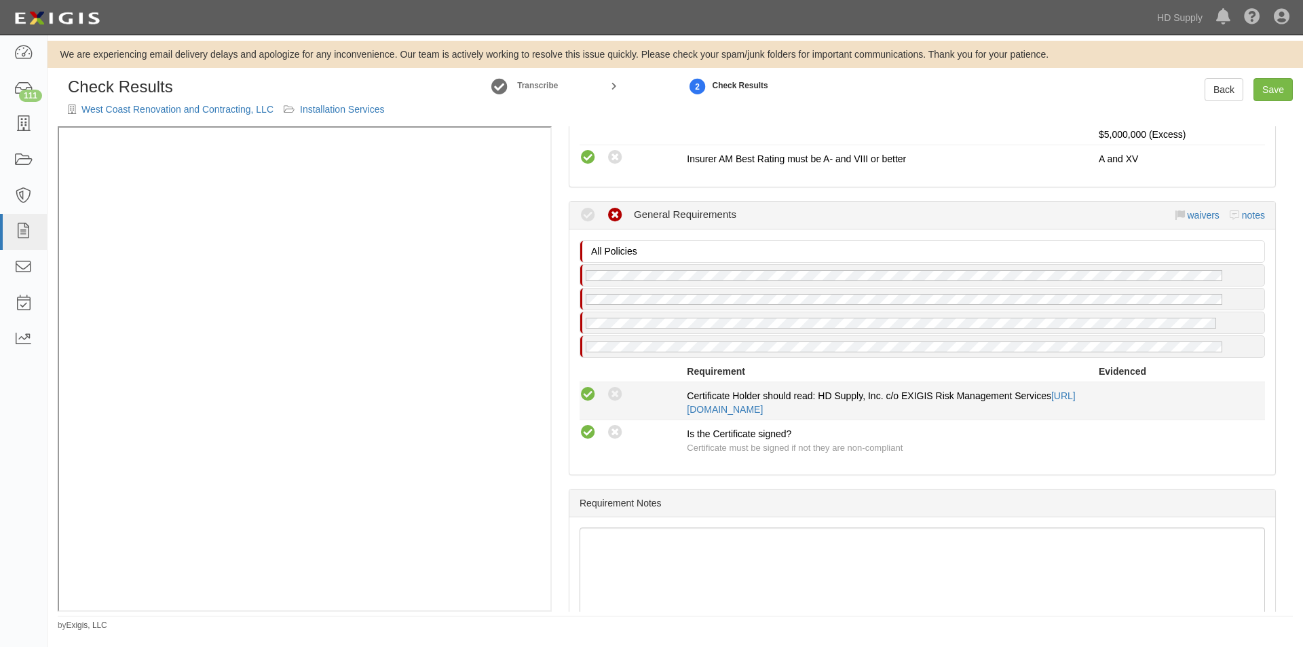
radio input "true"
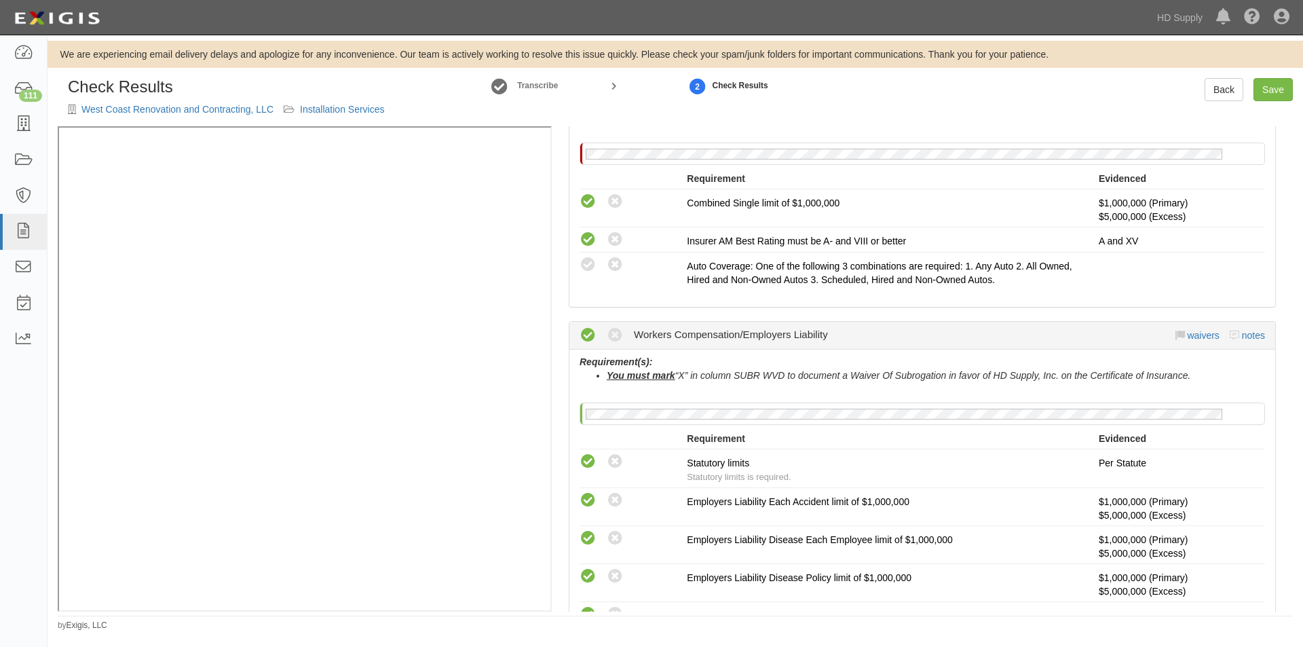
scroll to position [819, 0]
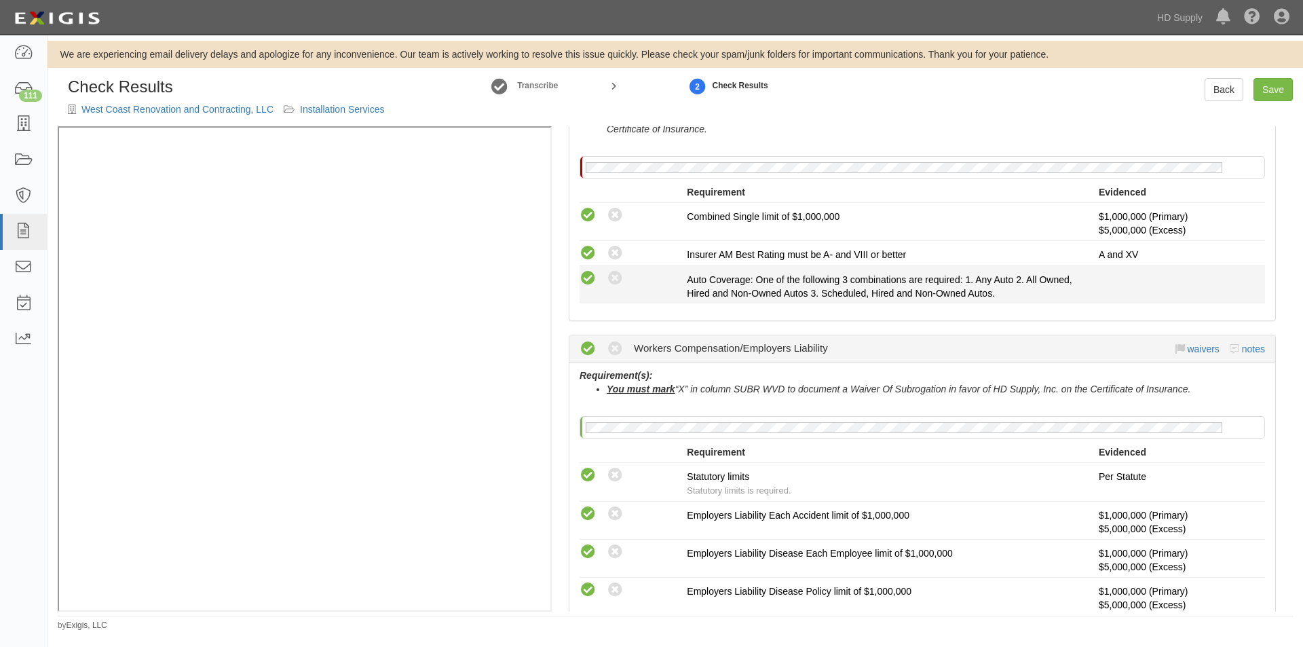
click at [591, 275] on icon at bounding box center [587, 278] width 17 height 17
radio input "true"
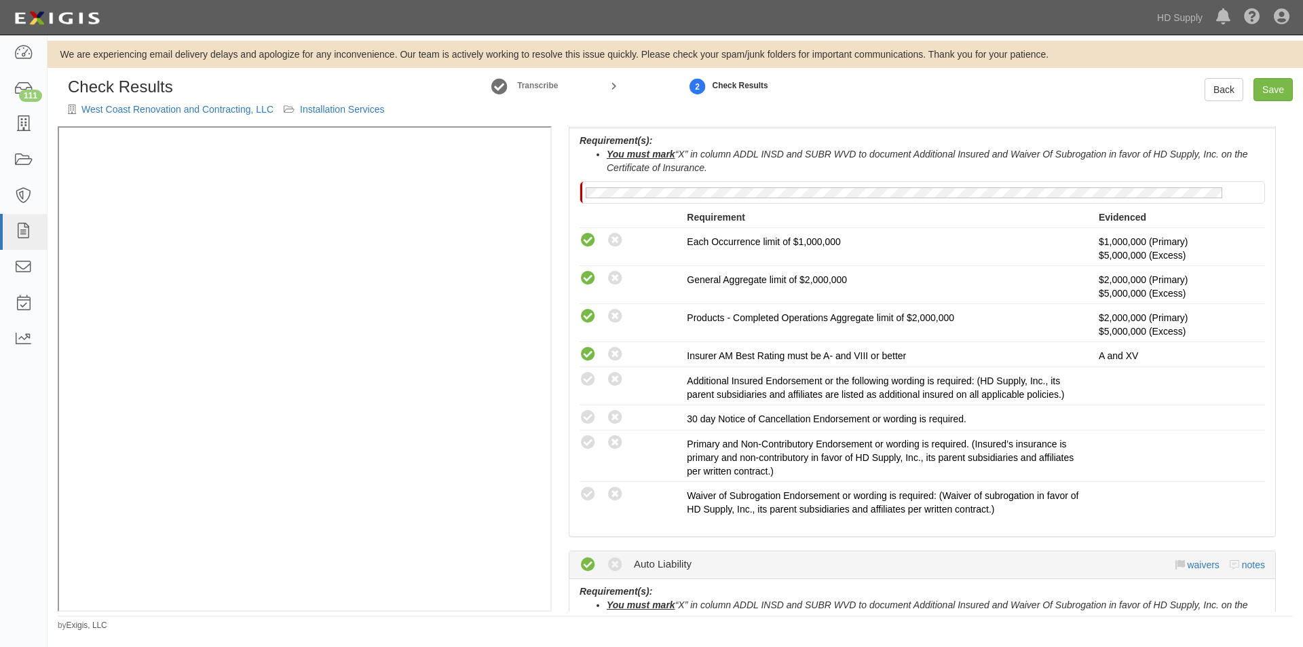
scroll to position [395, 0]
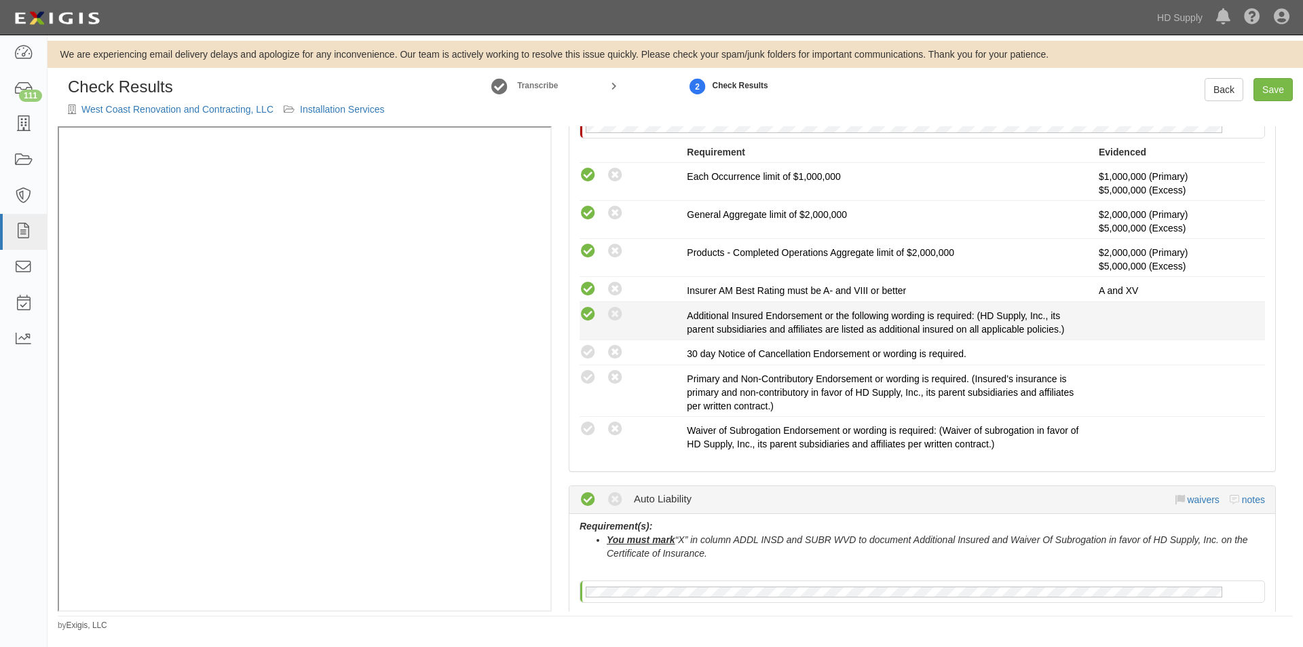
click at [586, 312] on icon at bounding box center [587, 314] width 17 height 17
radio input "true"
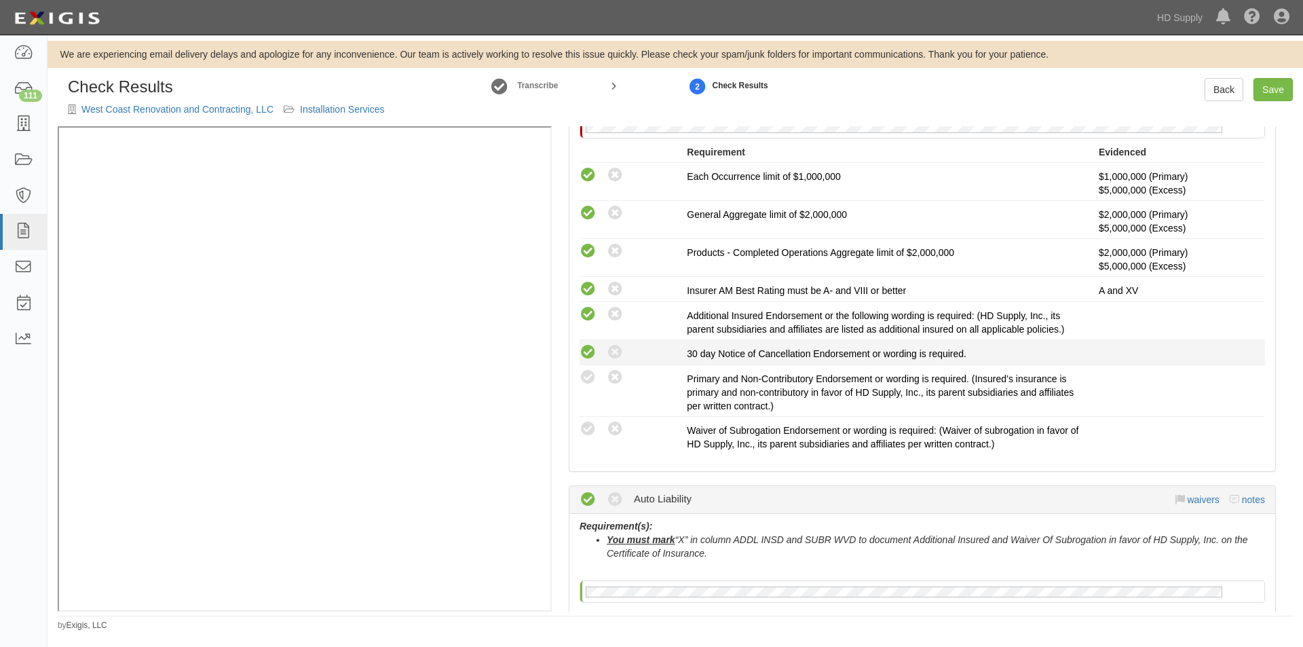
click at [586, 350] on icon at bounding box center [587, 352] width 17 height 17
radio input "true"
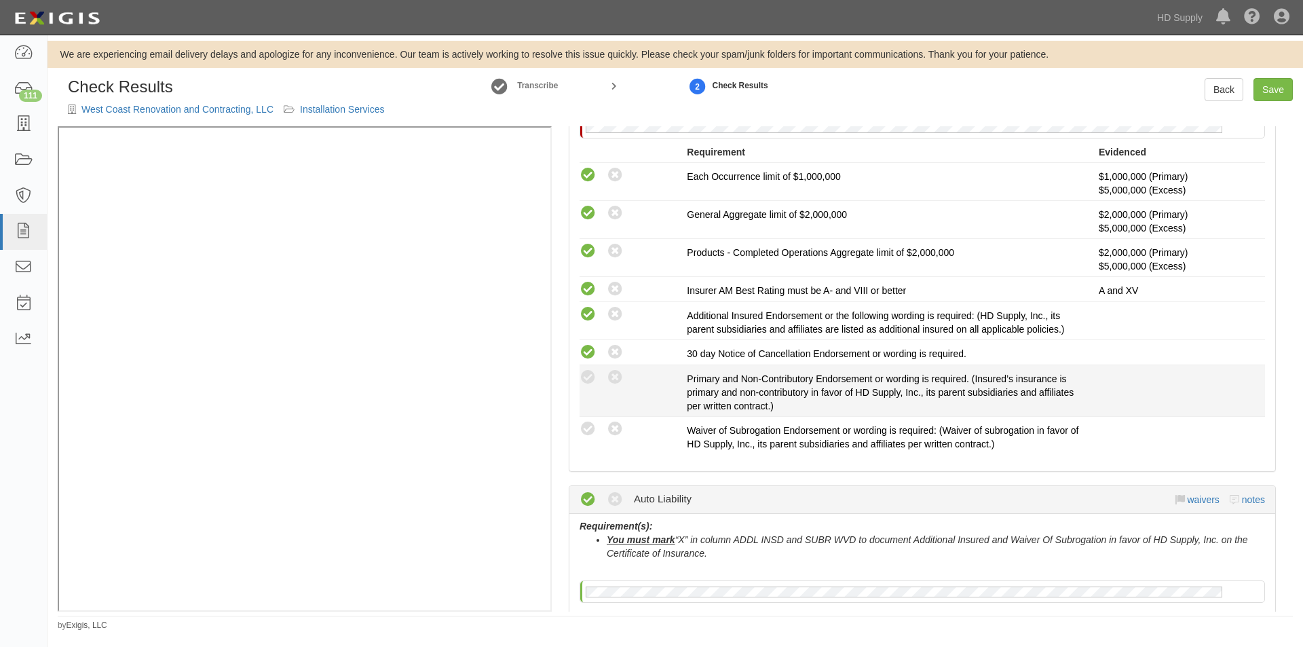
drag, startPoint x: 590, startPoint y: 372, endPoint x: 590, endPoint y: 392, distance: 20.4
click at [590, 372] on icon at bounding box center [587, 377] width 17 height 17
radio input "true"
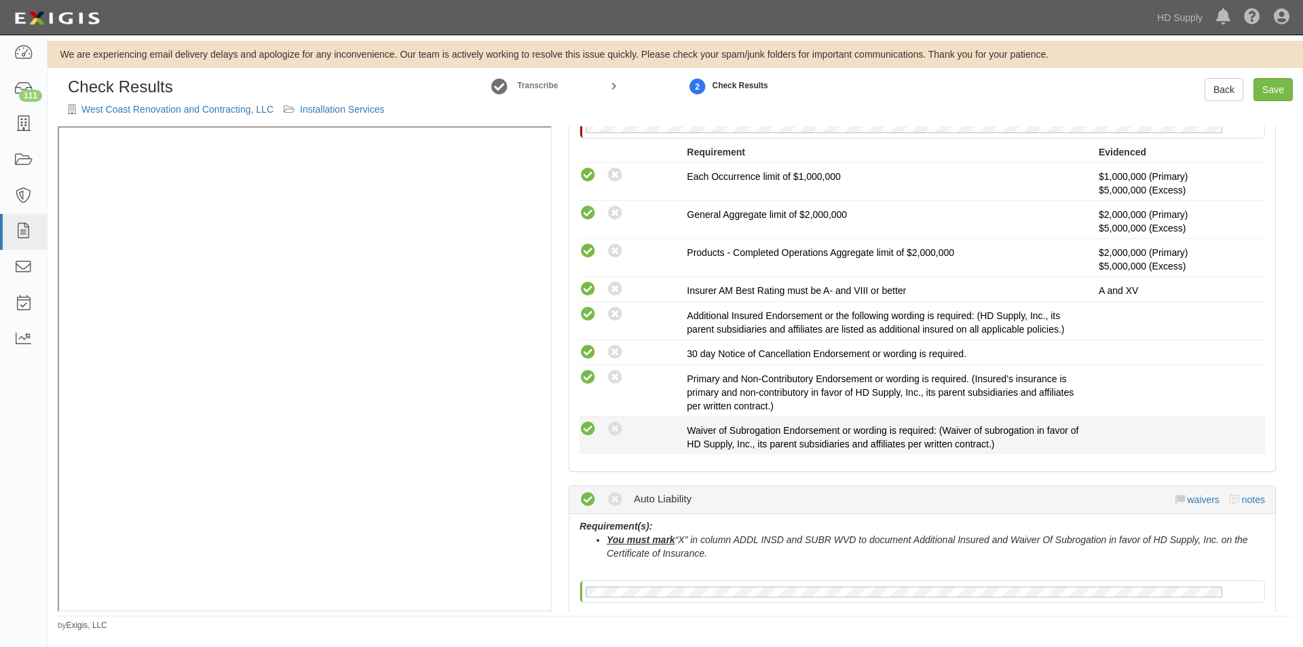
click at [592, 429] on icon at bounding box center [587, 429] width 17 height 17
radio input "true"
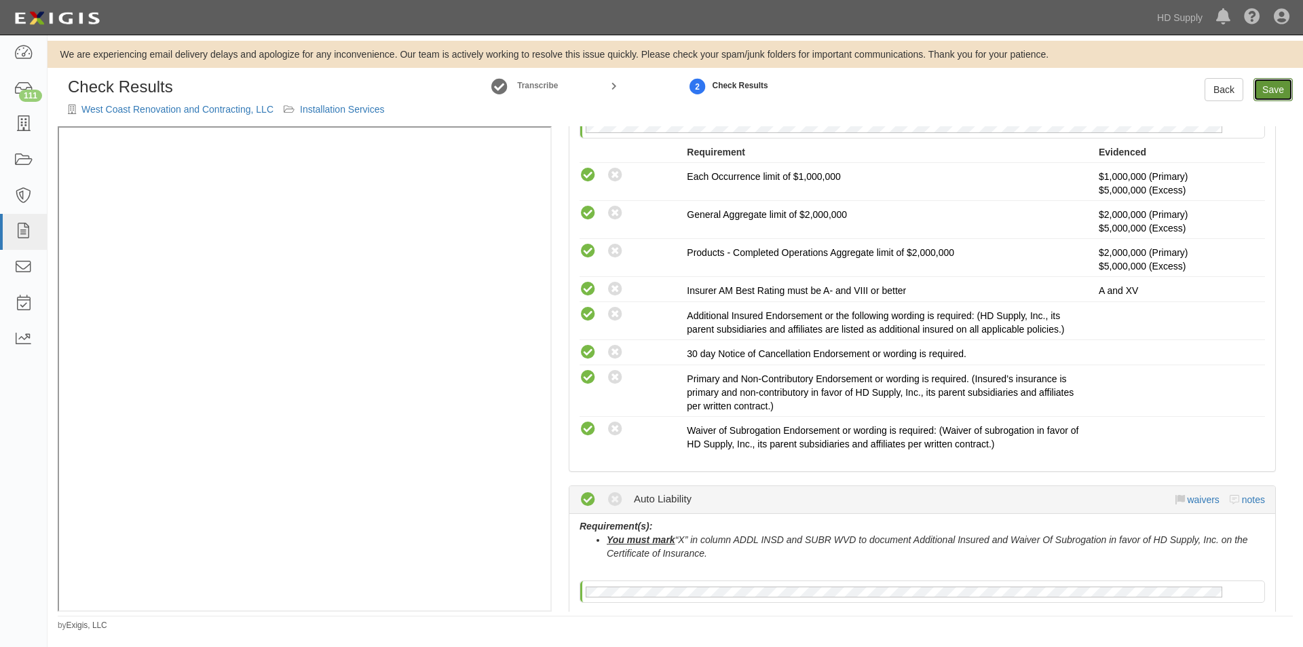
click at [1270, 92] on link "Save" at bounding box center [1272, 89] width 39 height 23
radio input "true"
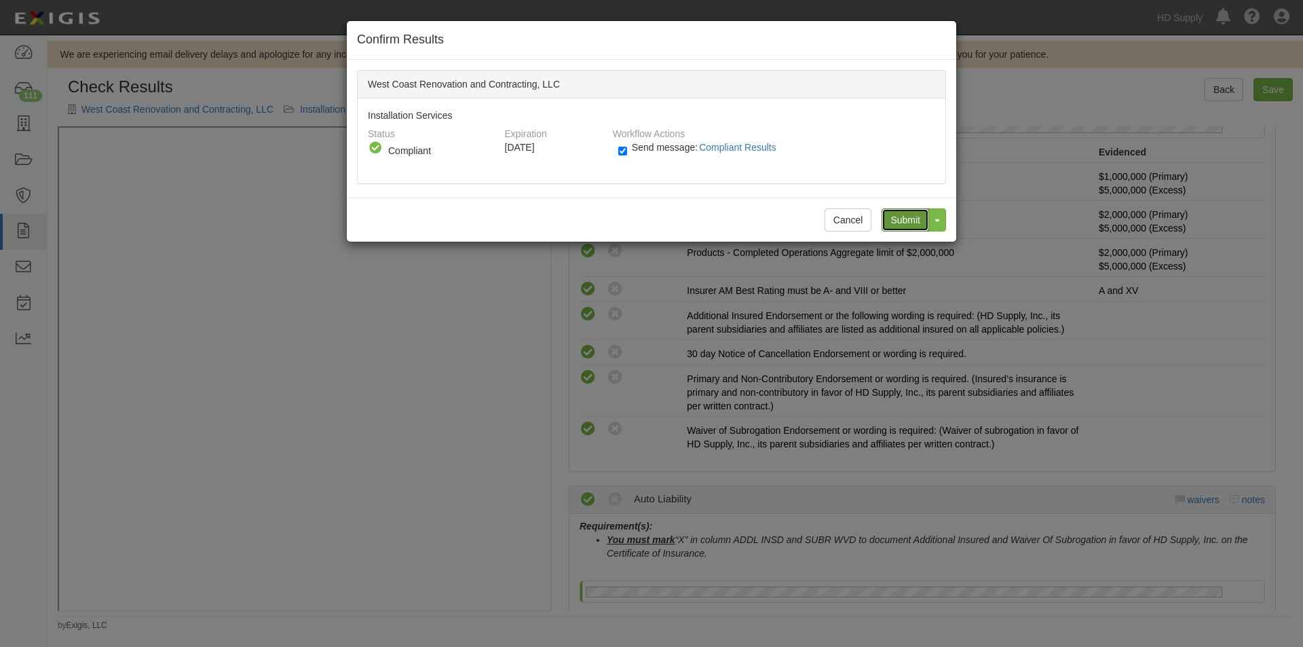
click at [901, 216] on input "Submit" at bounding box center [904, 219] width 47 height 23
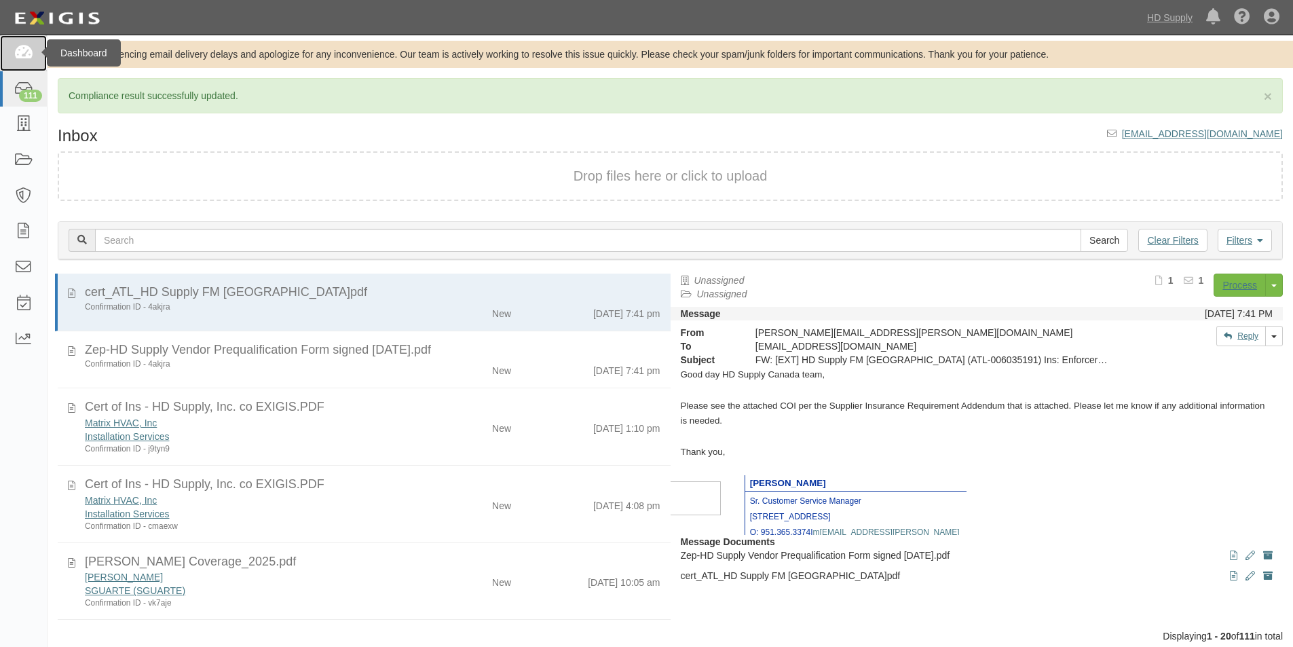
click at [12, 55] on link at bounding box center [23, 53] width 47 height 36
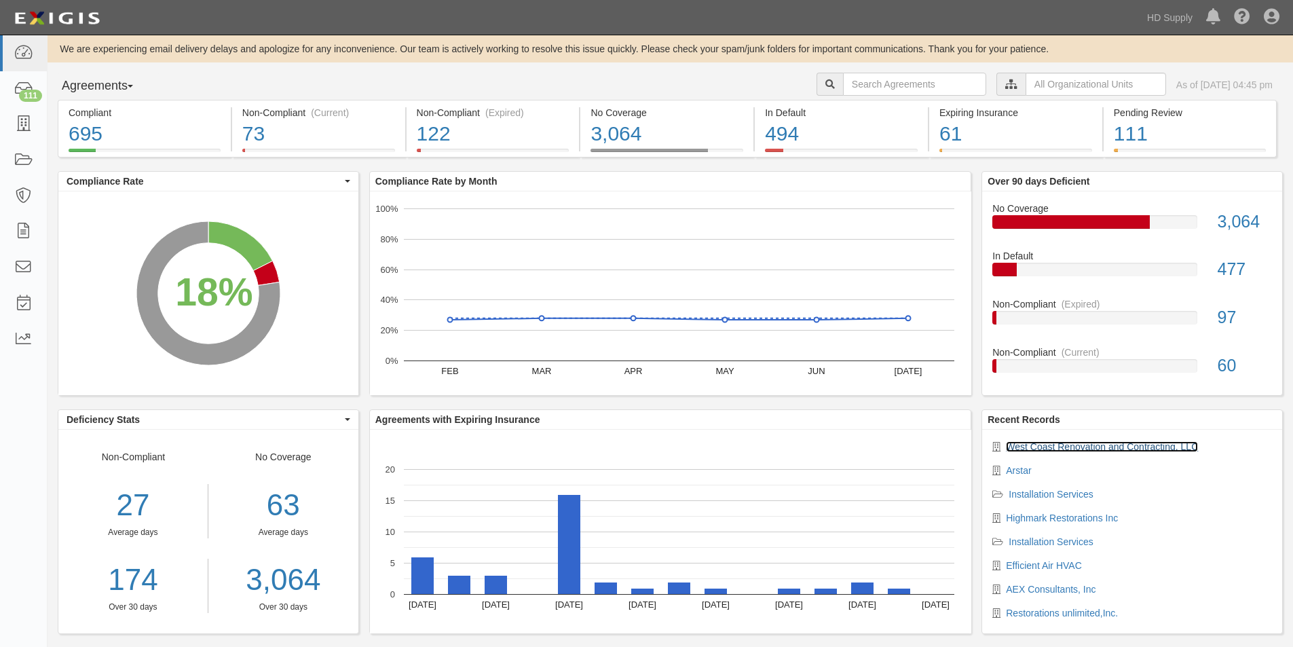
click at [1040, 447] on link "West Coast Renovation and Contracting, LLC" at bounding box center [1102, 446] width 192 height 11
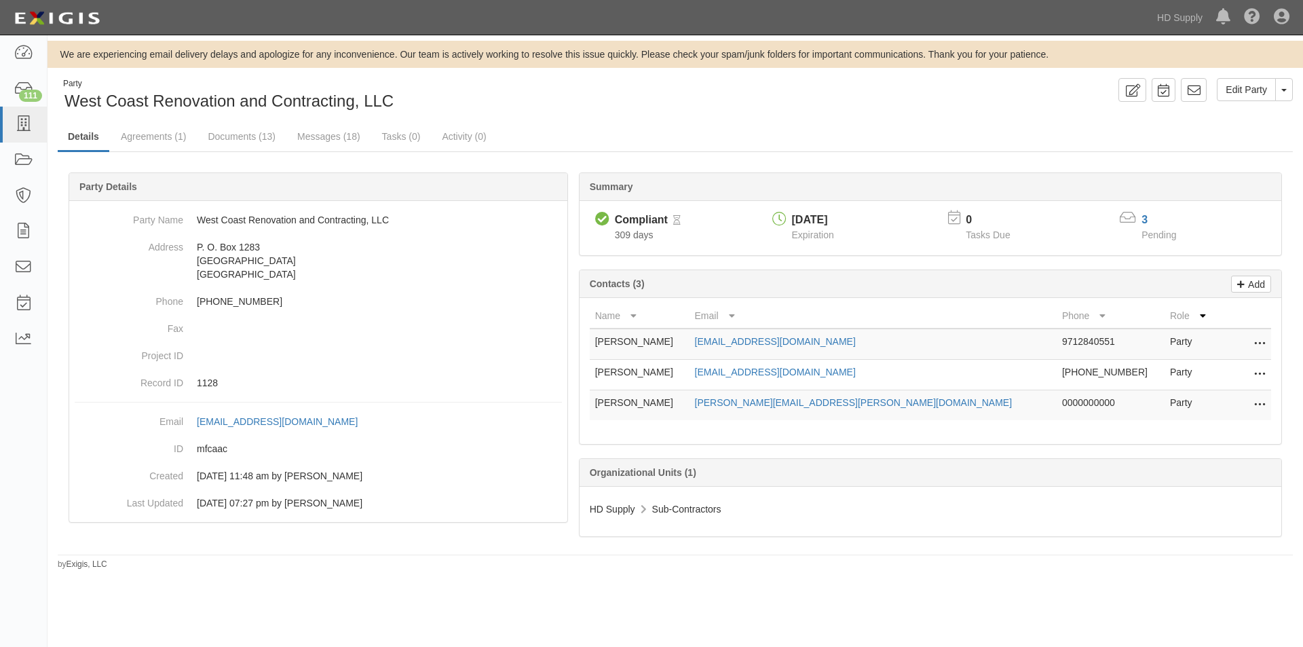
click at [1148, 216] on div "3" at bounding box center [1167, 220] width 52 height 16
click at [1144, 219] on link "3" at bounding box center [1144, 220] width 6 height 12
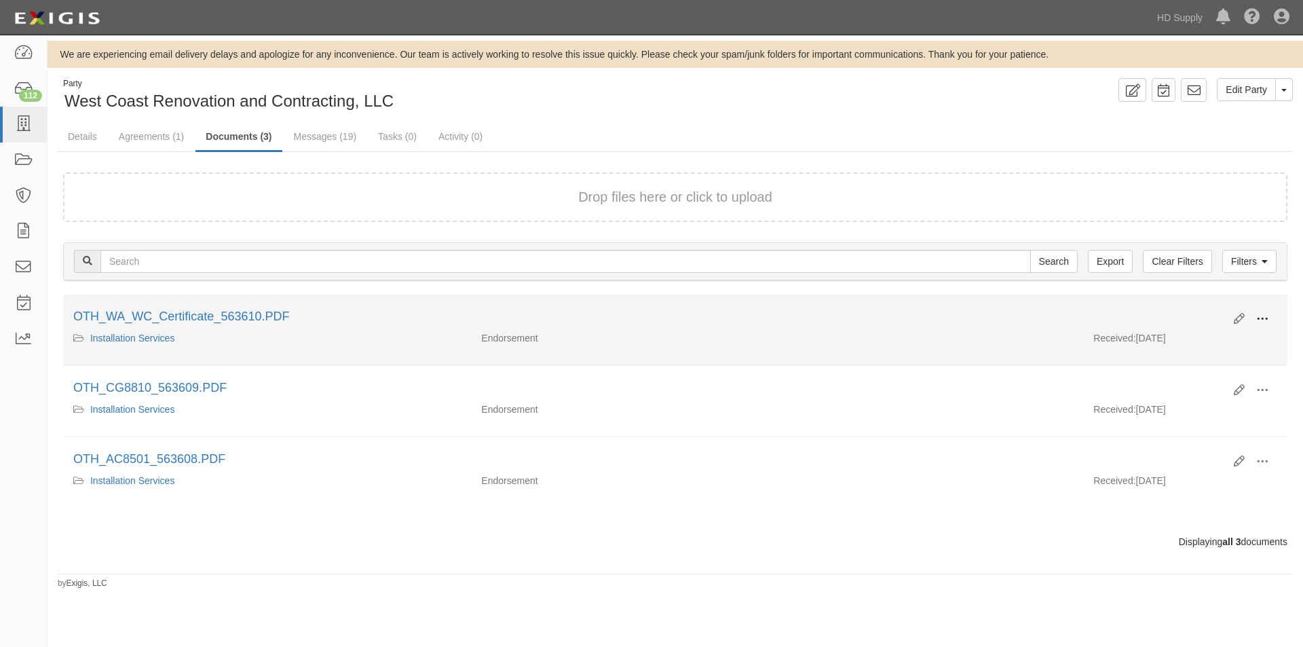
click at [1253, 315] on button at bounding box center [1262, 319] width 30 height 23
click at [1161, 315] on link "Edit" at bounding box center [1196, 313] width 107 height 24
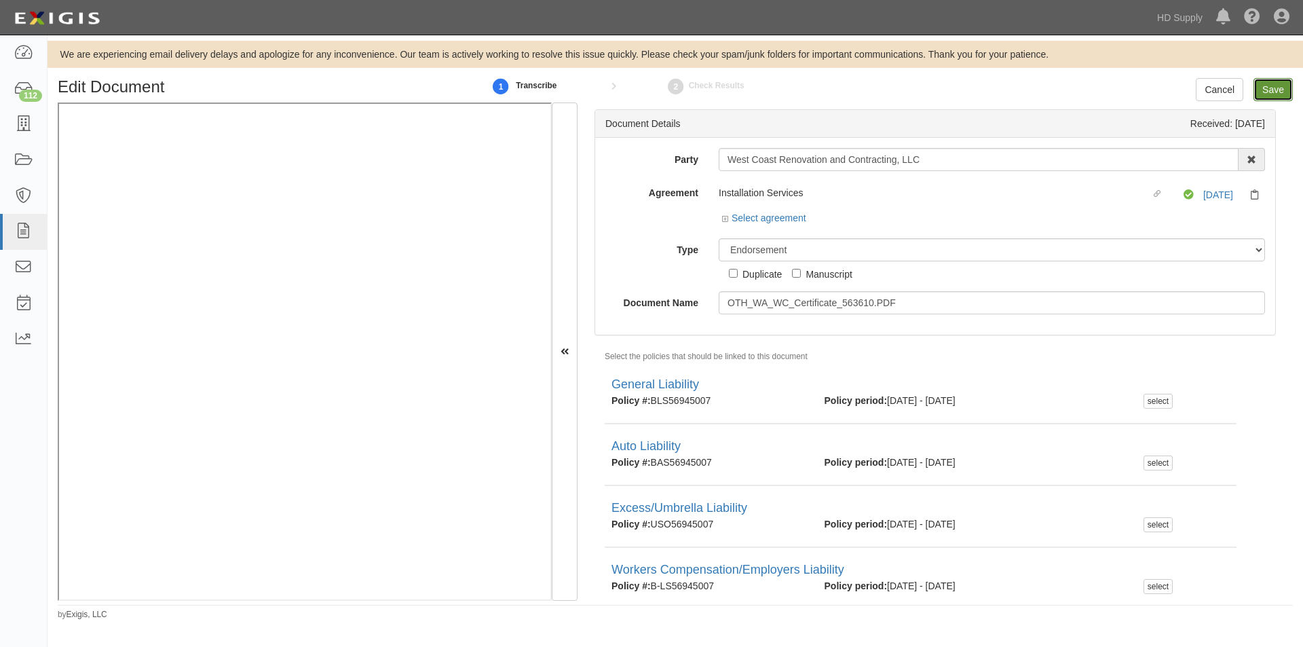
click at [1280, 89] on input "Save" at bounding box center [1272, 89] width 39 height 23
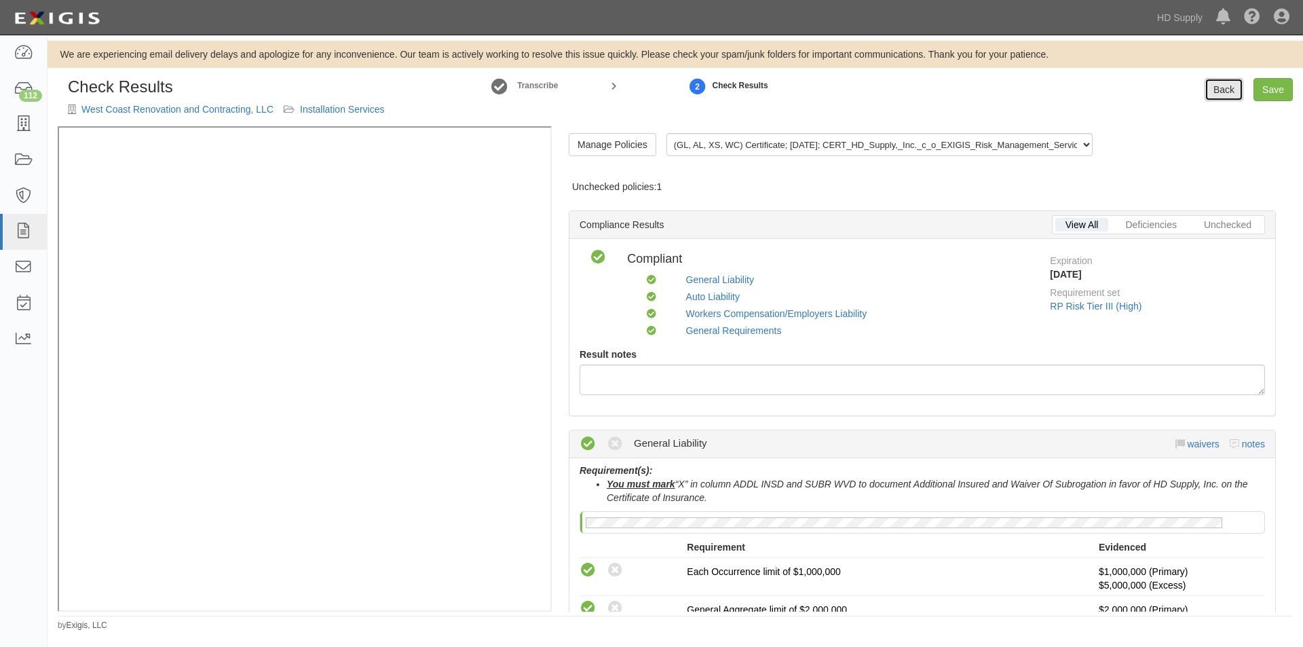
click at [1215, 96] on link "Back" at bounding box center [1223, 89] width 39 height 23
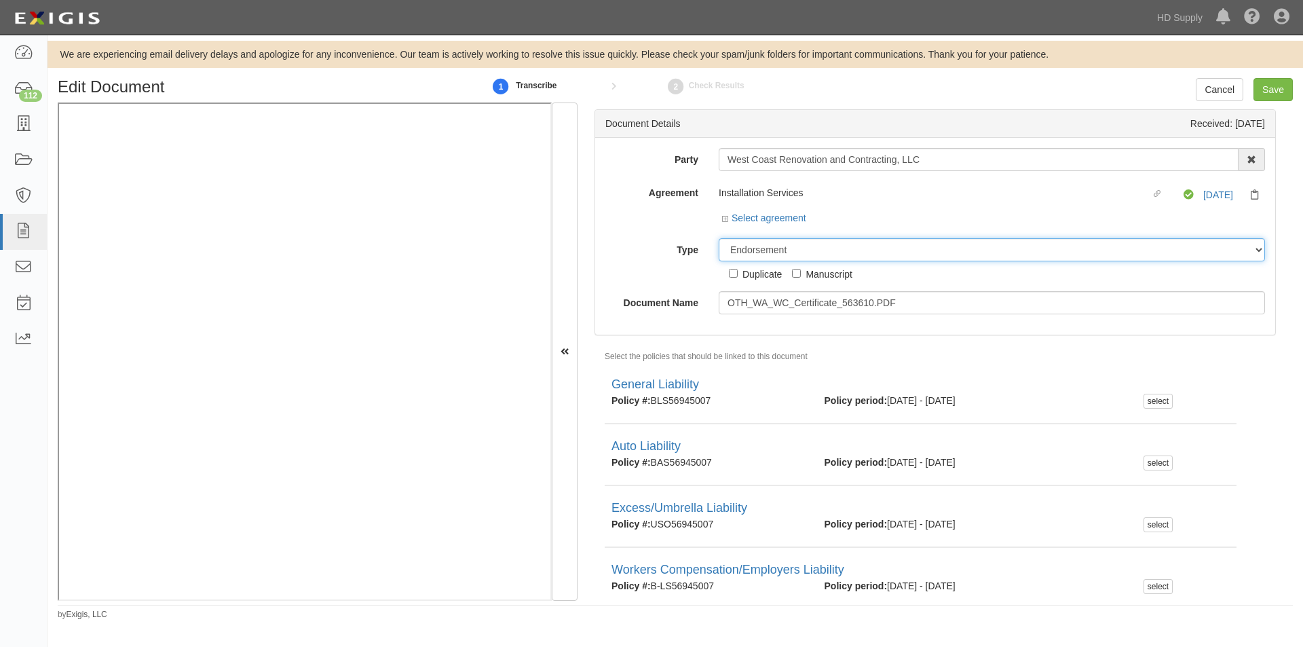
click at [753, 252] on select "Unassigned Binder Cancellation Notice Certificate Contract Endorsement Insuranc…" at bounding box center [992, 249] width 546 height 23
select select "OtherDetail"
click at [719, 238] on select "Unassigned Binder Cancellation Notice Certificate Contract Endorsement Insuranc…" at bounding box center [992, 249] width 546 height 23
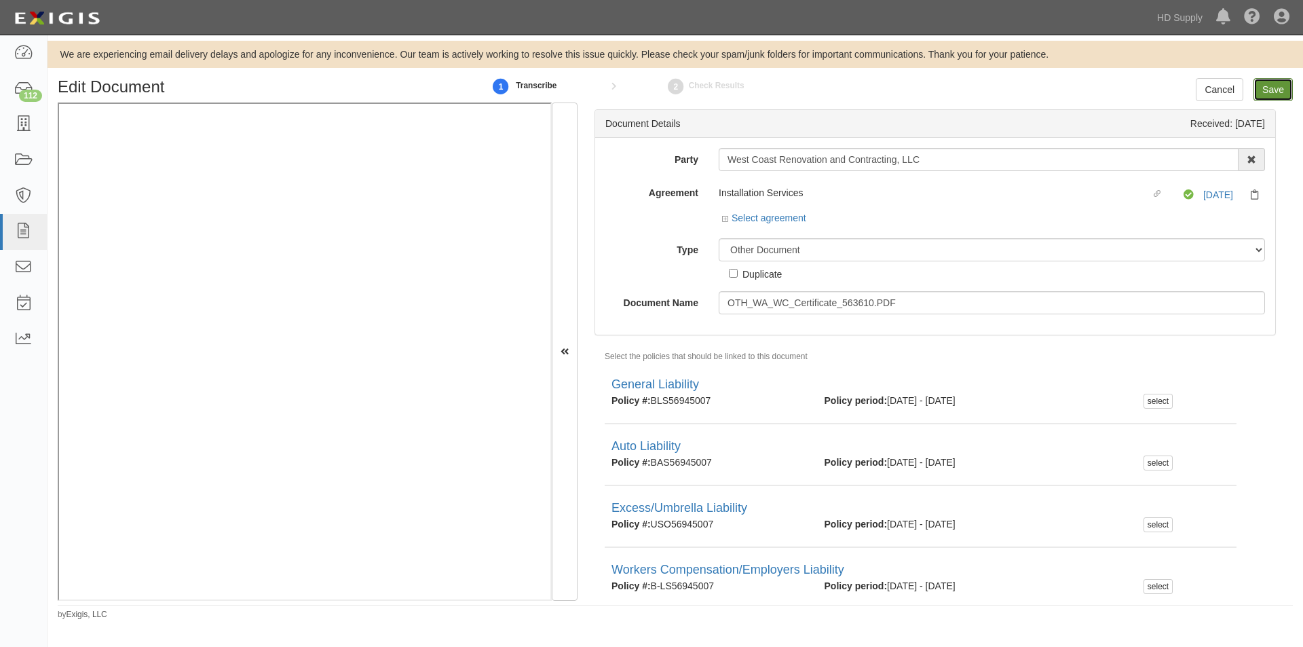
click at [1282, 90] on input "Save" at bounding box center [1272, 89] width 39 height 23
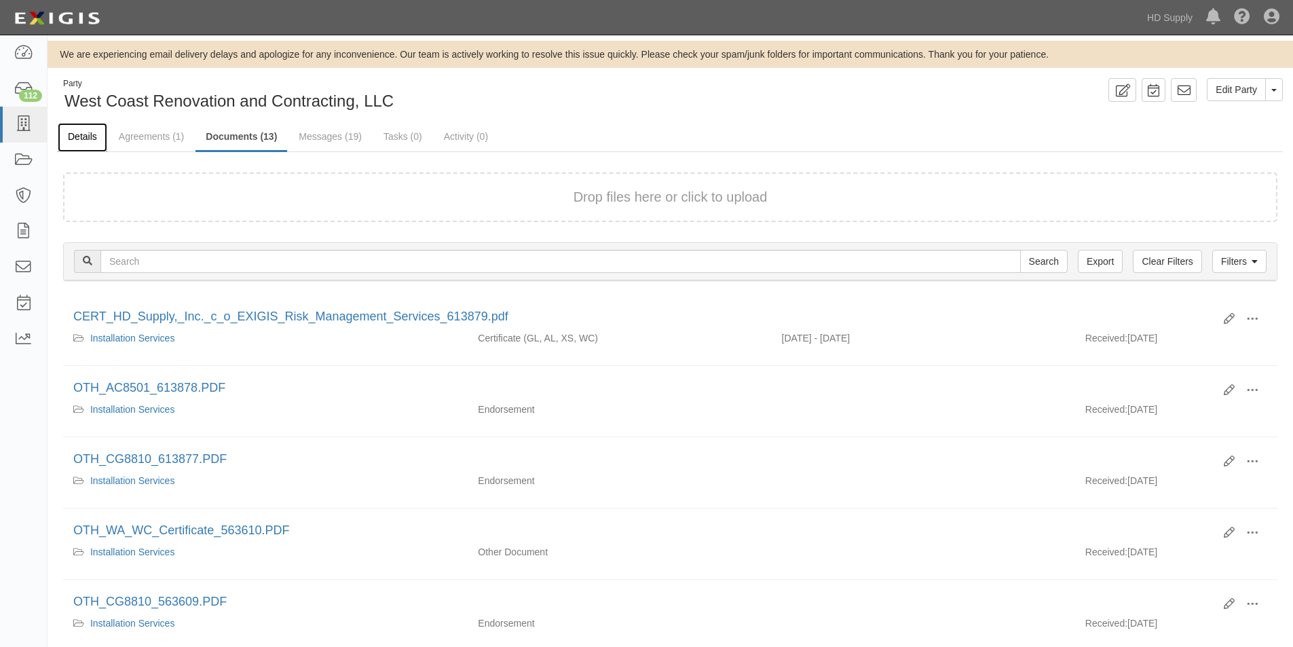
click at [88, 134] on link "Details" at bounding box center [83, 137] width 50 height 29
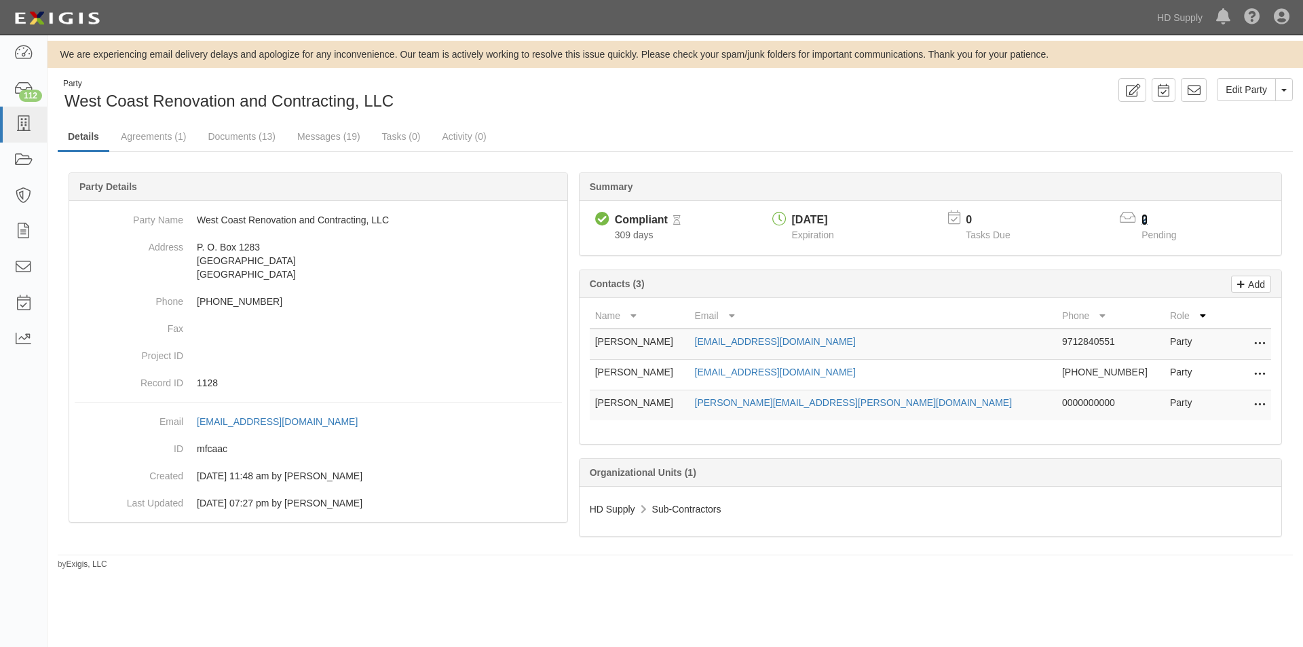
click at [1147, 220] on link "2" at bounding box center [1144, 220] width 6 height 12
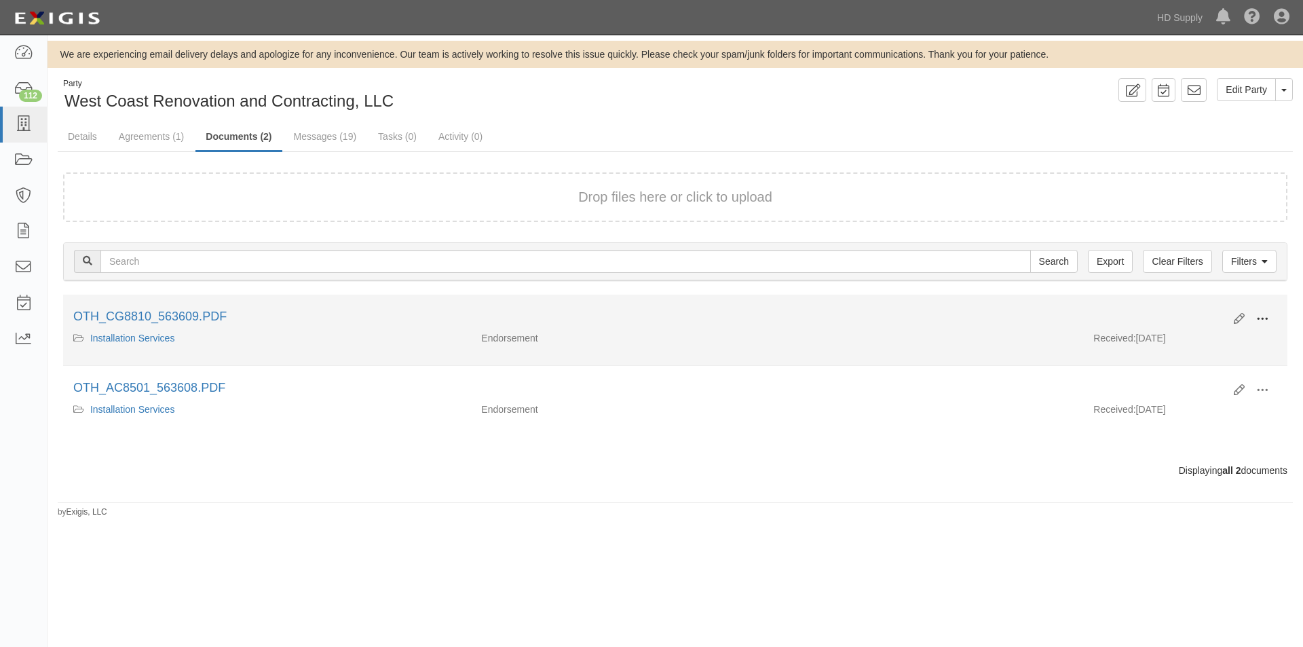
click at [1253, 320] on button at bounding box center [1262, 319] width 30 height 23
click at [1212, 318] on link "Edit" at bounding box center [1196, 313] width 107 height 24
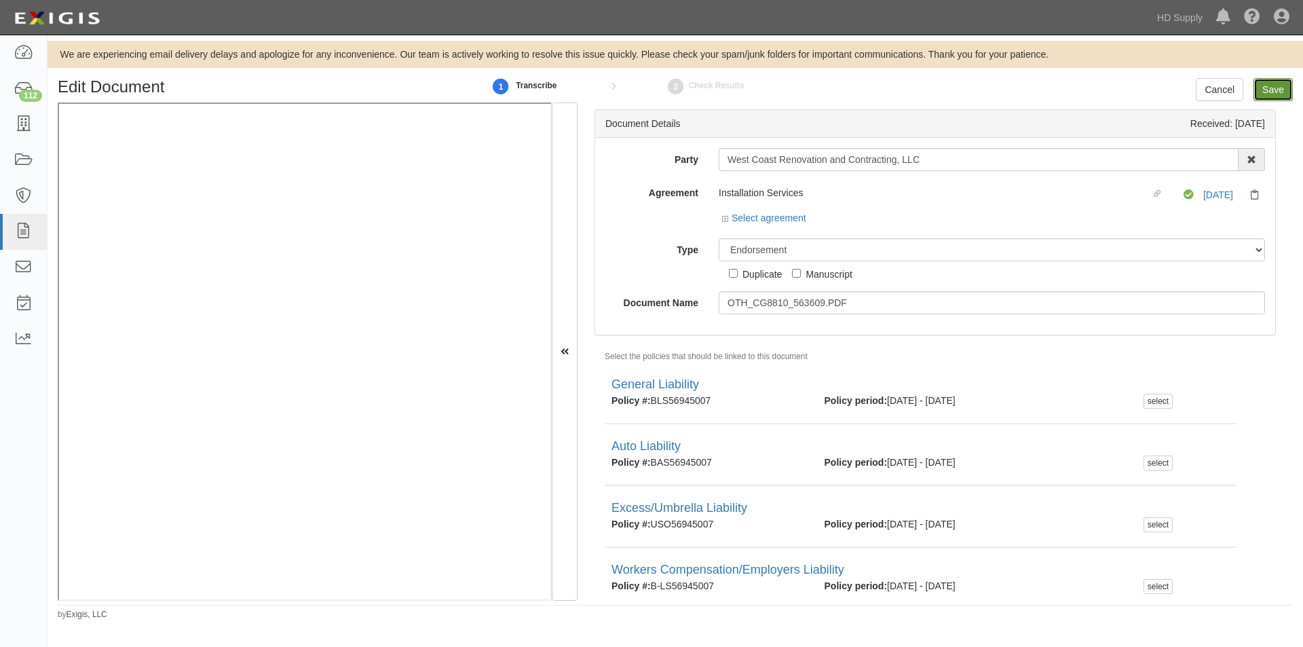
click at [1274, 88] on input "Save" at bounding box center [1272, 89] width 39 height 23
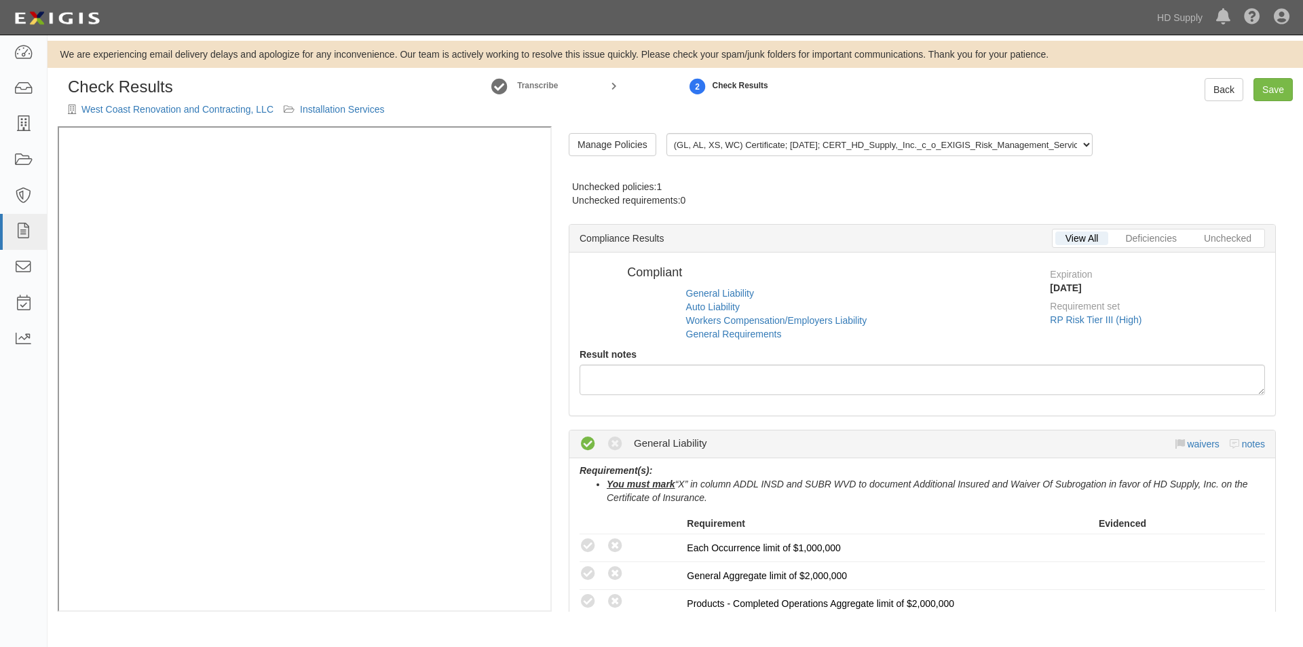
radio input "false"
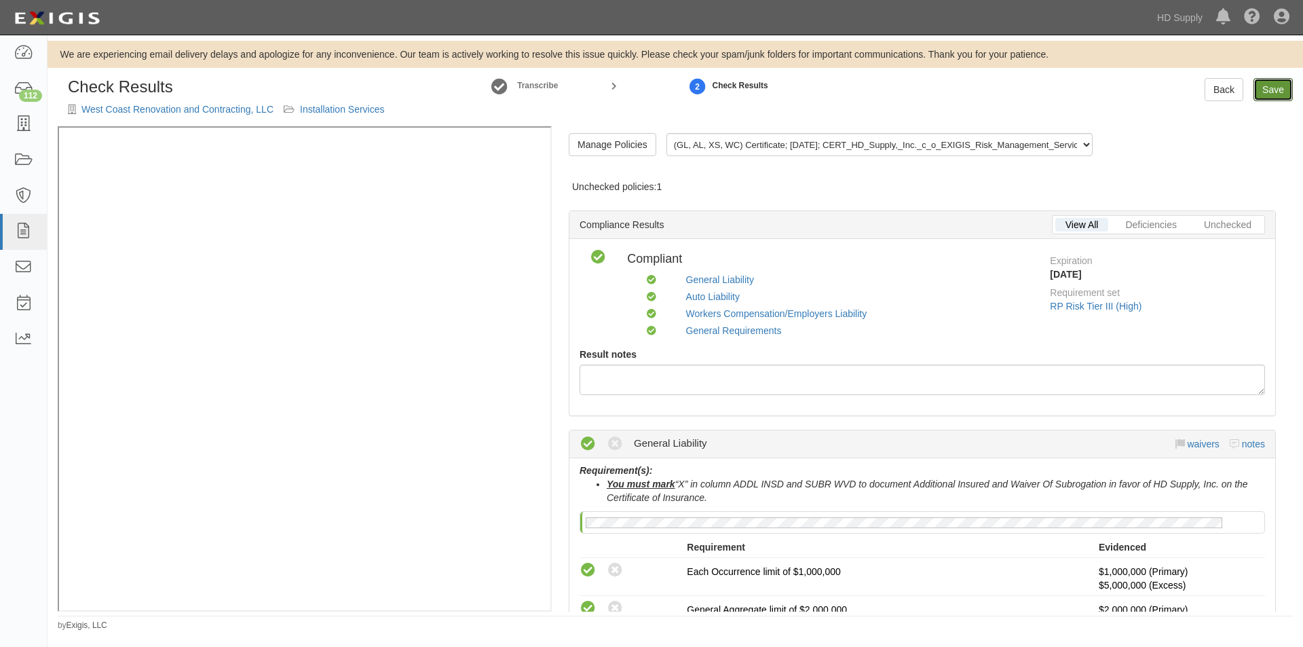
click at [1274, 88] on link "Save" at bounding box center [1272, 89] width 39 height 23
radio input "true"
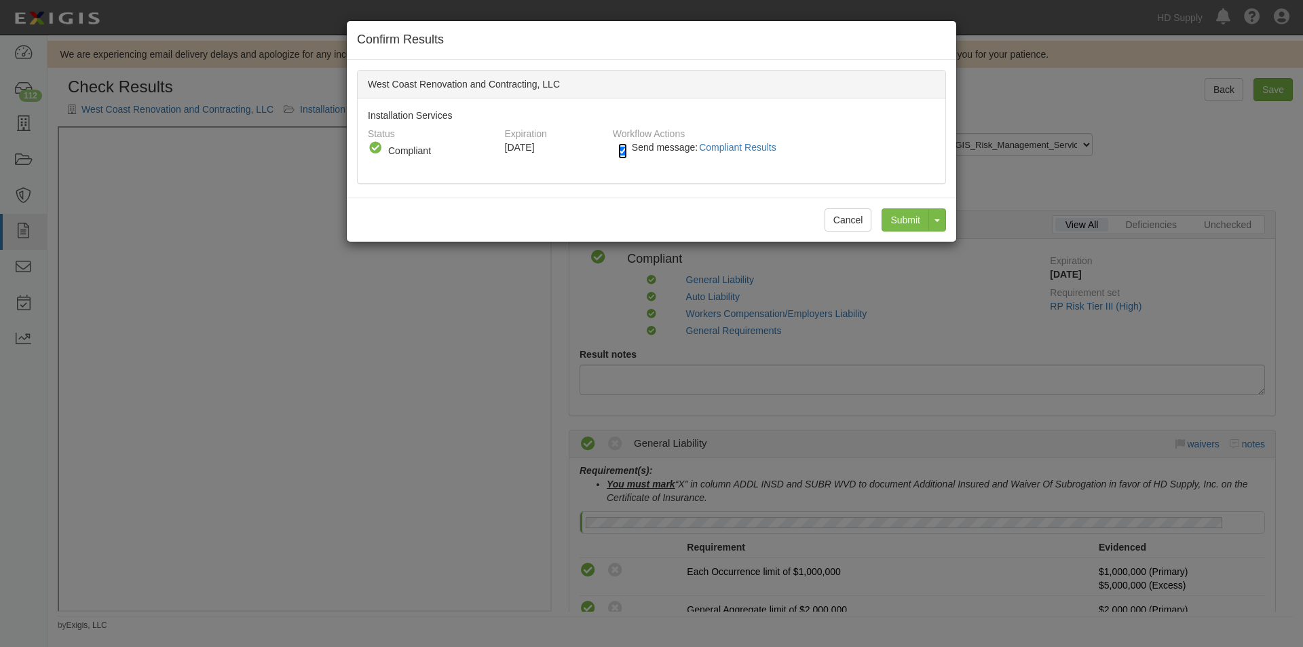
click at [624, 151] on input "Send message: Compliant Results" at bounding box center [622, 151] width 9 height 16
checkbox input "false"
click at [911, 219] on input "Submit" at bounding box center [904, 219] width 47 height 23
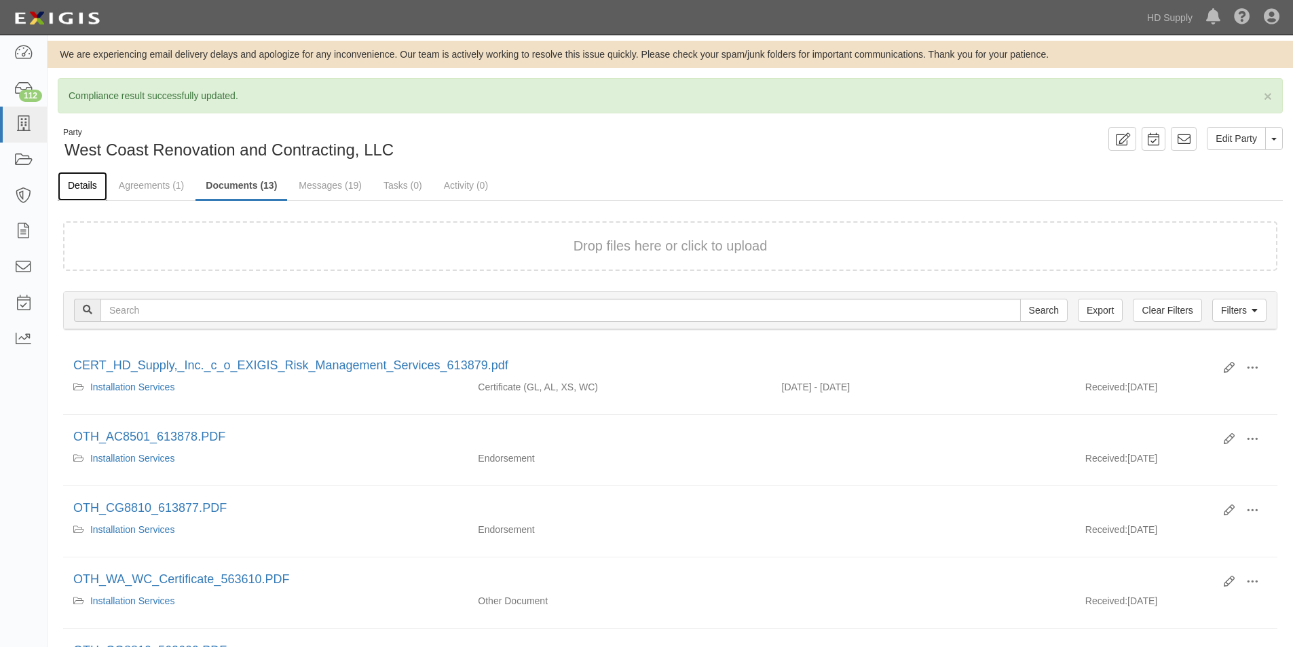
click at [92, 188] on link "Details" at bounding box center [83, 186] width 50 height 29
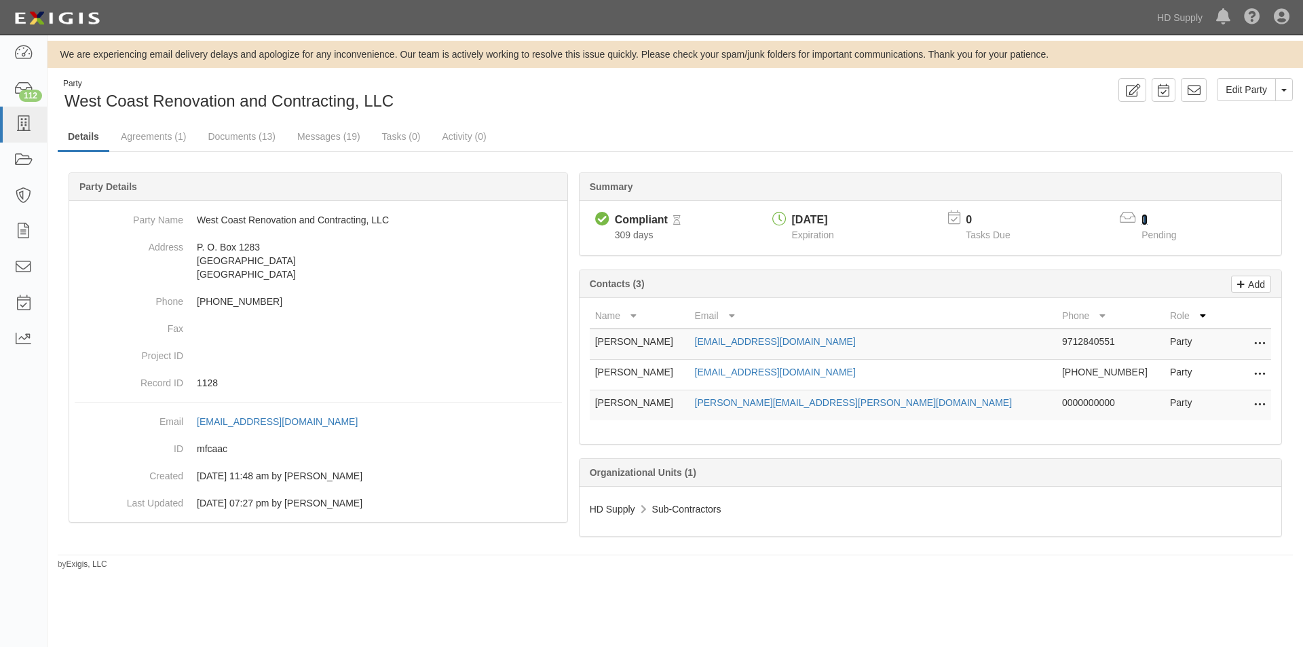
click at [1143, 221] on link "1" at bounding box center [1144, 220] width 6 height 12
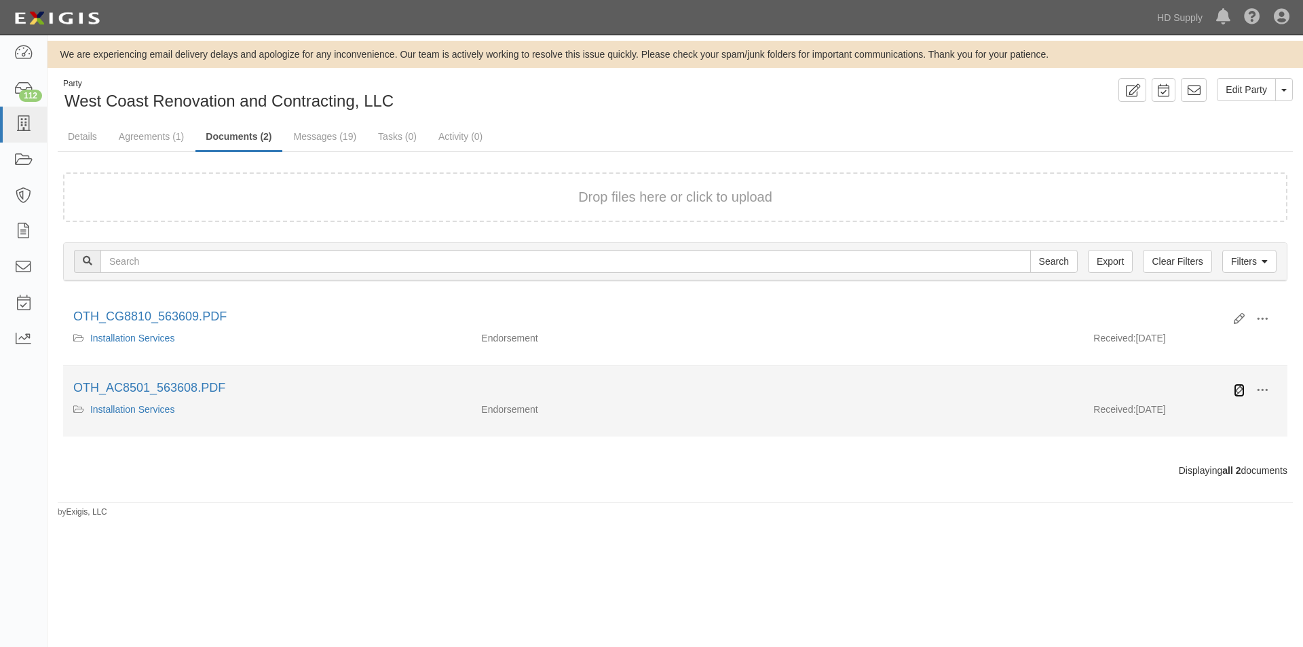
click at [1237, 393] on icon at bounding box center [1239, 390] width 11 height 11
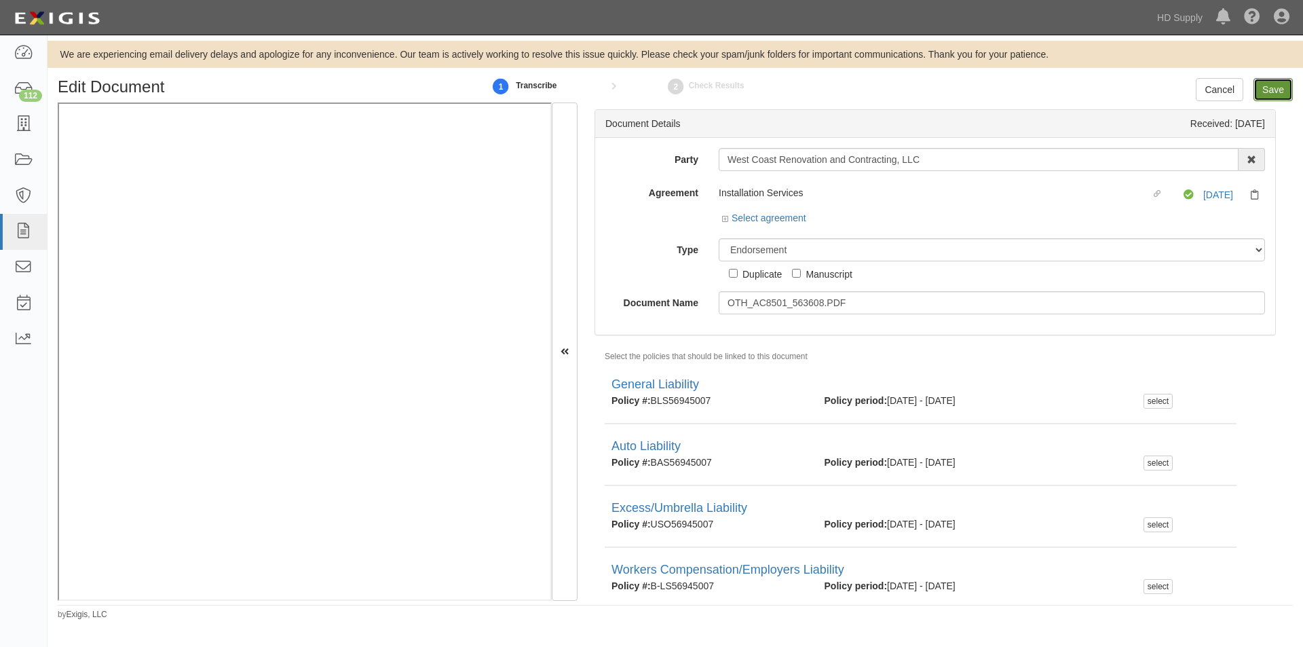
click at [1278, 89] on input "Save" at bounding box center [1272, 89] width 39 height 23
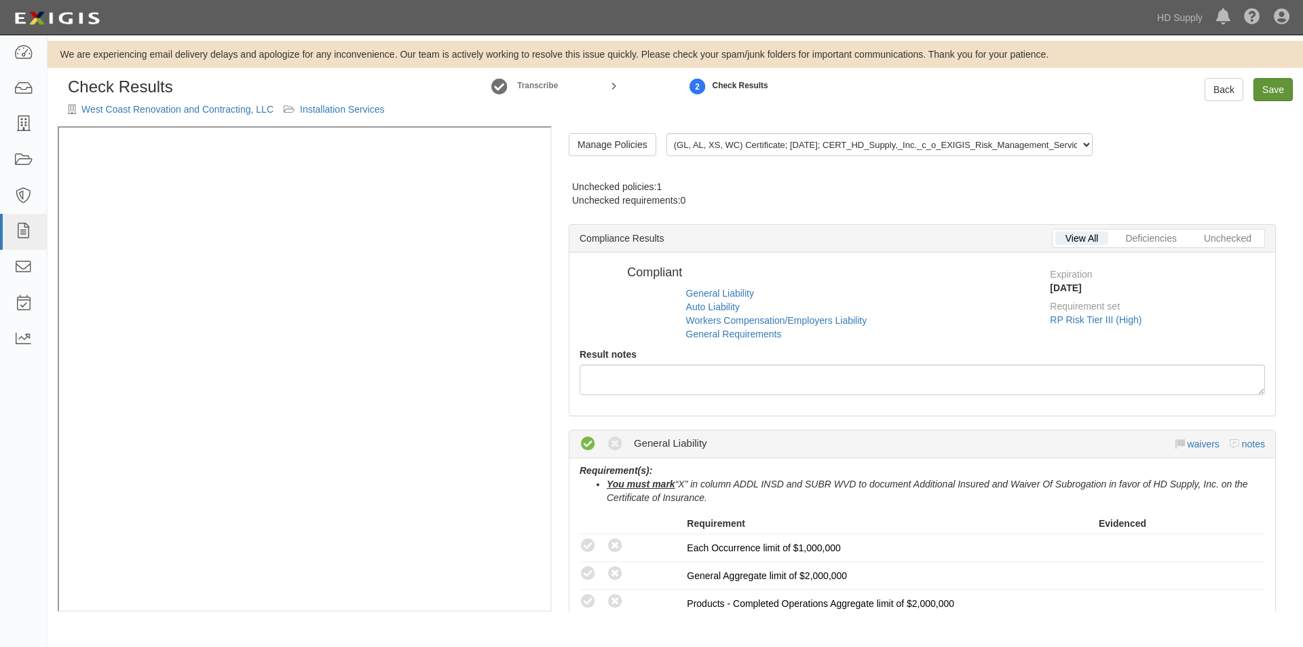
radio input "false"
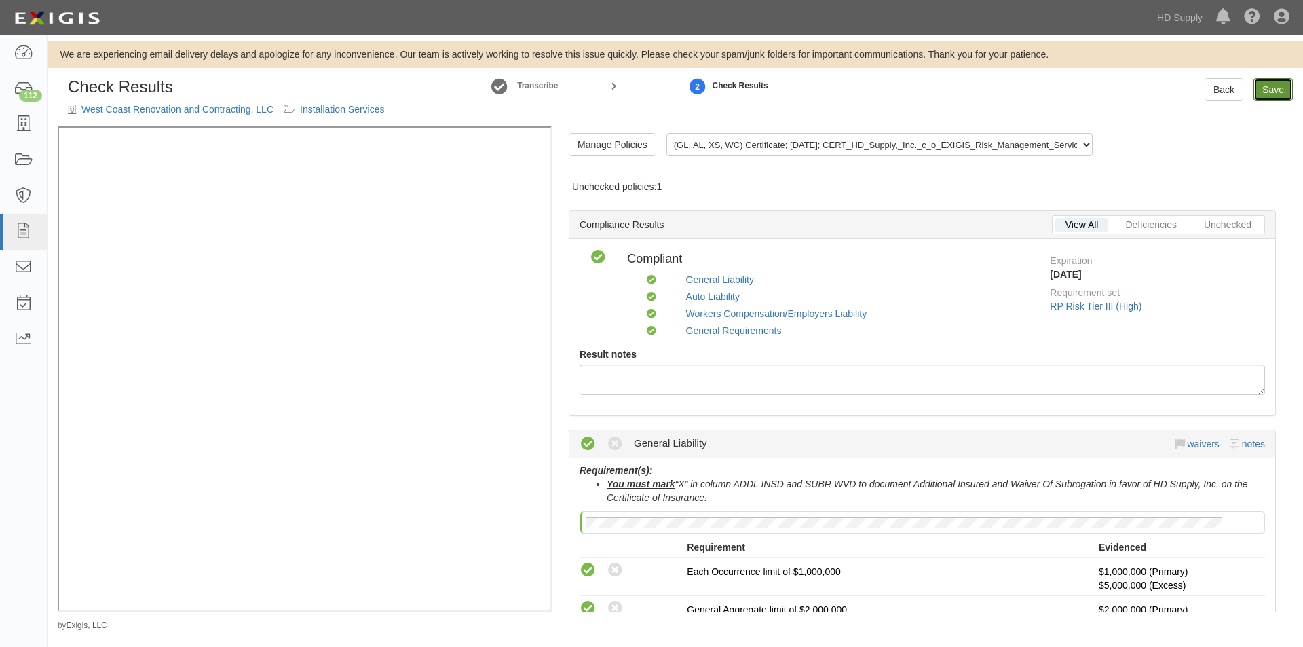
click at [1276, 89] on link "Save" at bounding box center [1272, 89] width 39 height 23
radio input "true"
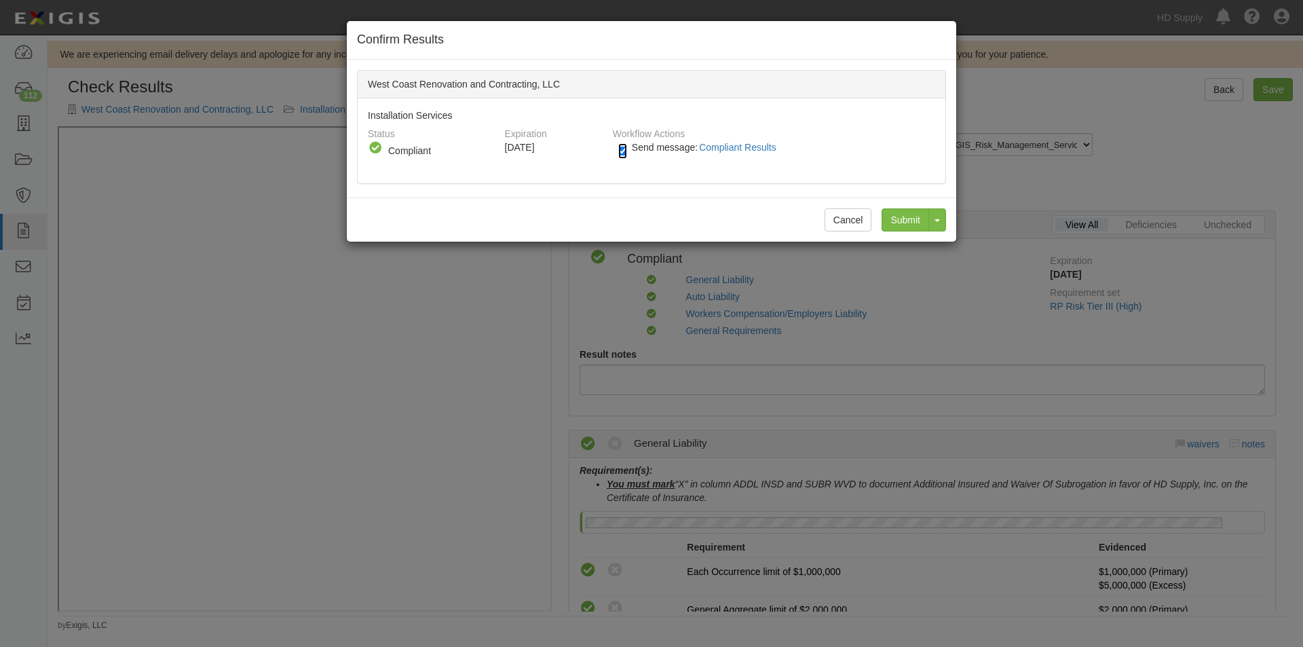
click at [626, 151] on input "Send message: Compliant Results" at bounding box center [622, 151] width 9 height 16
checkbox input "false"
click at [910, 225] on input "Submit" at bounding box center [904, 219] width 47 height 23
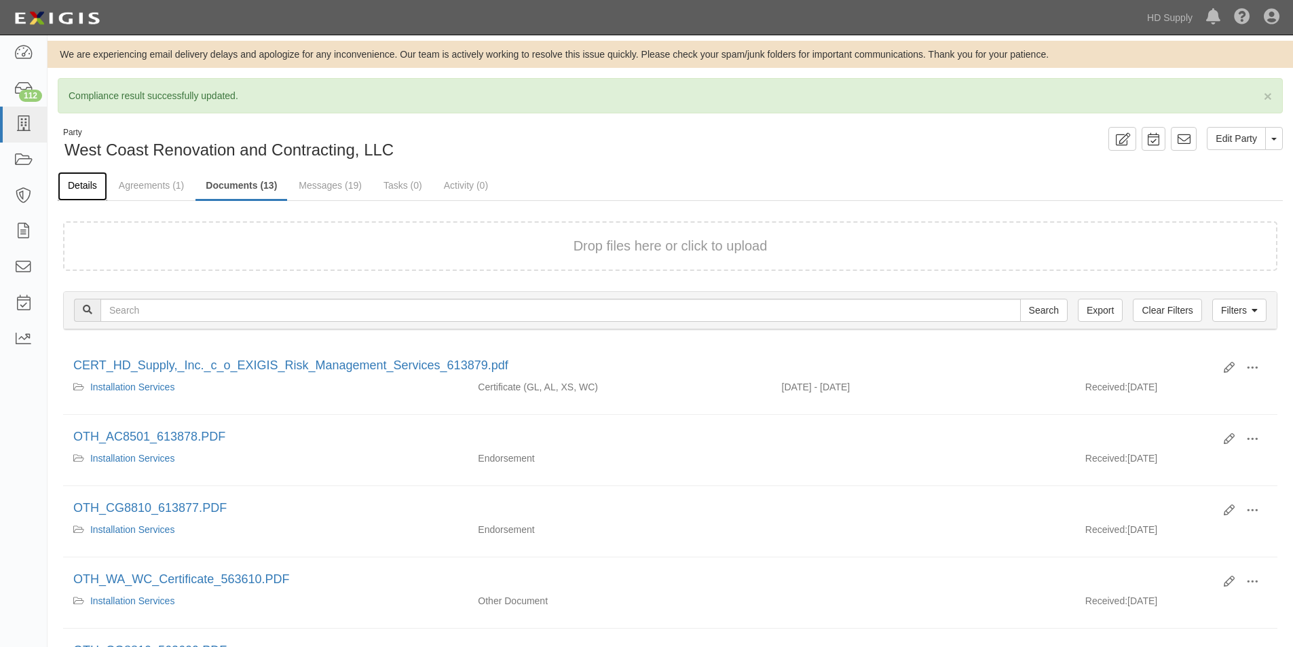
click at [84, 179] on link "Details" at bounding box center [83, 186] width 50 height 29
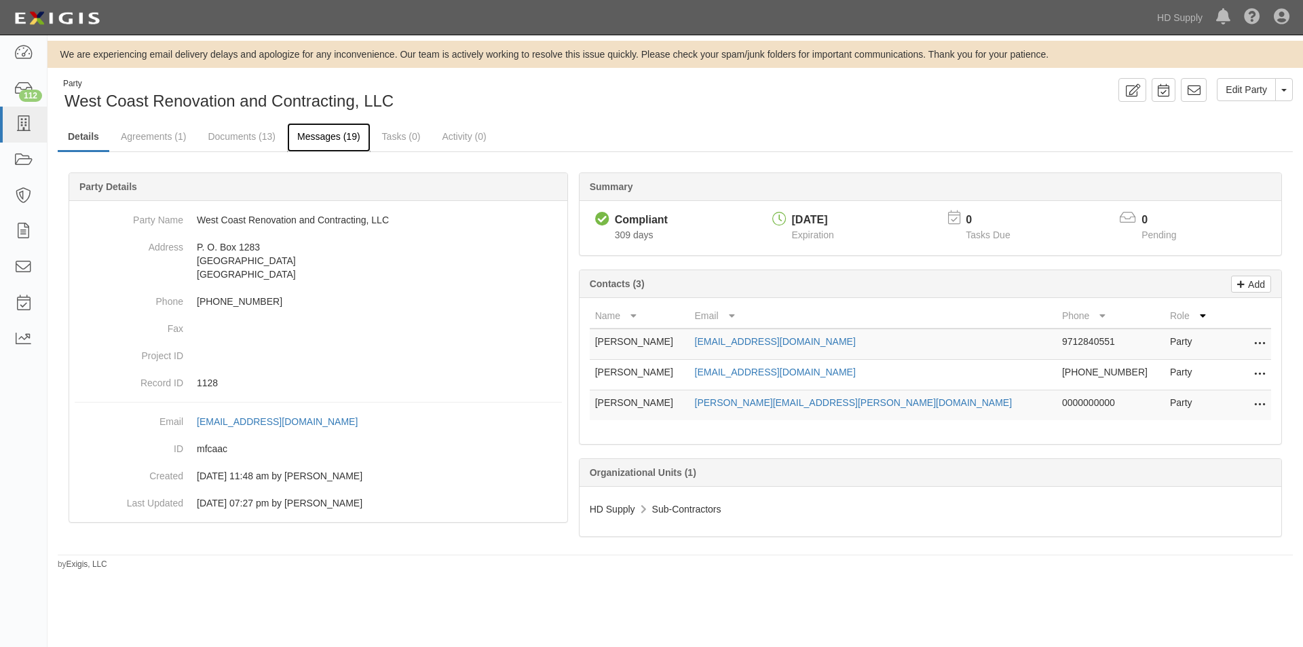
click at [303, 137] on link "Messages (19)" at bounding box center [328, 137] width 83 height 29
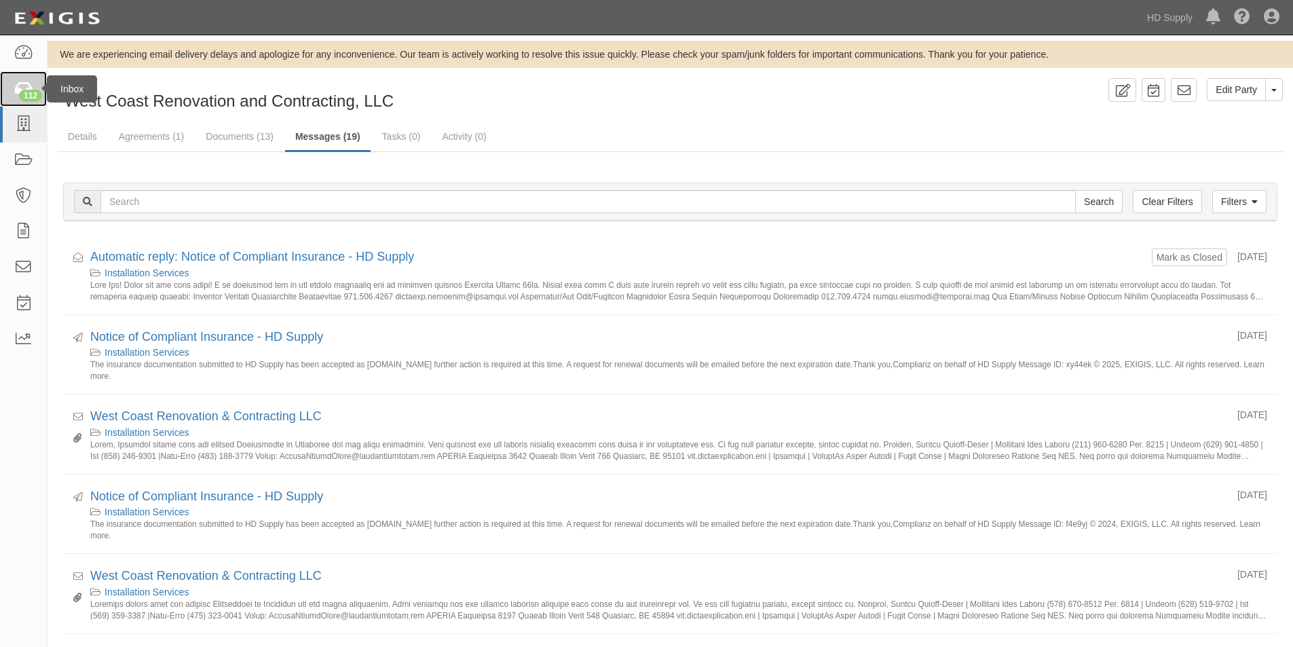
click at [23, 97] on div "112" at bounding box center [30, 96] width 23 height 12
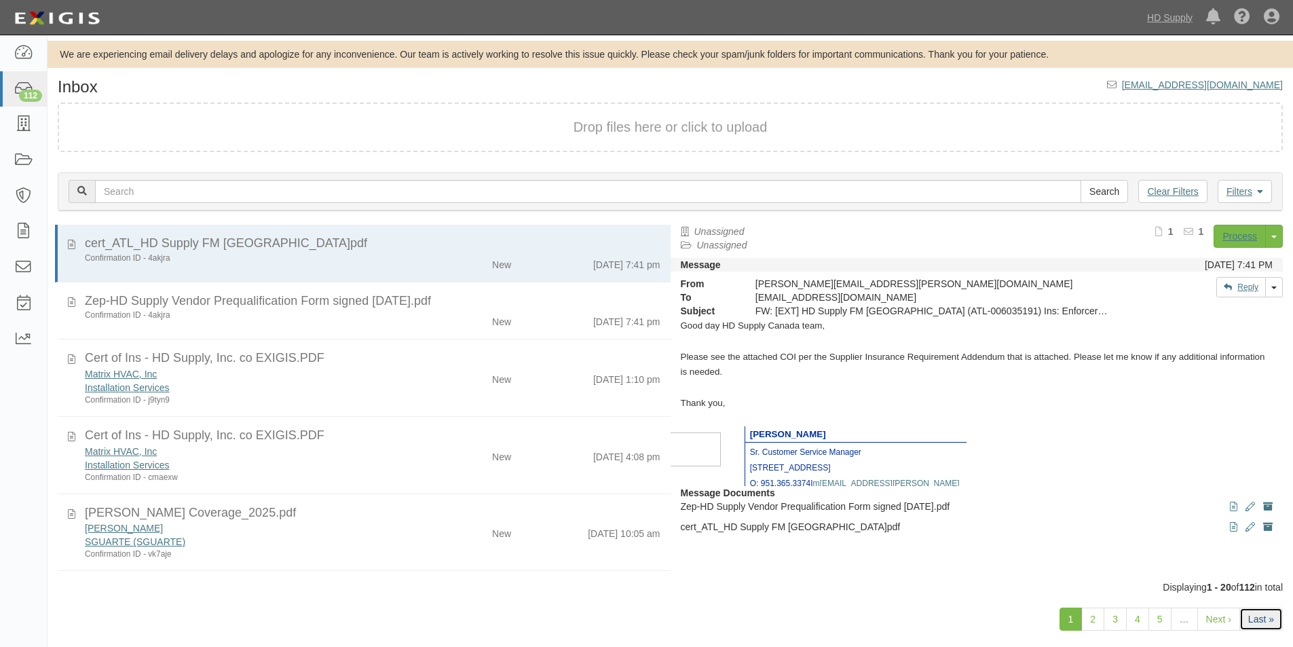
click at [1246, 622] on link "Last »" at bounding box center [1260, 618] width 43 height 23
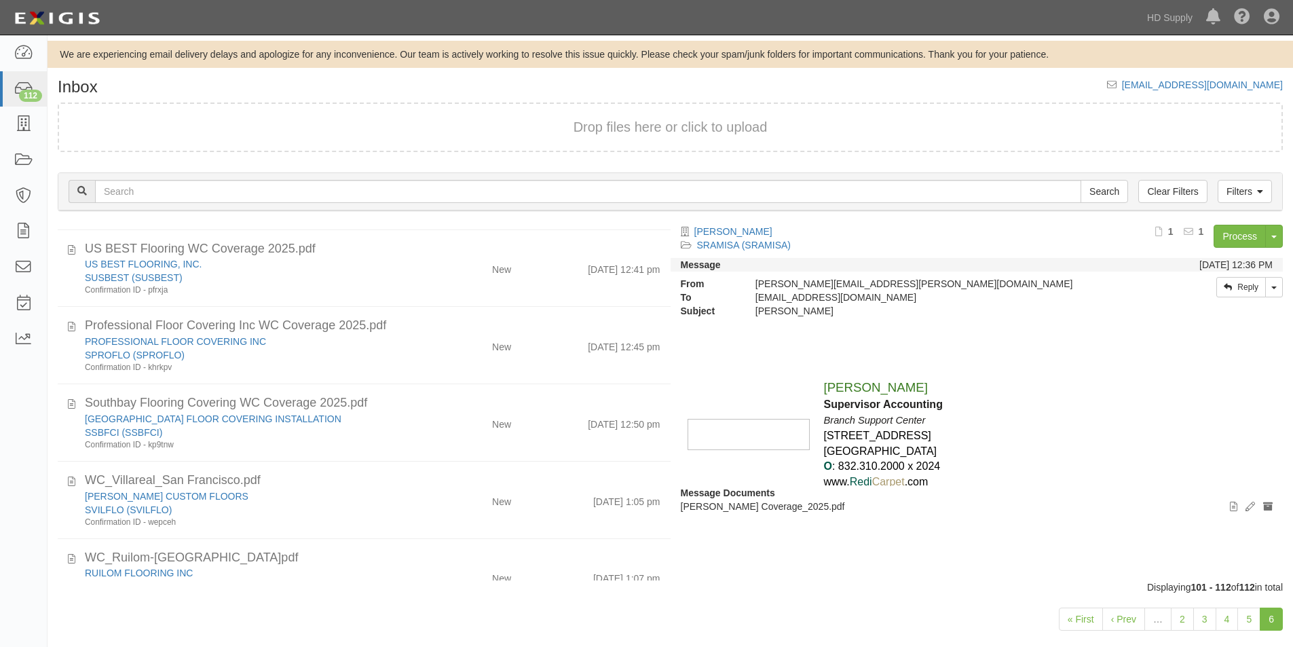
scroll to position [576, 0]
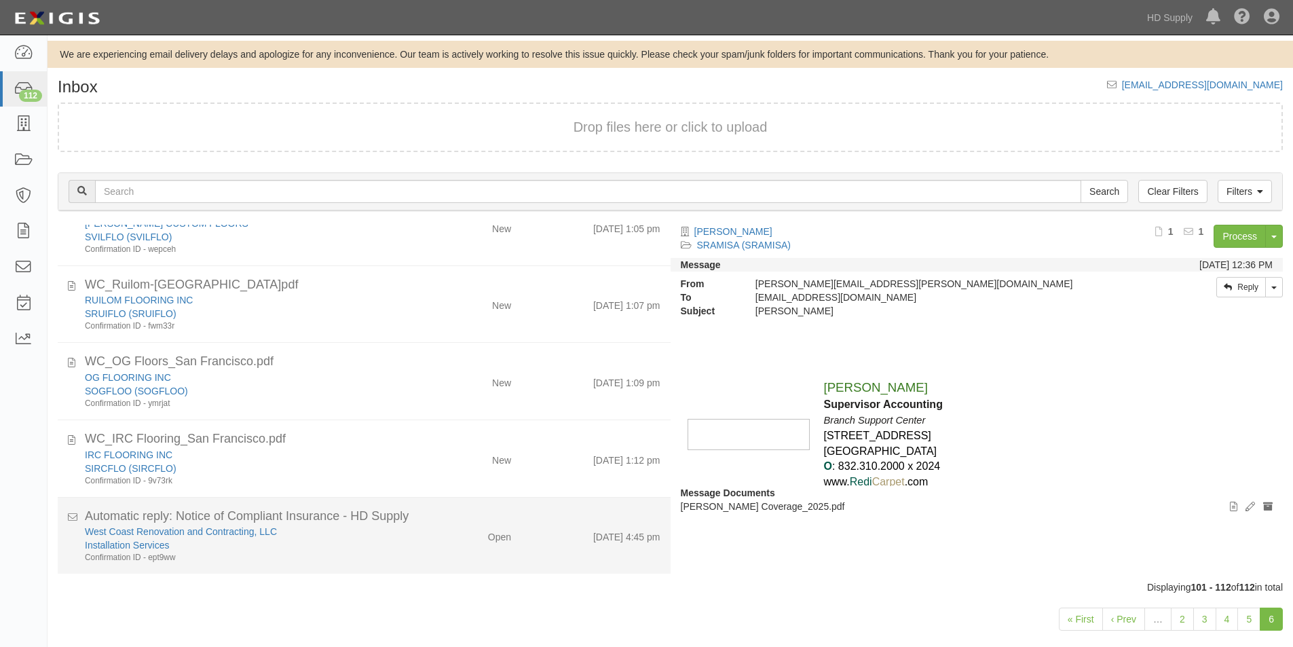
click at [337, 547] on div "Installation Services" at bounding box center [248, 545] width 327 height 14
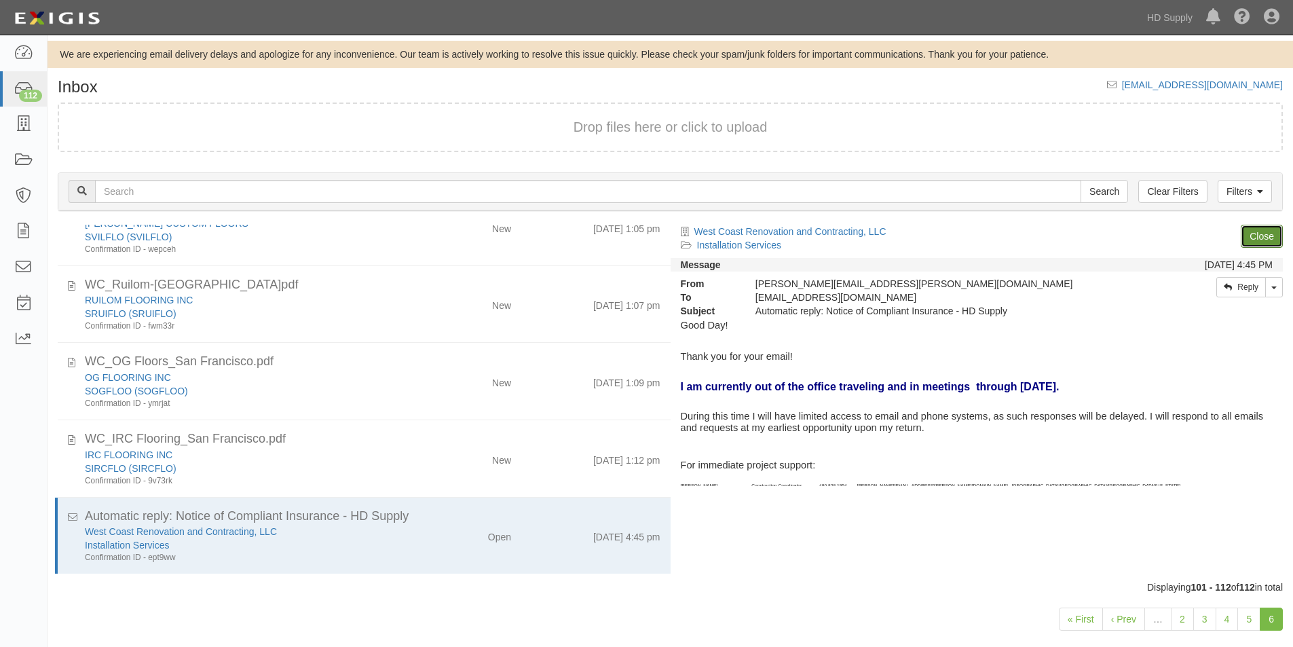
click at [1274, 232] on link "Close" at bounding box center [1261, 236] width 42 height 23
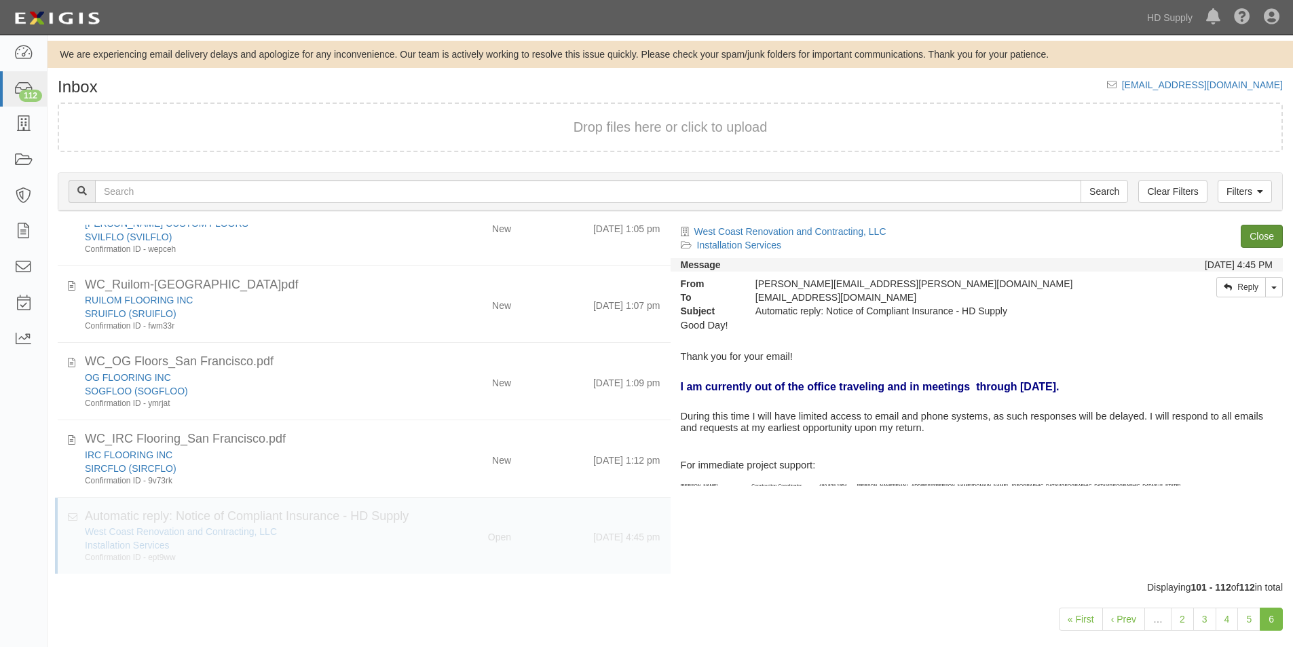
scroll to position [500, 0]
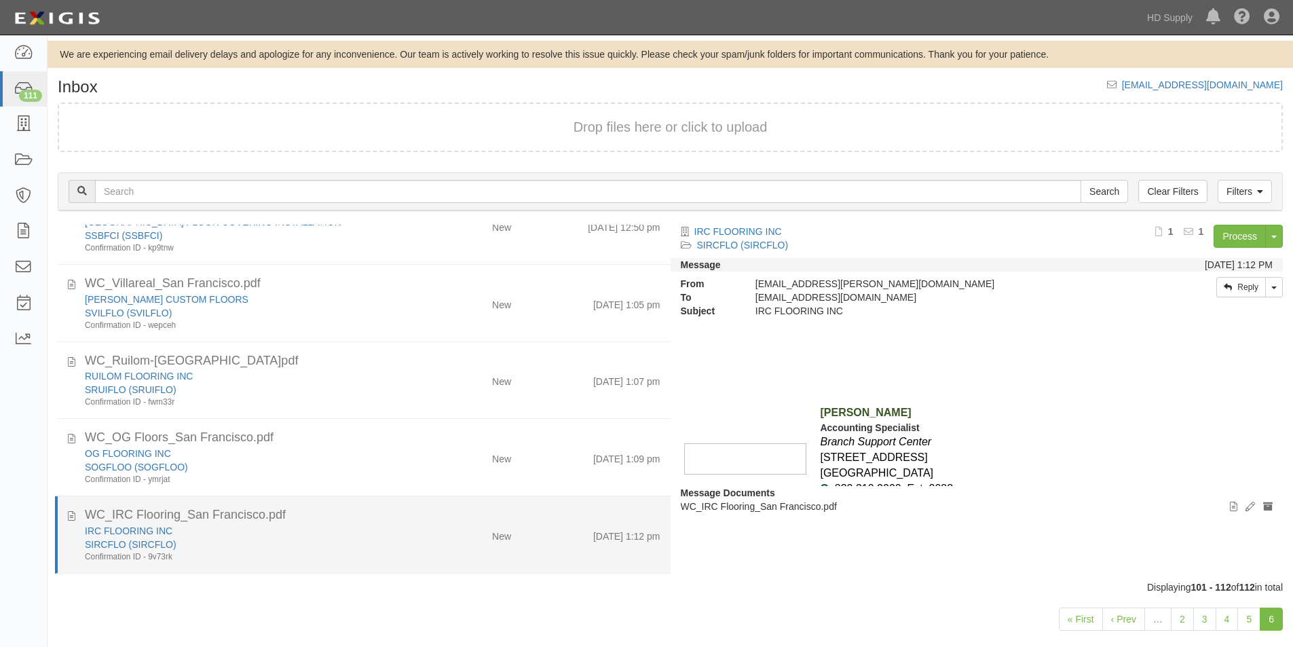
click at [404, 551] on div "Confirmation ID - 9v73rk" at bounding box center [248, 557] width 327 height 12
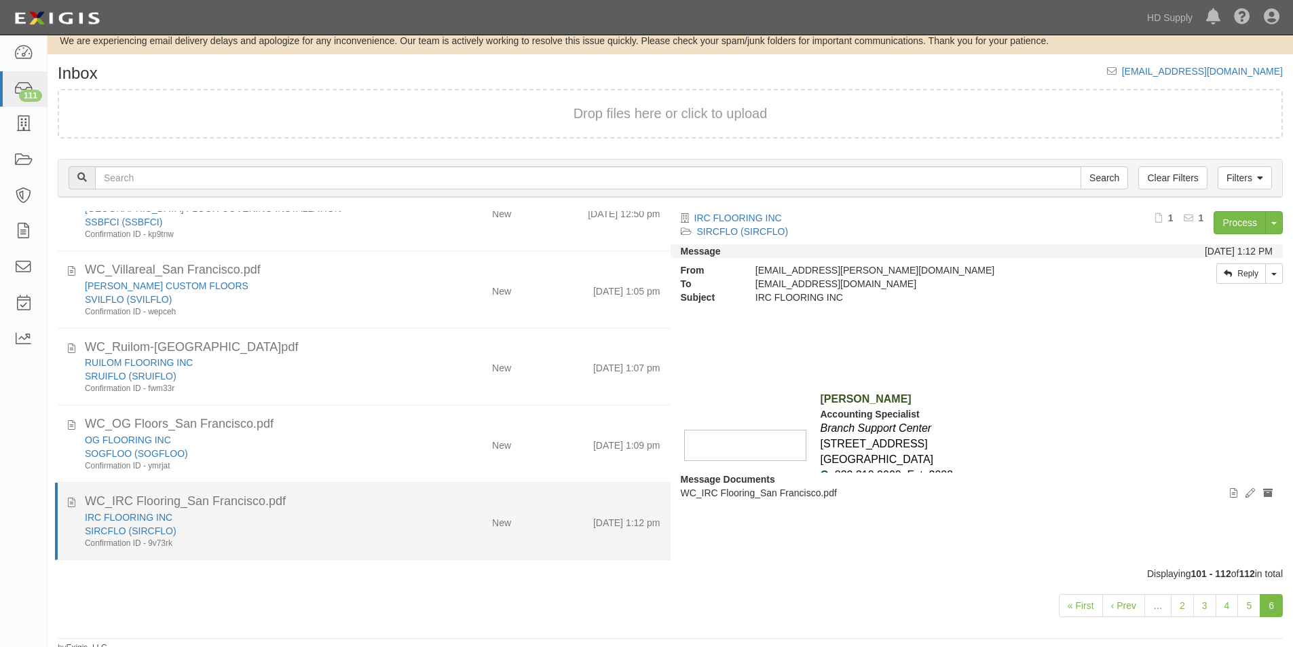
scroll to position [20, 0]
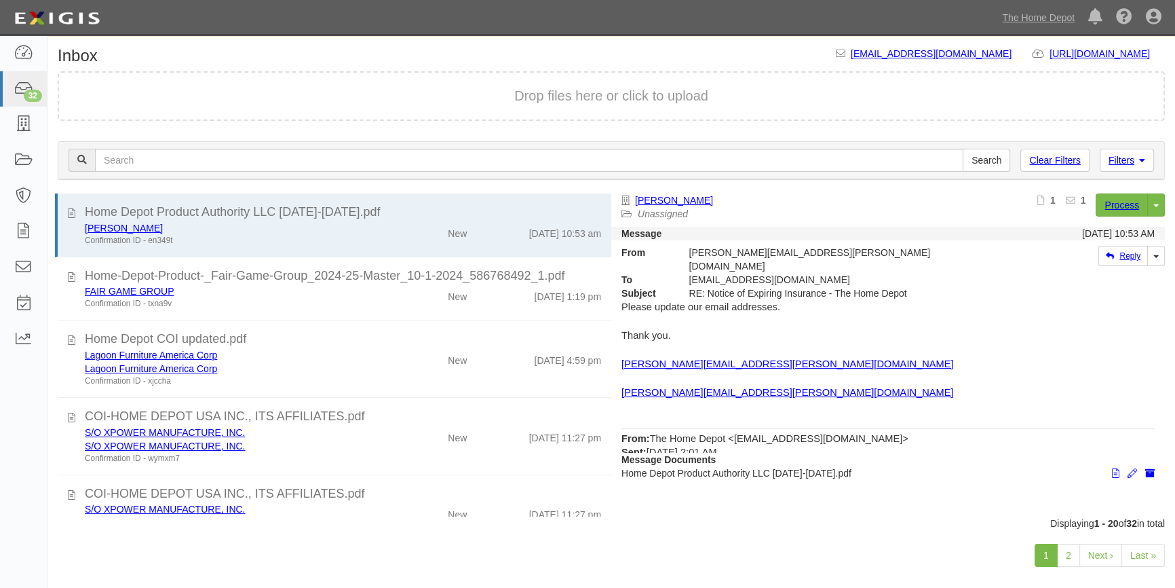
scroll to position [46, 0]
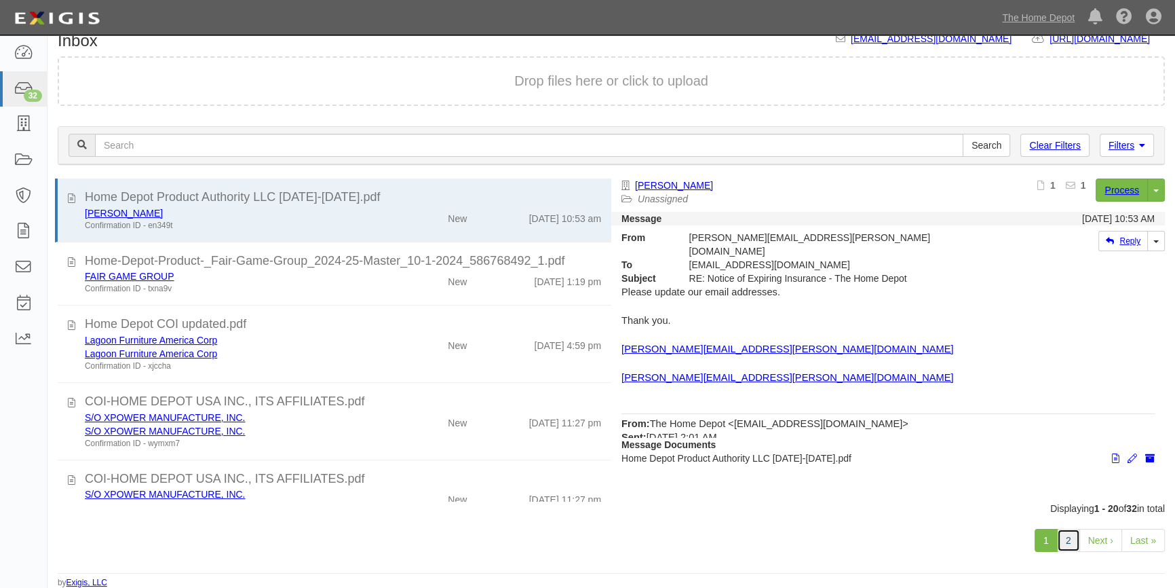
click at [1072, 542] on link "2" at bounding box center [1068, 540] width 23 height 23
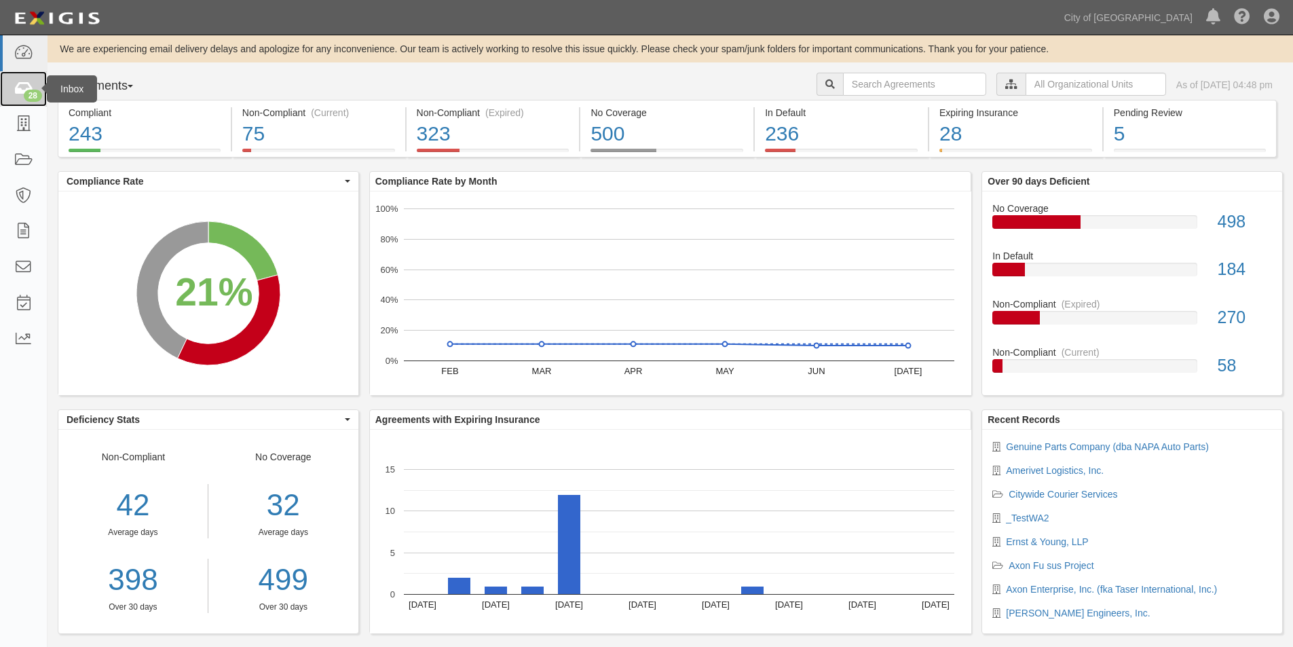
click at [24, 86] on icon at bounding box center [23, 89] width 19 height 16
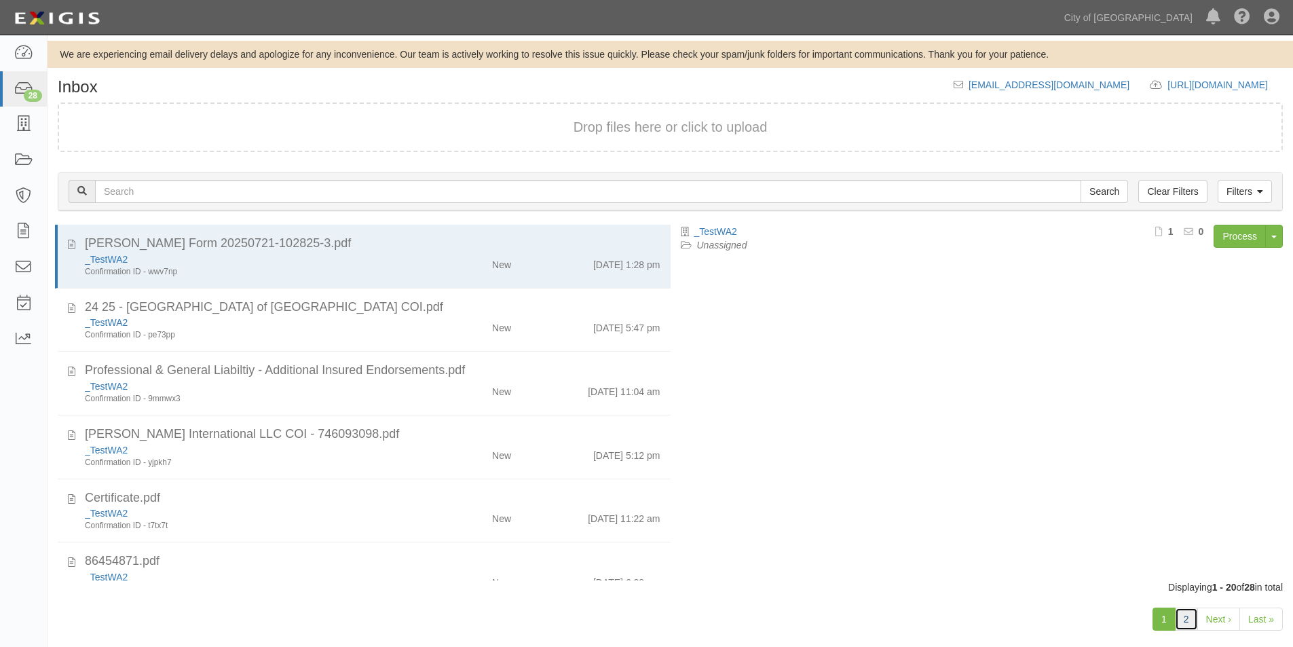
click at [1189, 622] on link "2" at bounding box center [1185, 618] width 23 height 23
